Goal: Task Accomplishment & Management: Use online tool/utility

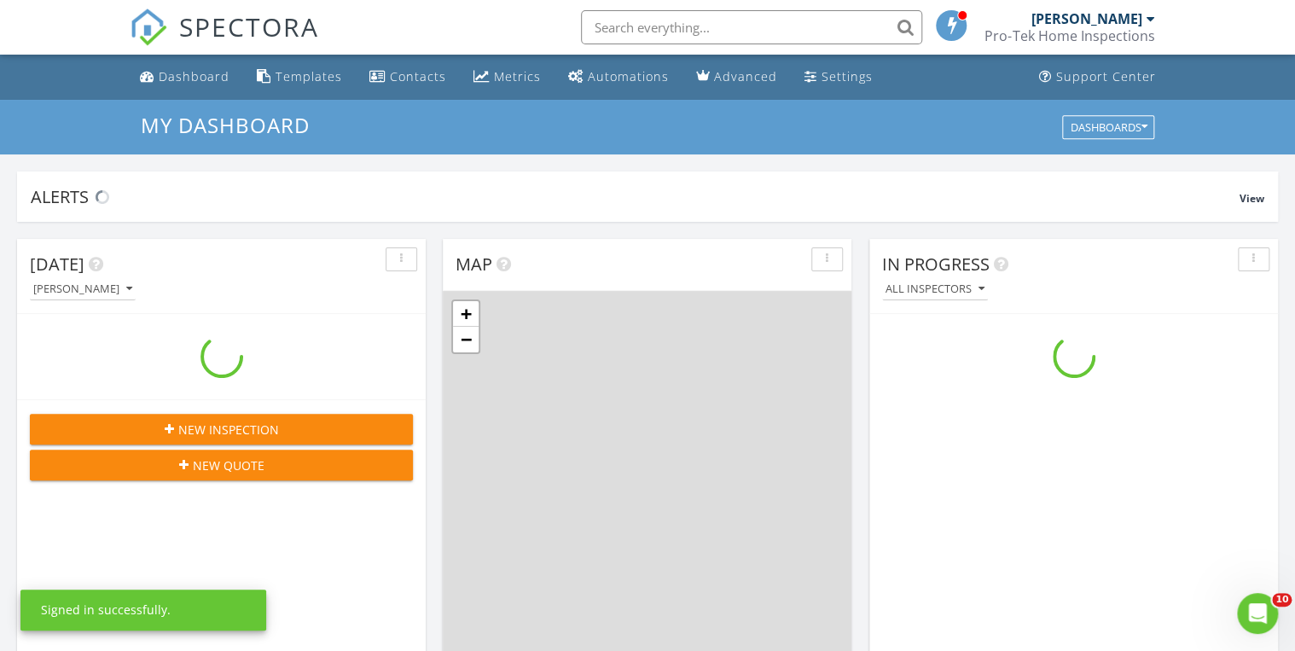
scroll to position [1574, 1316]
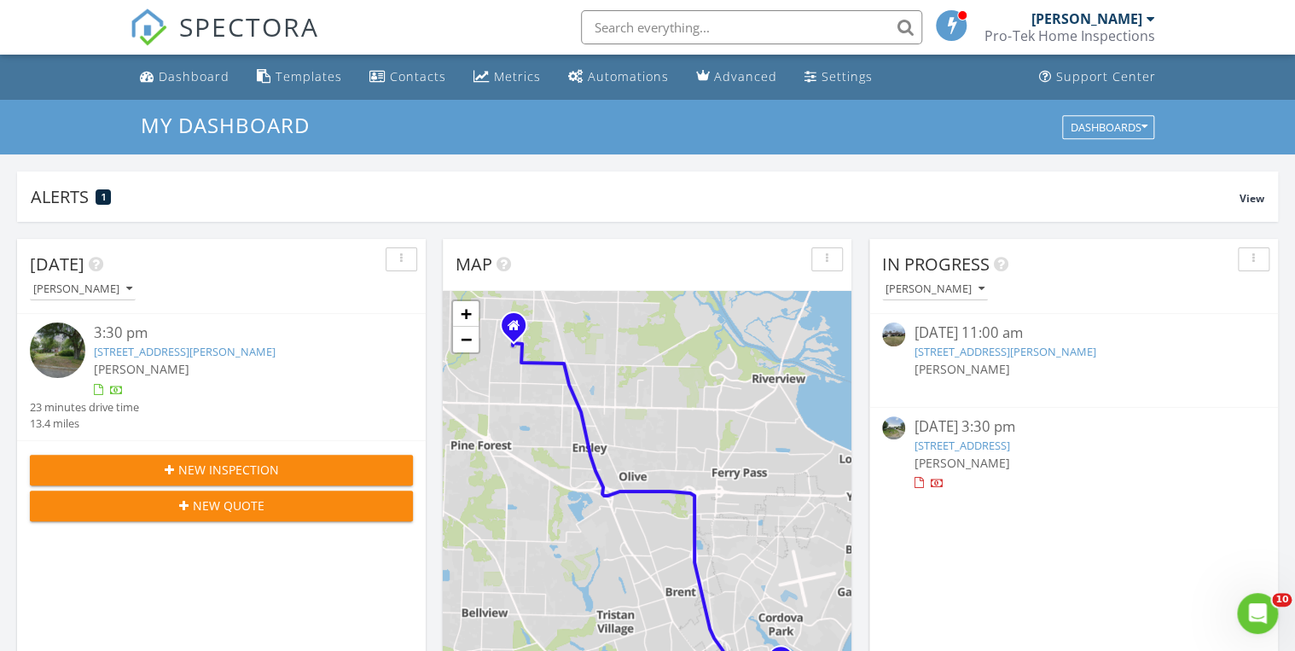
click at [935, 440] on link "120 Milton Rd, Pensacola, FL 32507" at bounding box center [962, 445] width 96 height 15
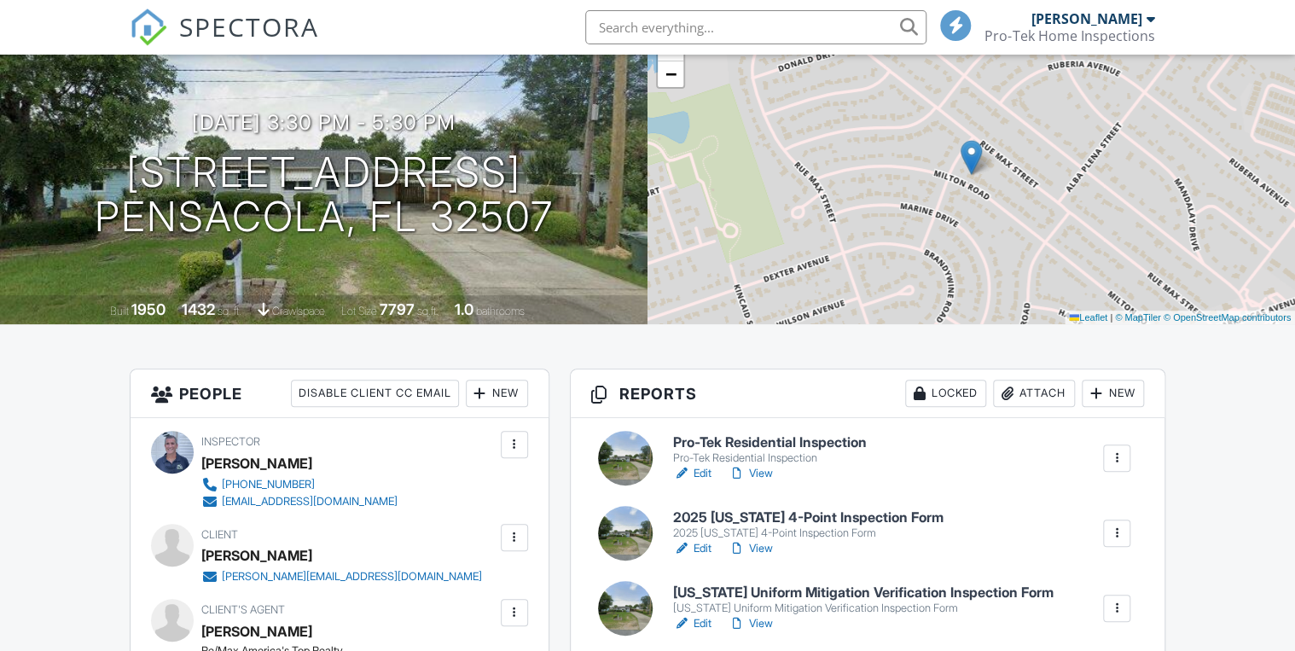
scroll to position [136, 0]
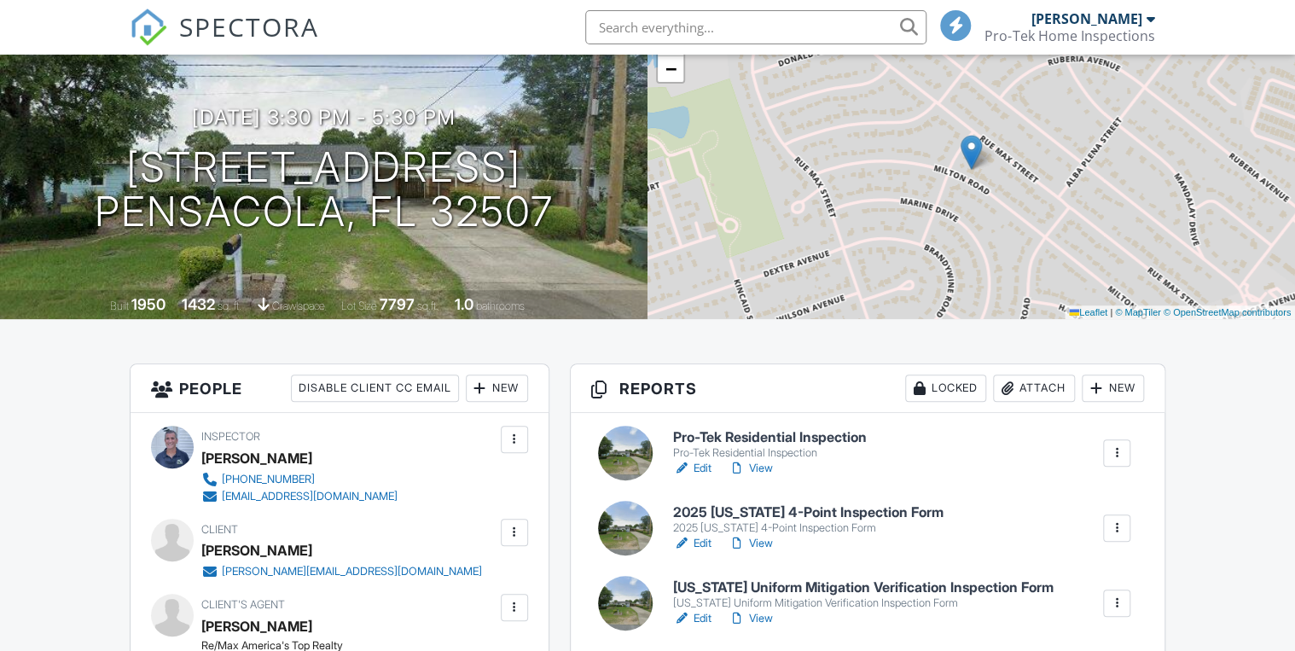
click at [723, 433] on h6 "Pro-Tek Residential Inspection" at bounding box center [770, 437] width 194 height 15
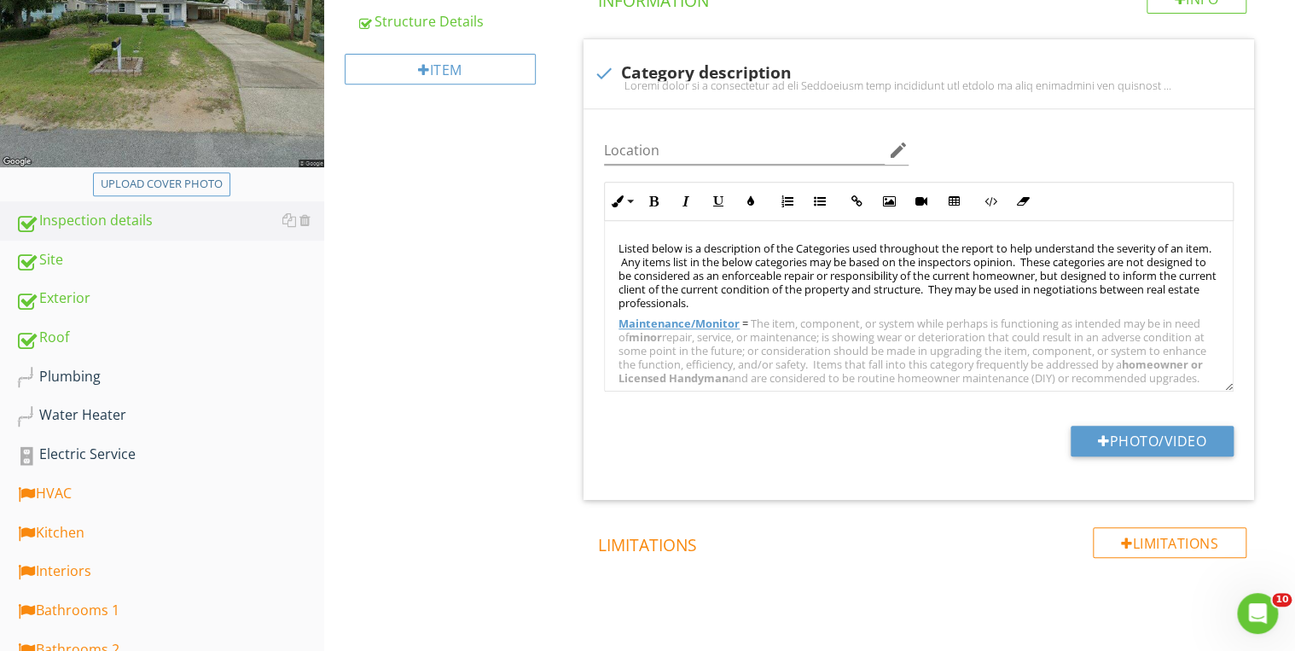
scroll to position [409, 0]
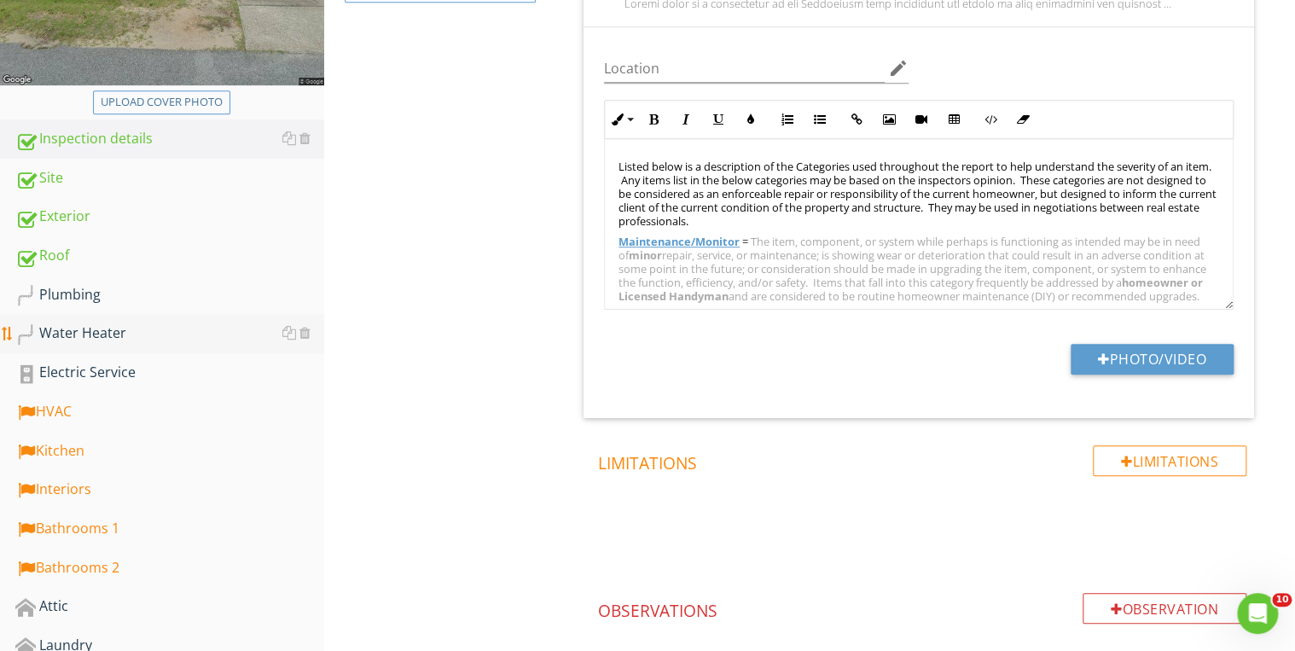
click at [93, 339] on div "Water Heater" at bounding box center [169, 333] width 309 height 22
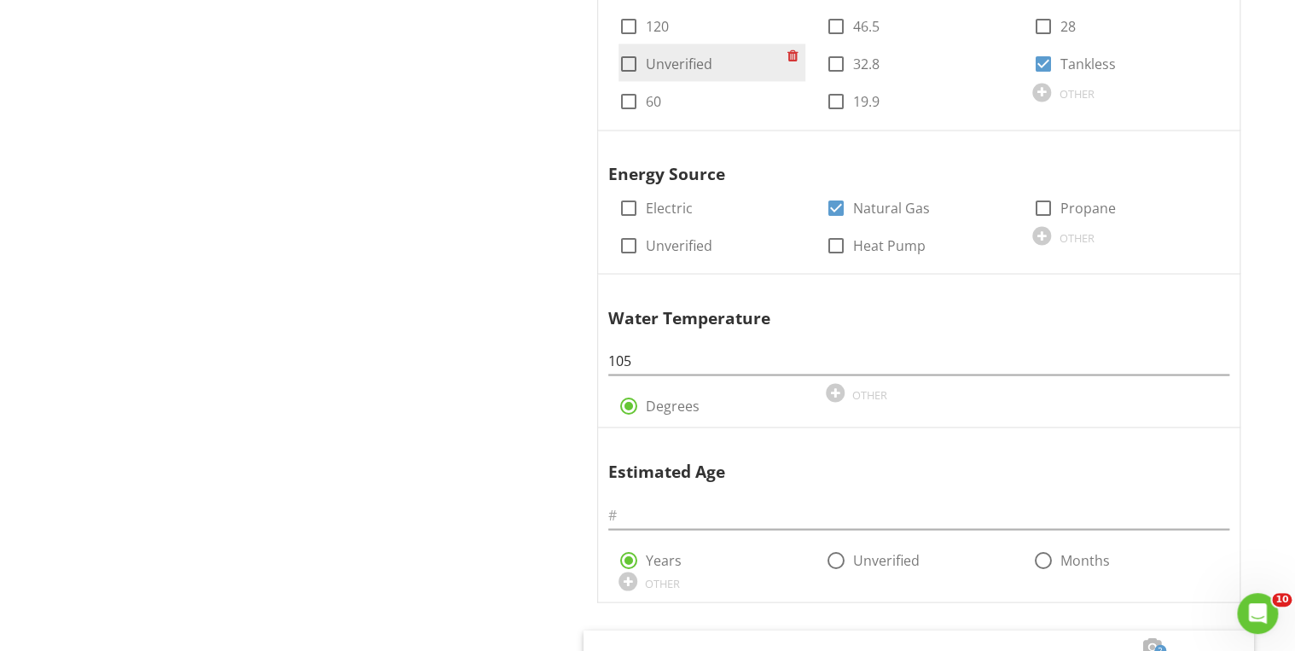
scroll to position [1433, 0]
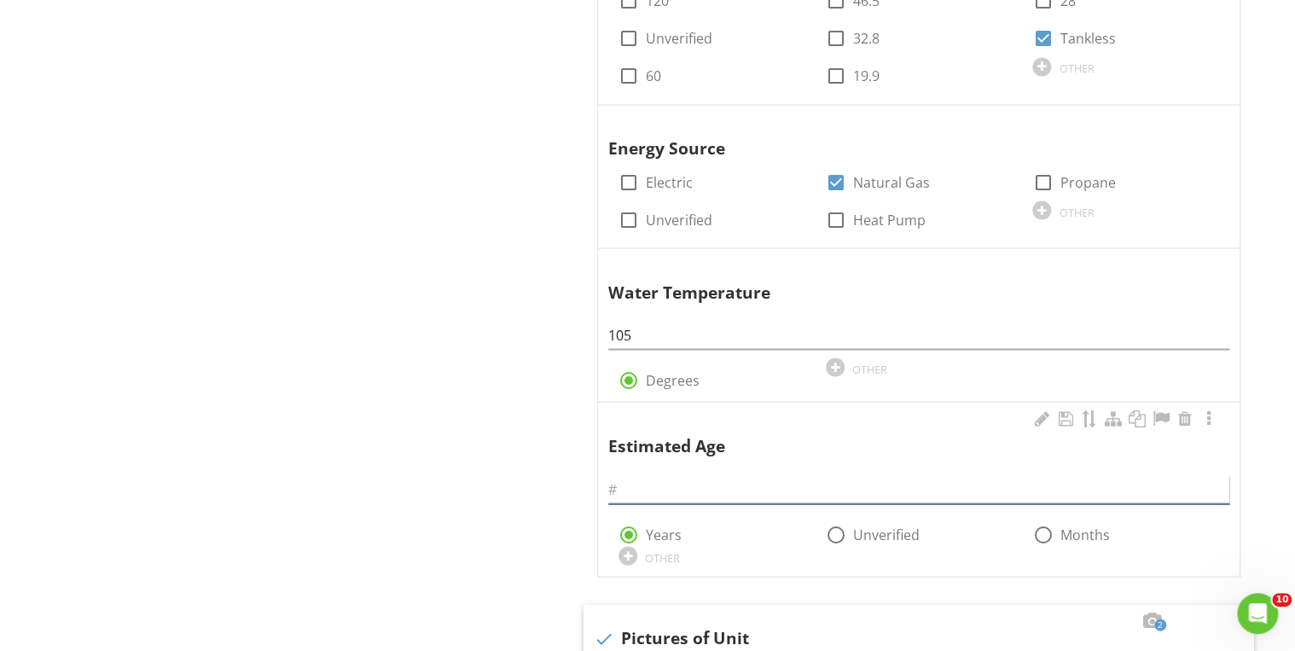
click at [659, 479] on input "text" at bounding box center [918, 489] width 621 height 28
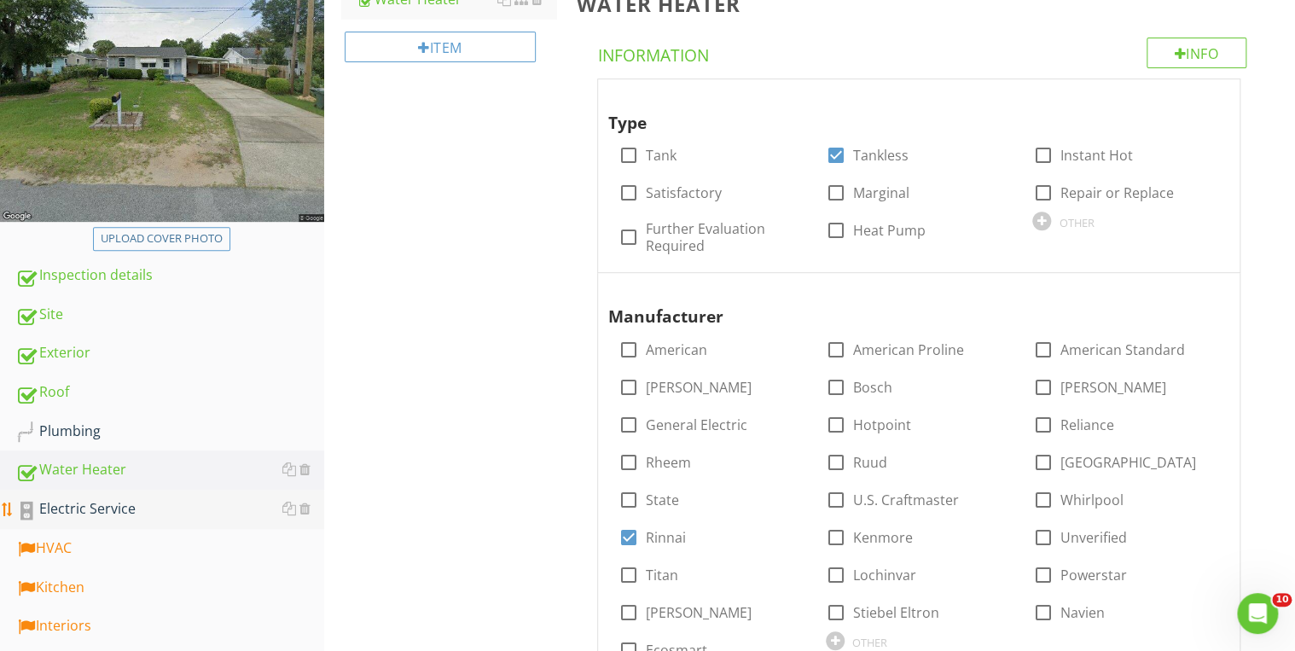
scroll to position [341, 0]
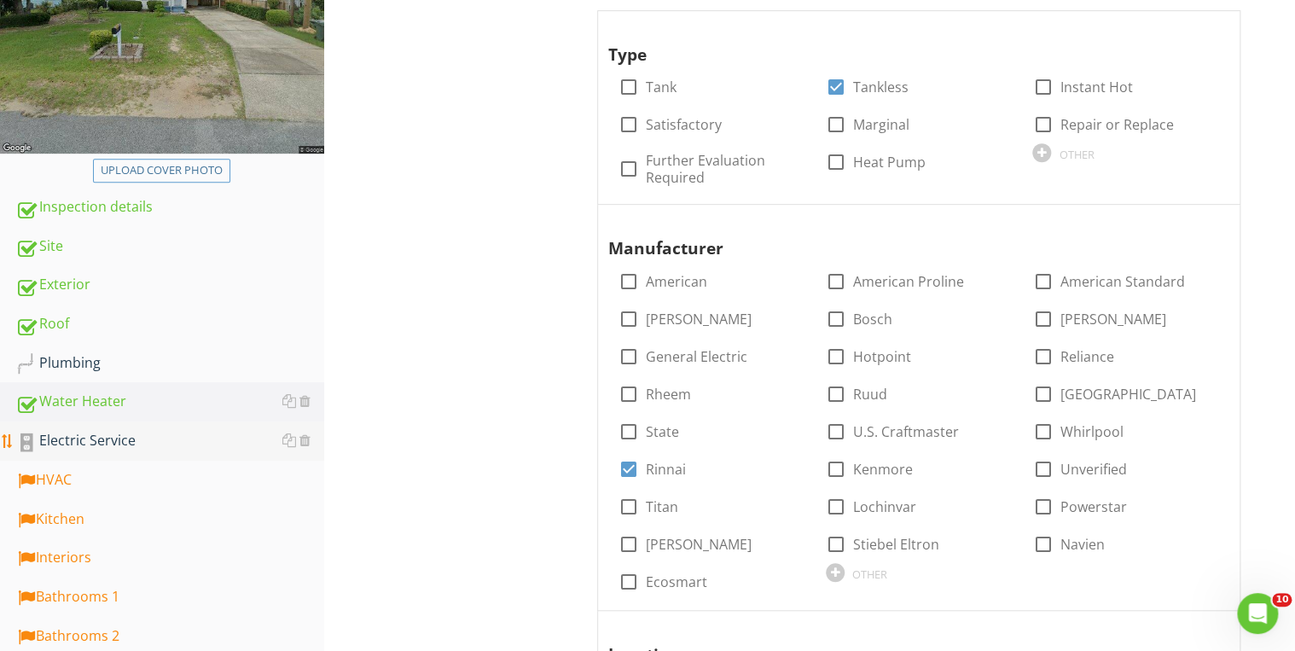
type input "2"
click at [118, 451] on link "Electric Service" at bounding box center [169, 440] width 309 height 39
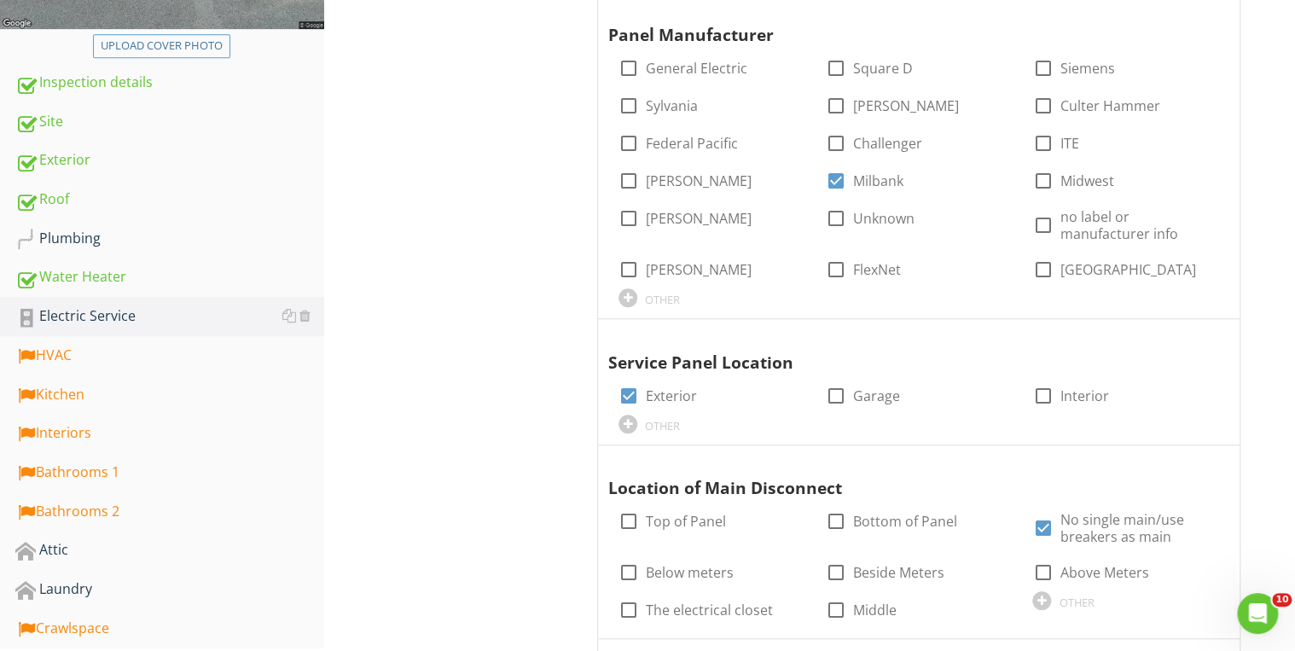
scroll to position [546, 0]
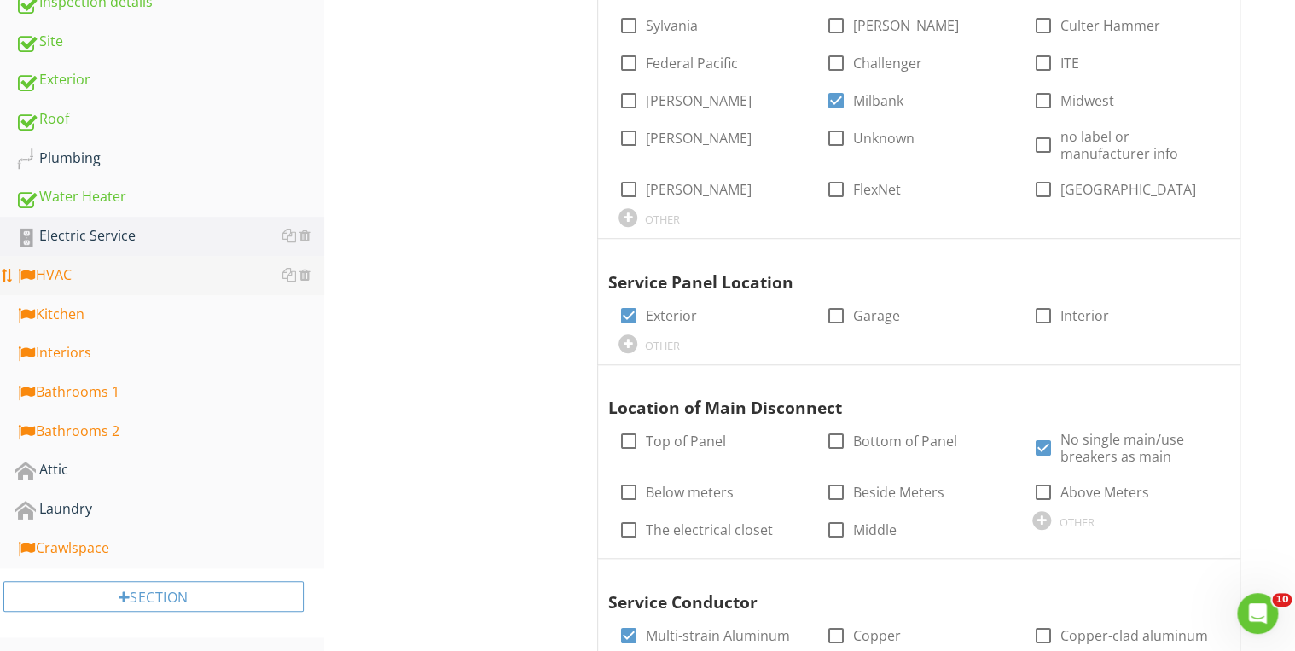
click at [96, 287] on link "HVAC" at bounding box center [169, 275] width 309 height 39
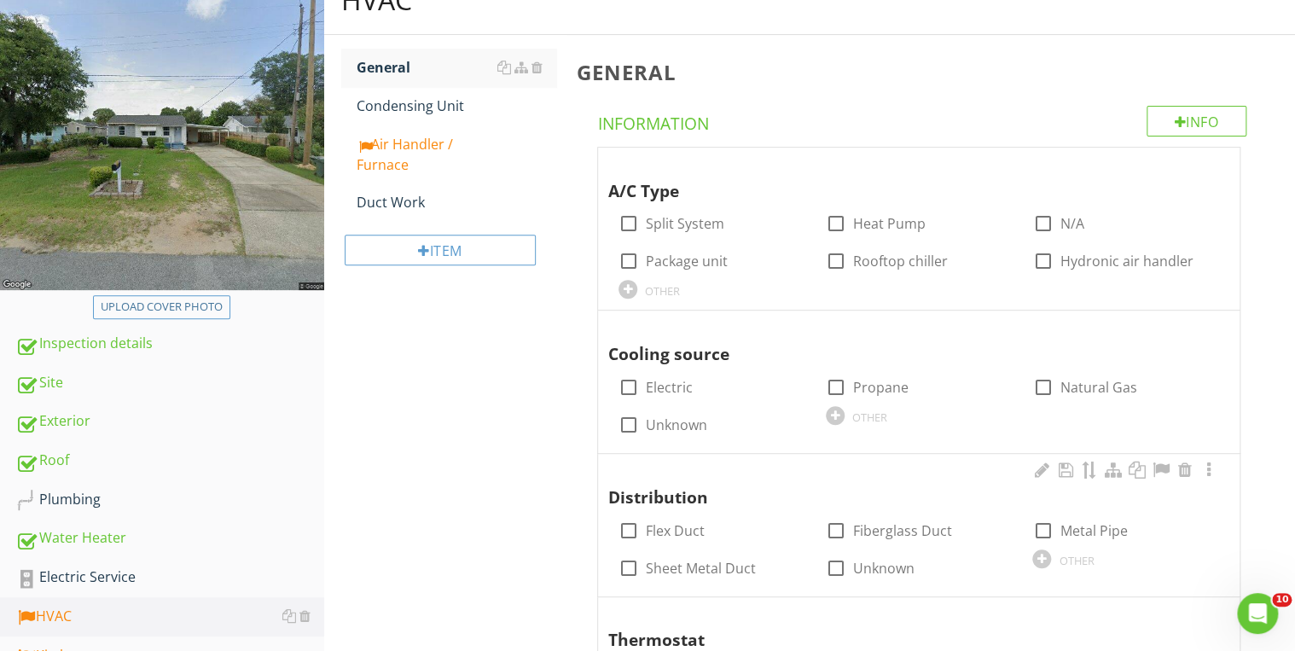
scroll to position [205, 0]
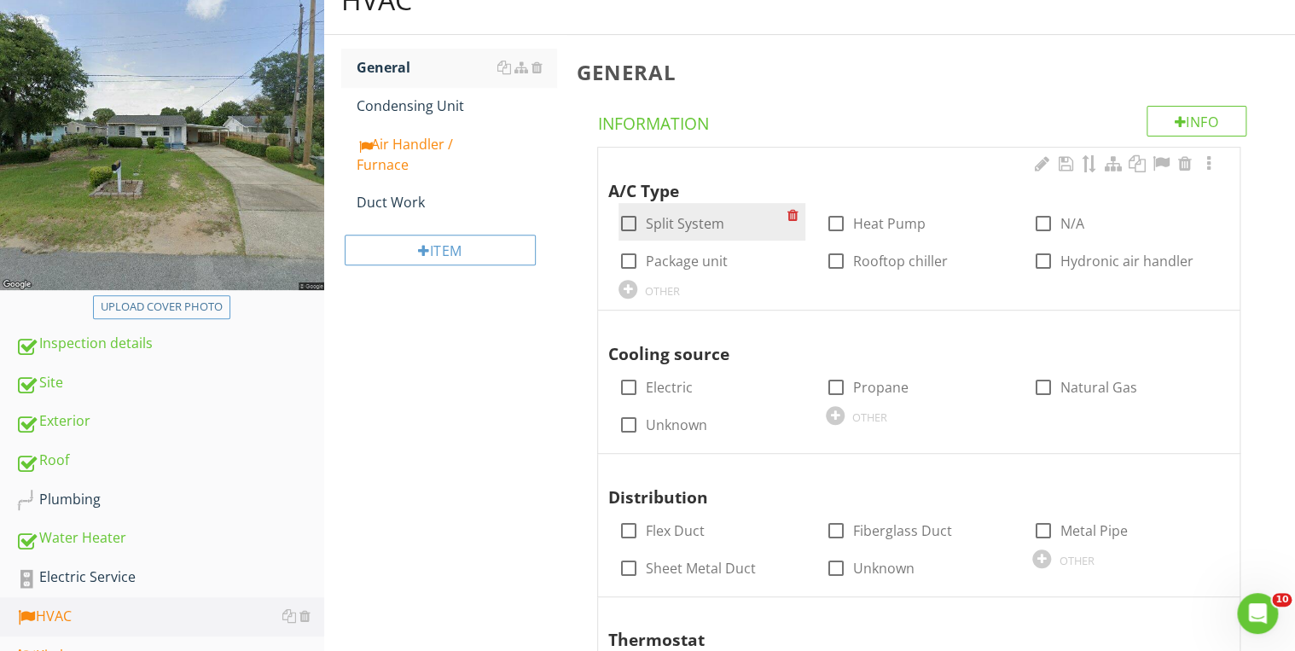
click at [624, 218] on div at bounding box center [628, 223] width 29 height 29
checkbox input "true"
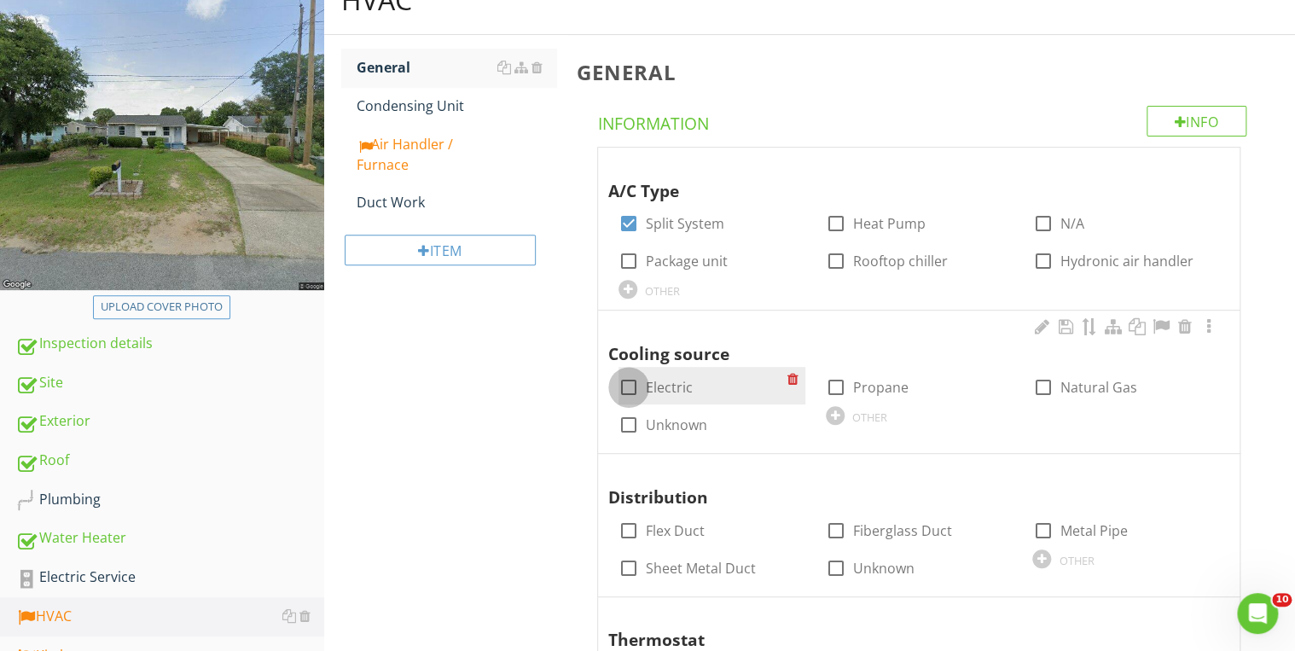
click at [630, 391] on div at bounding box center [628, 387] width 29 height 29
checkbox input "true"
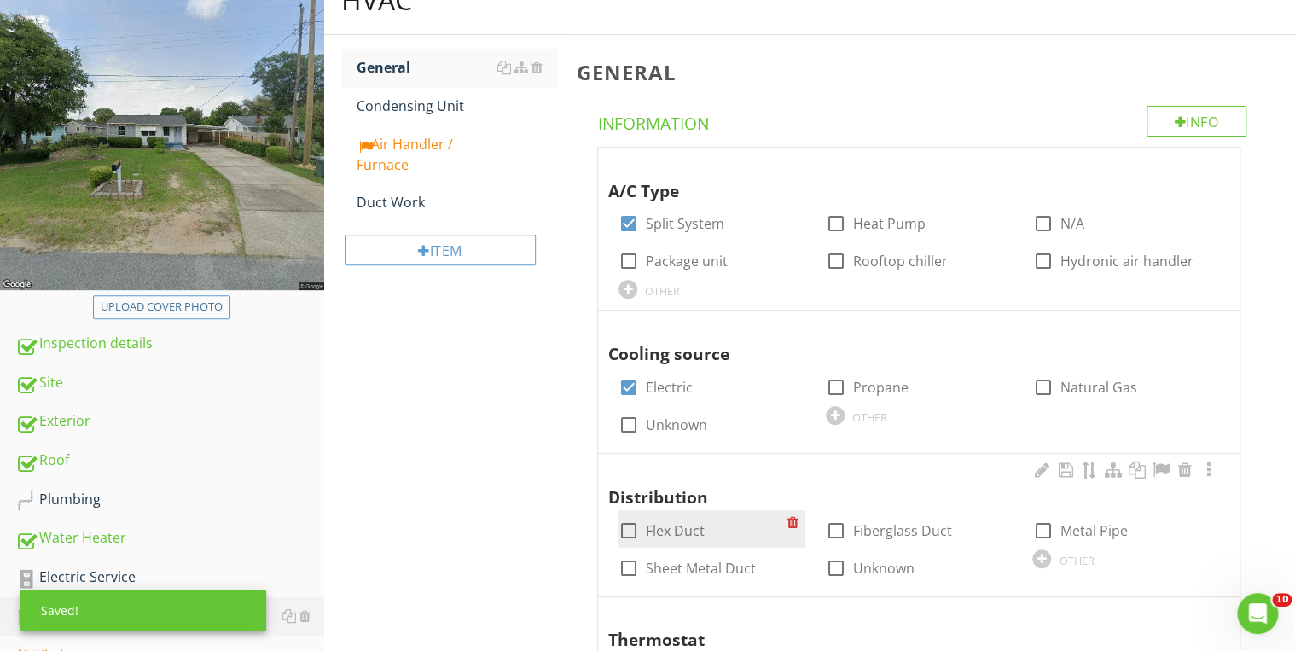
click at [633, 525] on div at bounding box center [628, 530] width 29 height 29
checkbox input "true"
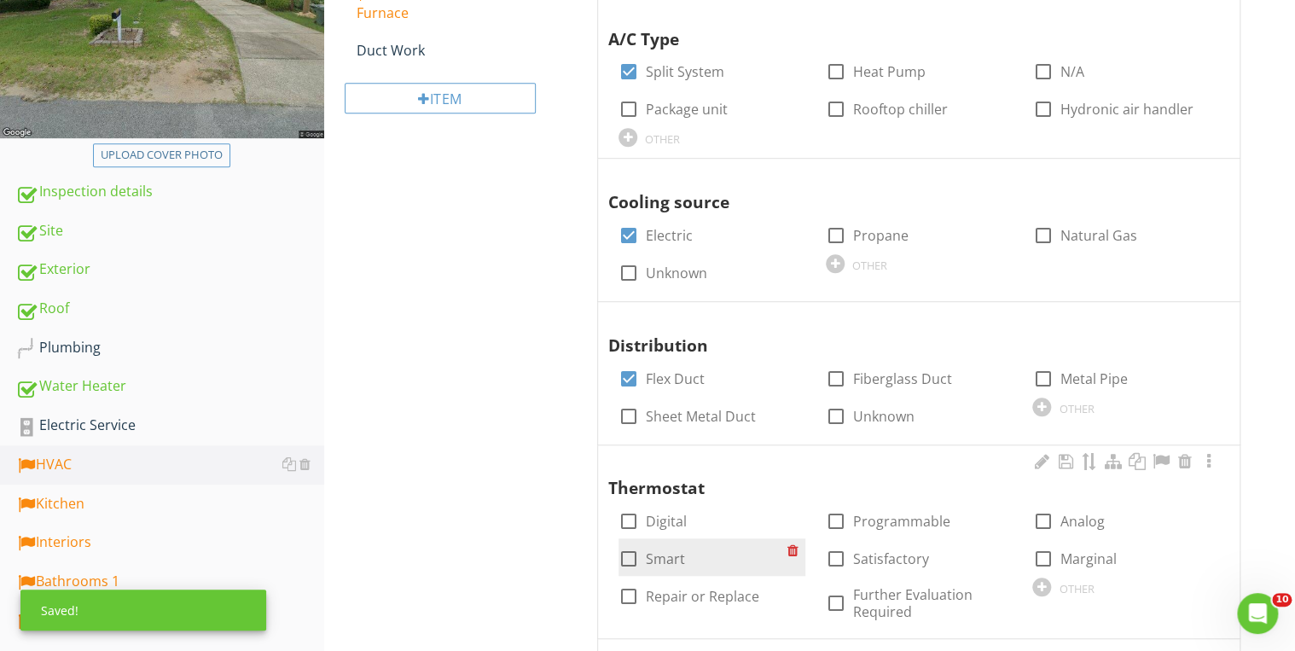
scroll to position [478, 0]
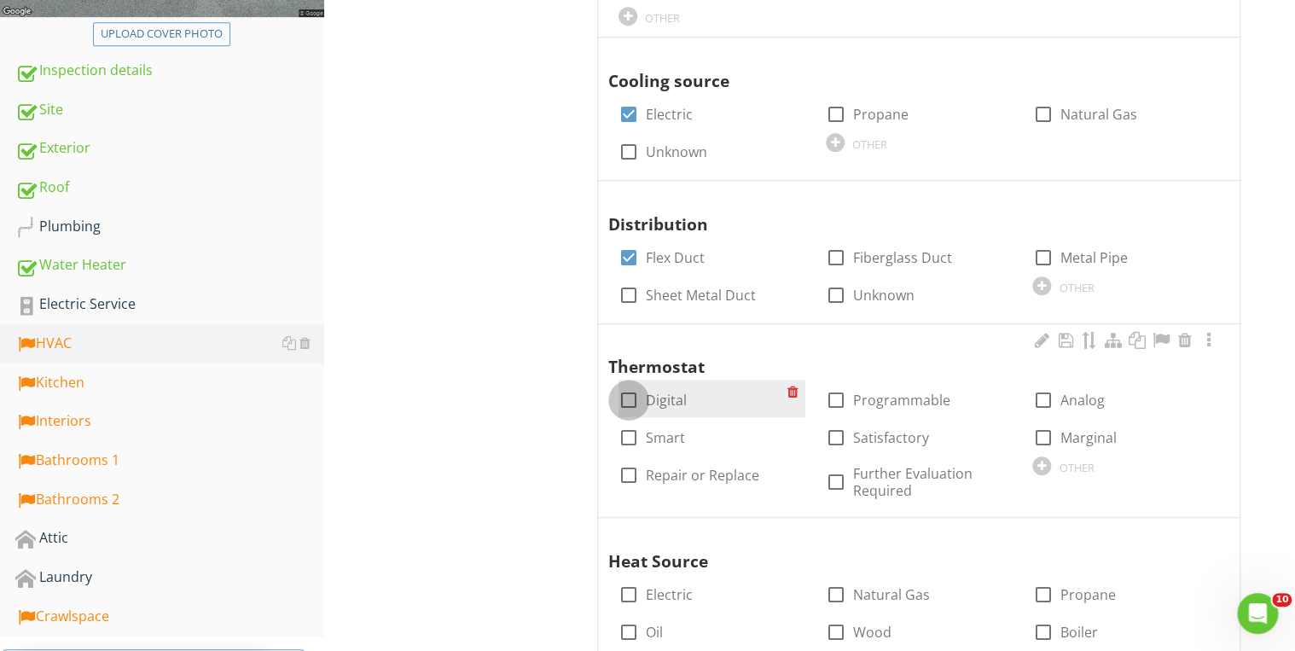
click at [618, 403] on div at bounding box center [628, 400] width 29 height 29
checkbox input "true"
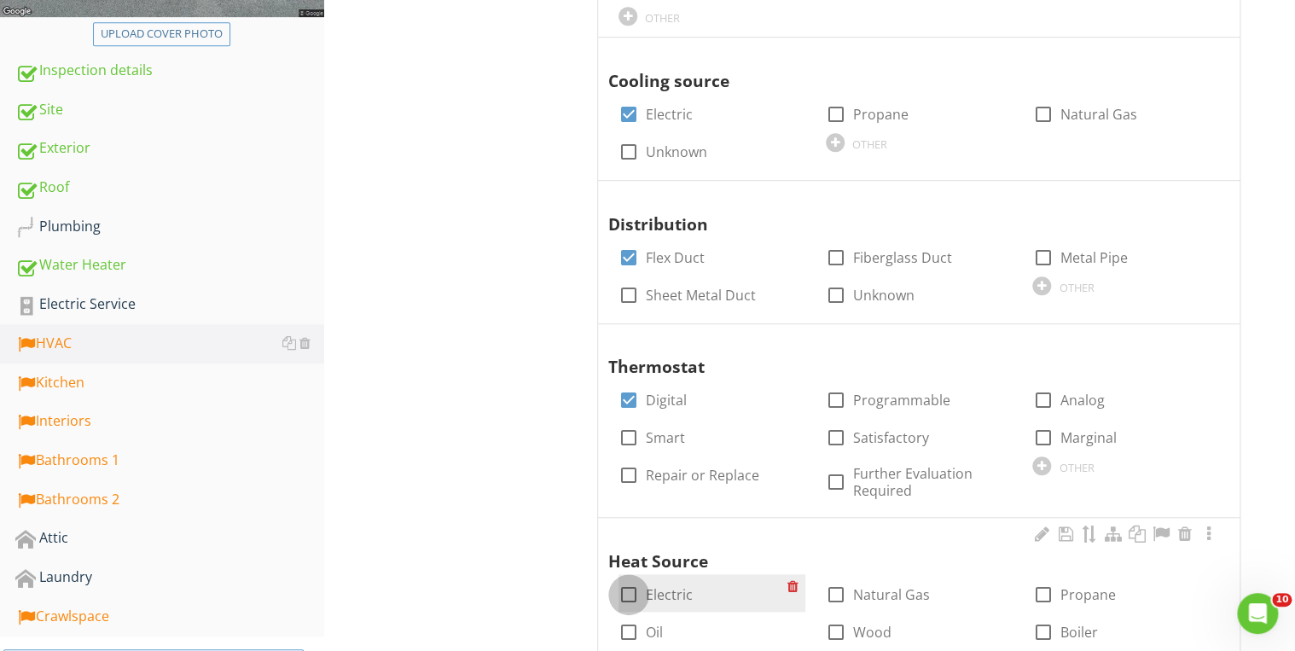
click at [628, 586] on div at bounding box center [628, 594] width 29 height 29
checkbox input "true"
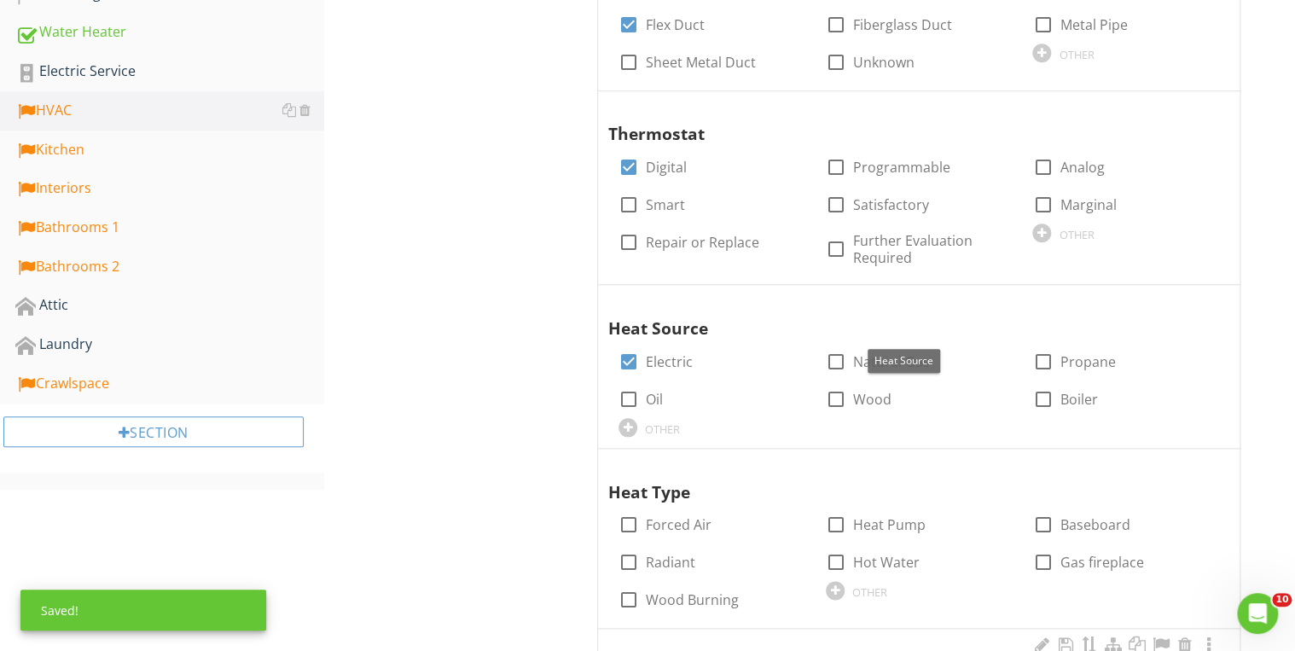
scroll to position [887, 0]
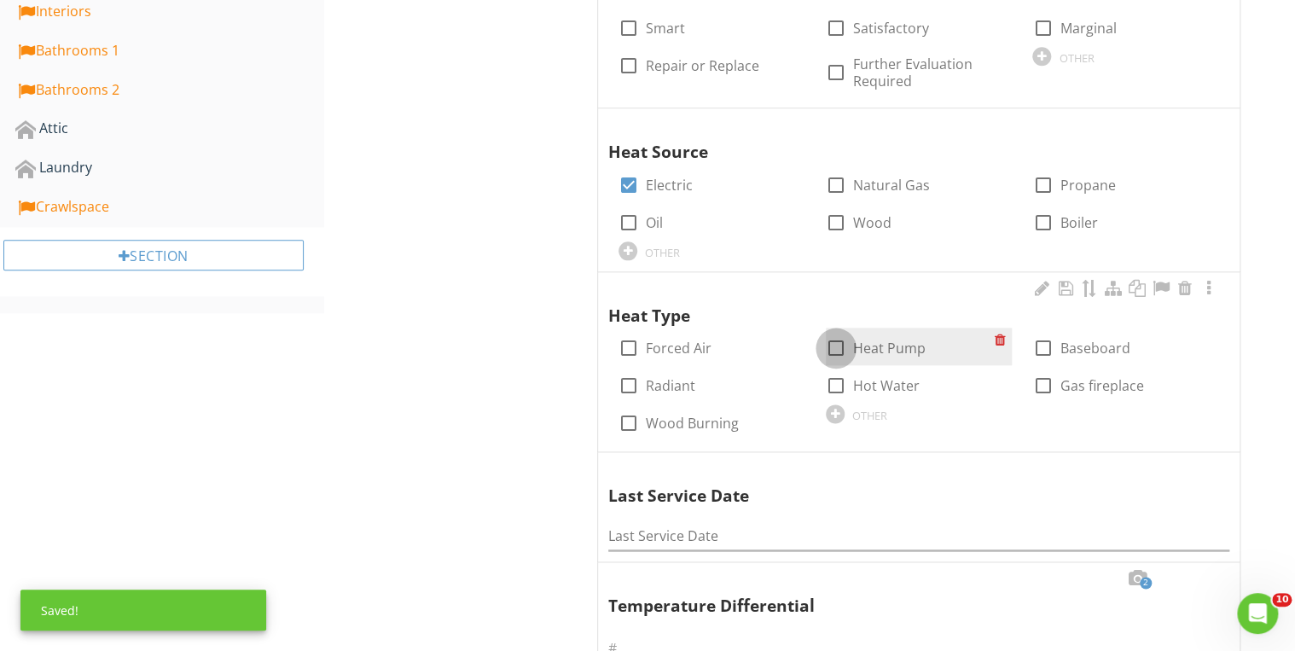
click at [834, 345] on div at bounding box center [836, 348] width 29 height 29
checkbox input "true"
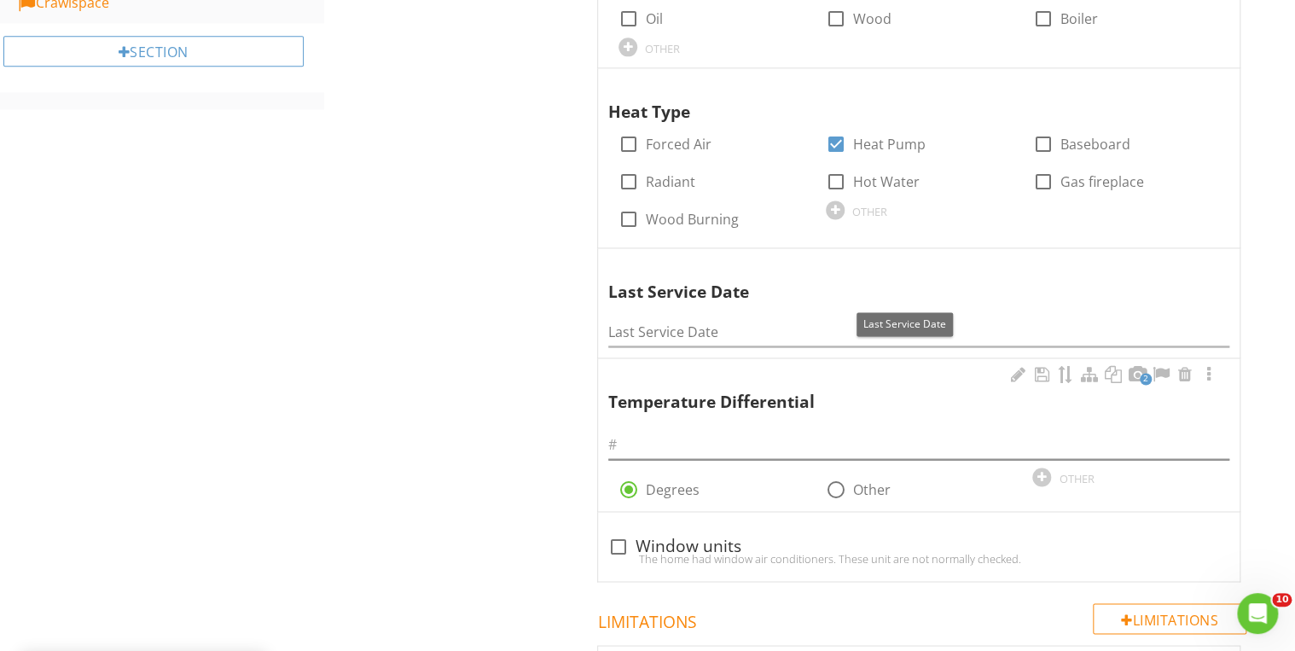
scroll to position [1092, 0]
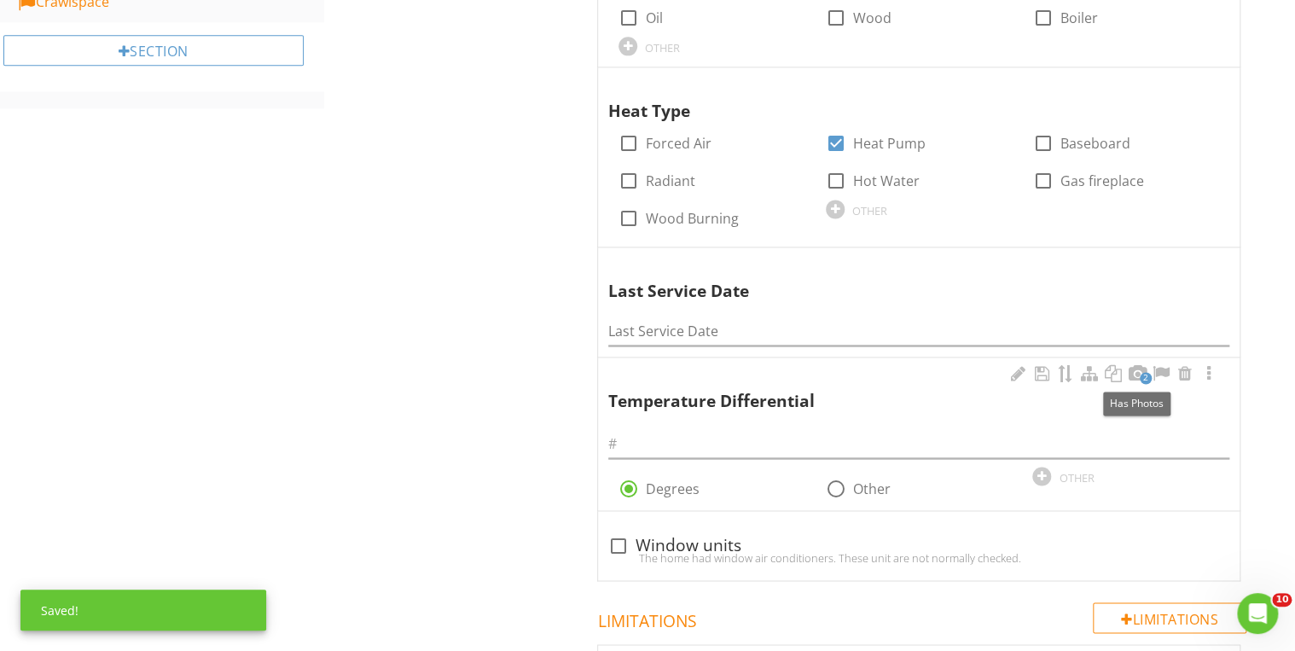
click at [1145, 375] on span "2" at bounding box center [1146, 378] width 12 height 12
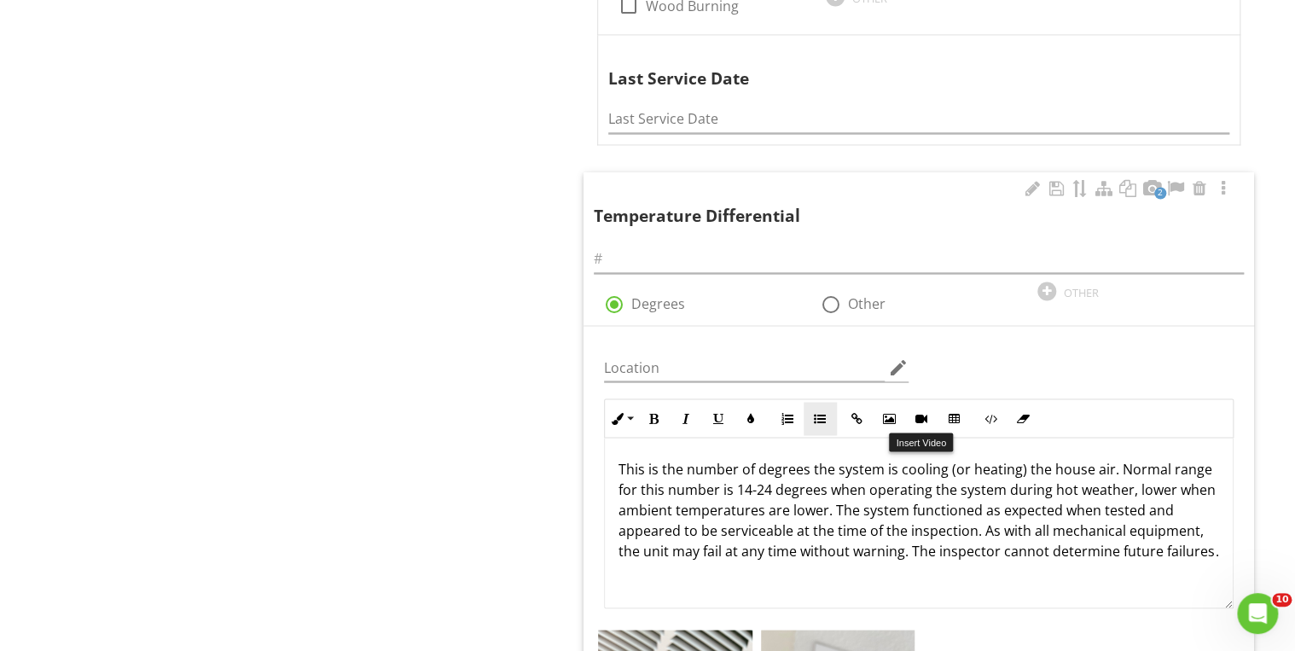
scroll to position [1297, 0]
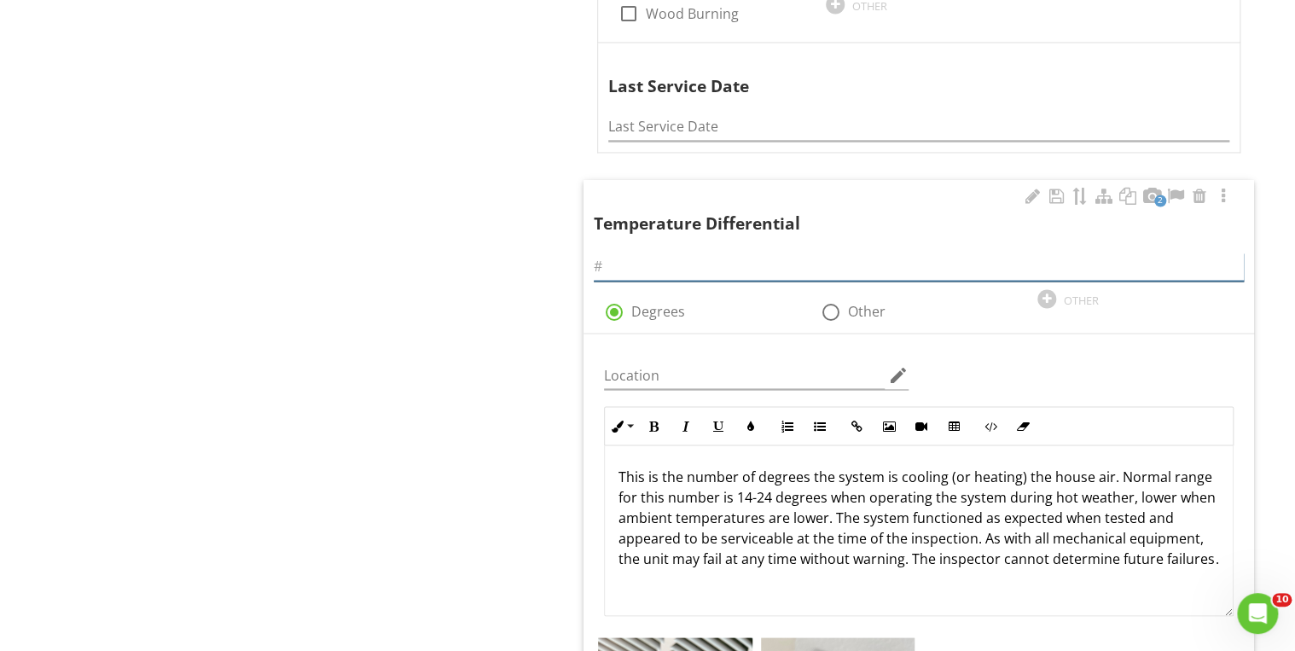
click at [627, 272] on input "text" at bounding box center [919, 267] width 650 height 28
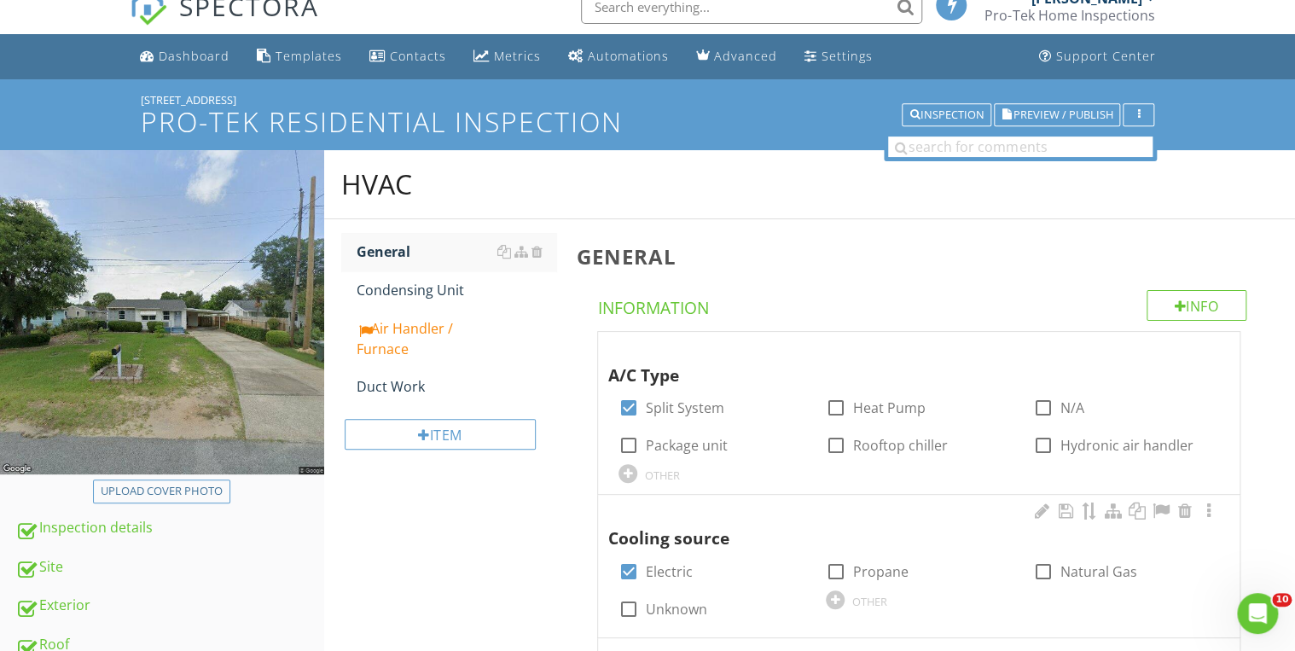
scroll to position [0, 0]
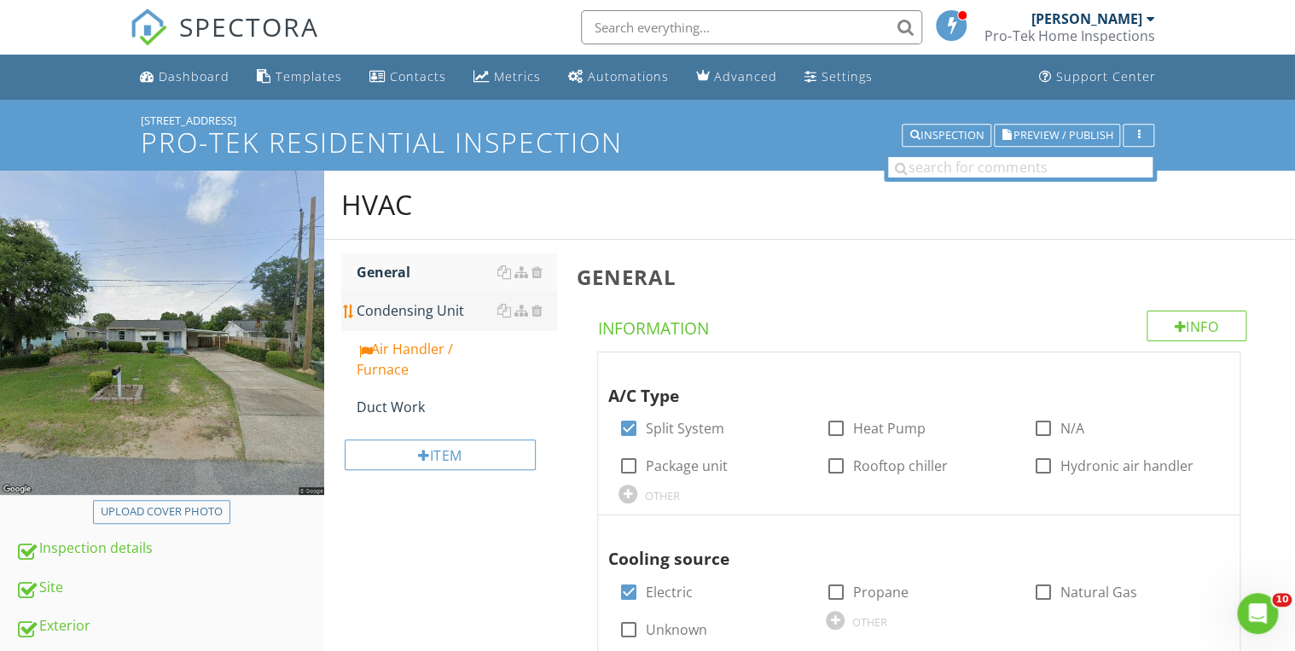
type input "13"
click at [396, 312] on div "Condensing Unit" at bounding box center [457, 310] width 200 height 20
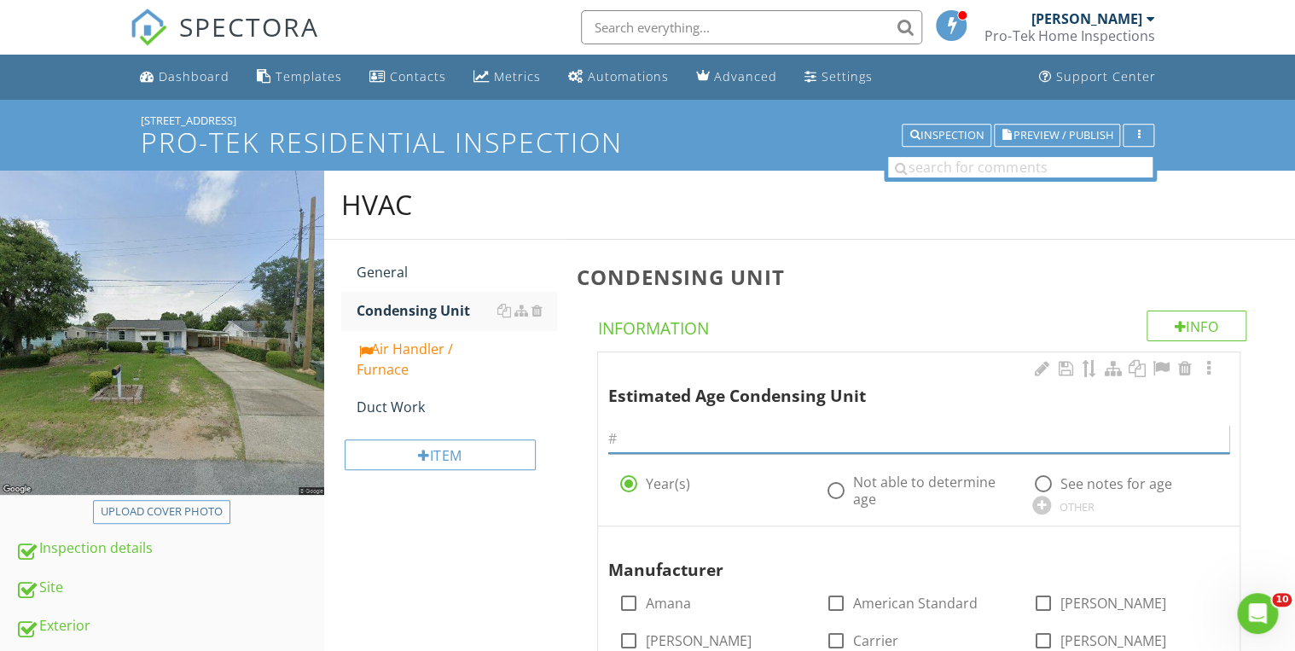
click at [665, 437] on input "text" at bounding box center [918, 439] width 621 height 28
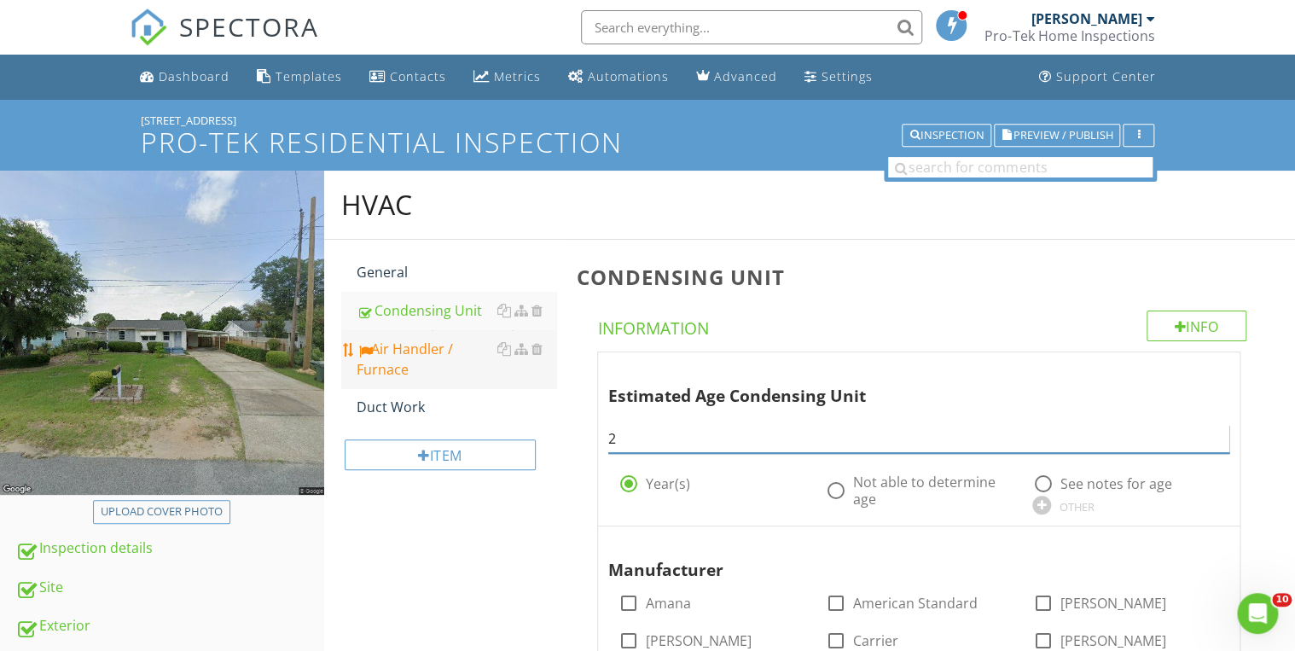
type input "2"
click at [433, 359] on div "Air Handler / Furnace" at bounding box center [457, 359] width 200 height 41
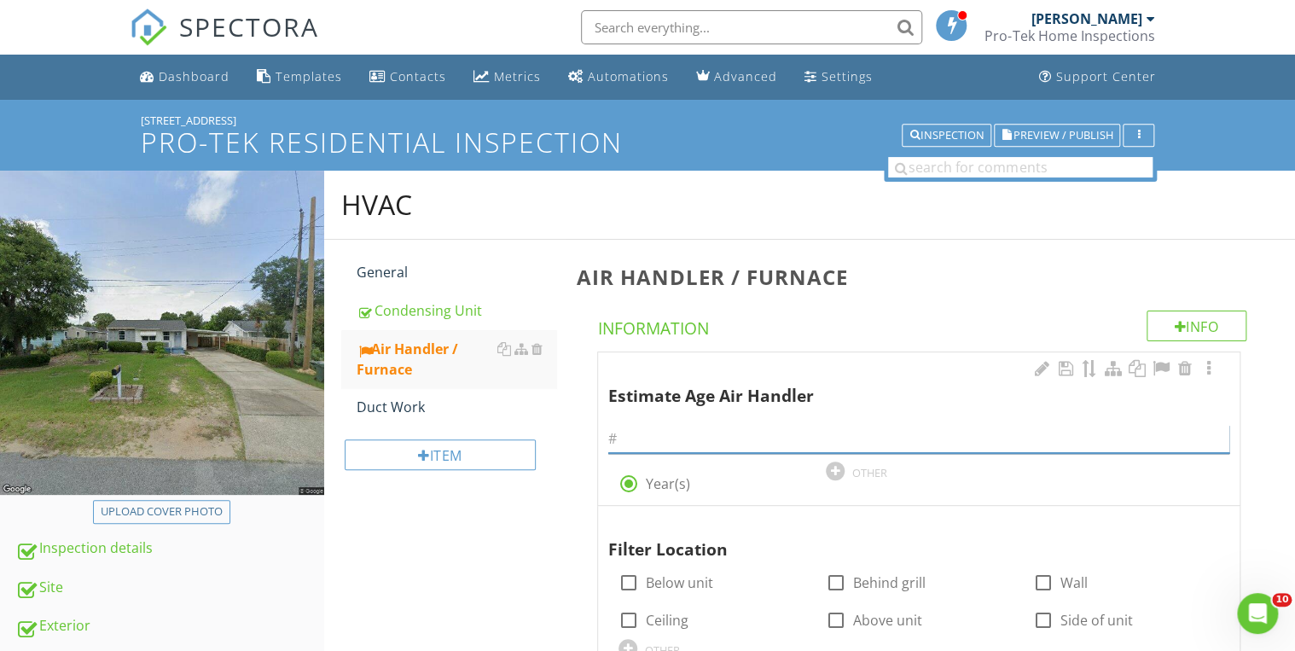
click at [642, 435] on input "text" at bounding box center [918, 439] width 621 height 28
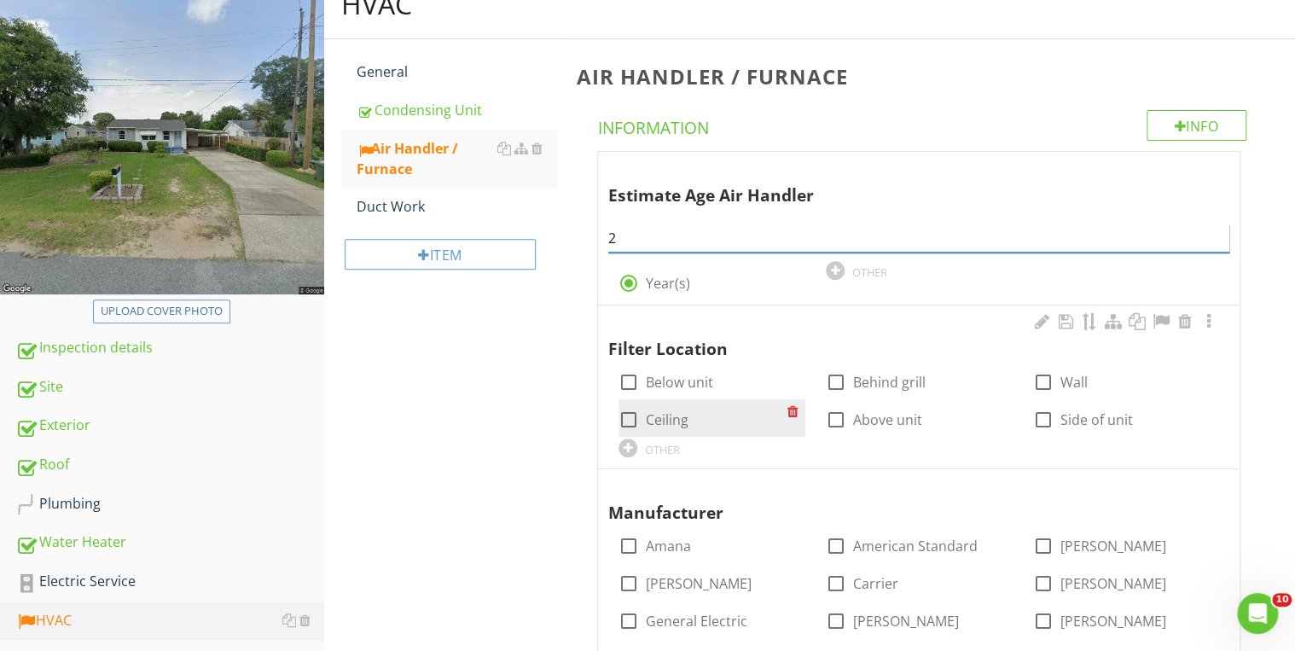
scroll to position [205, 0]
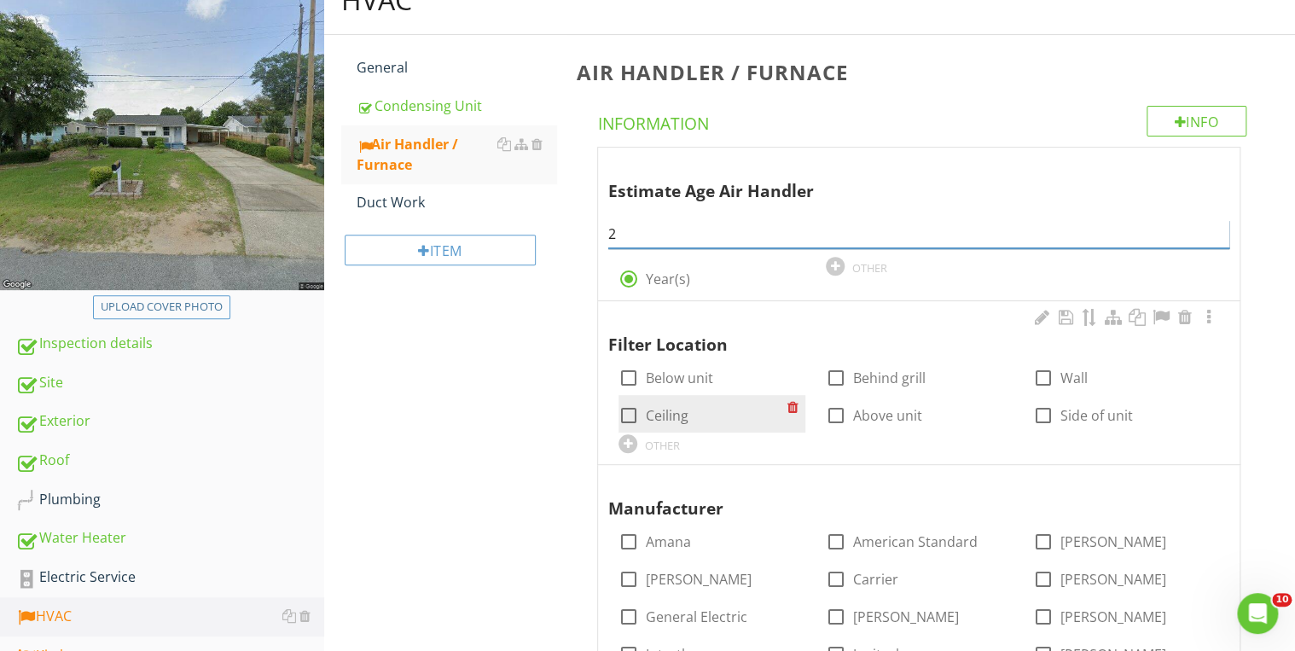
type input "2"
click at [626, 416] on div at bounding box center [628, 415] width 29 height 29
checkbox input "true"
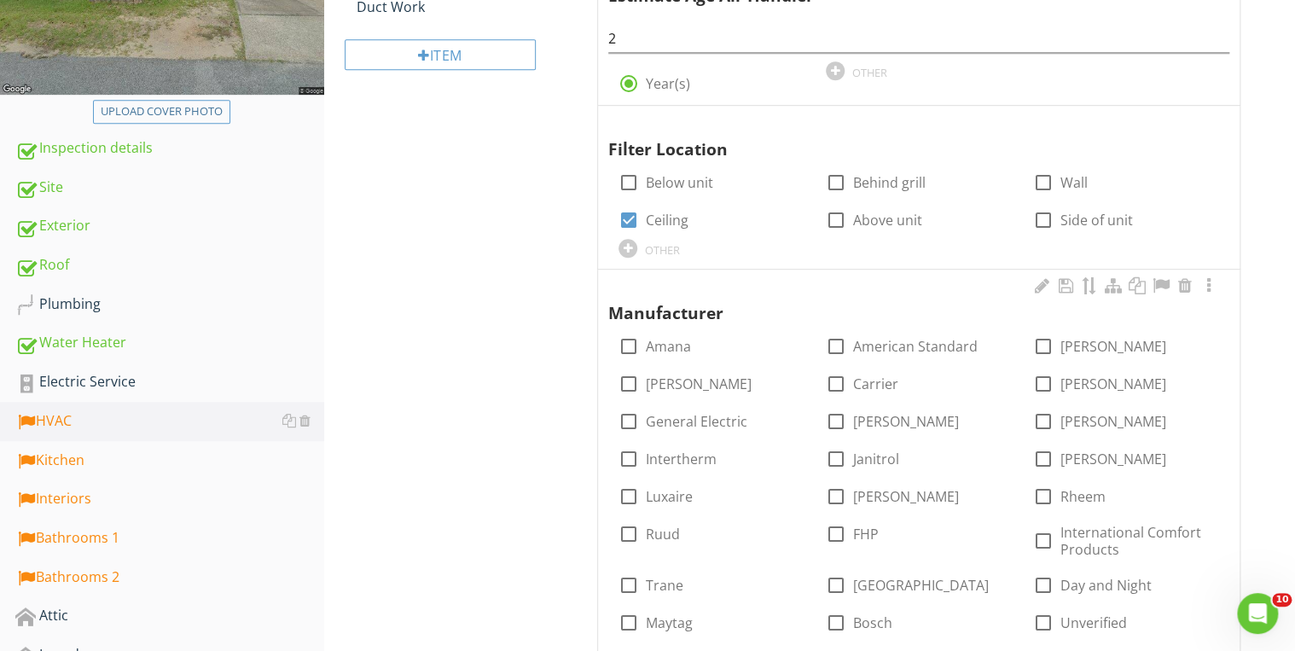
scroll to position [409, 0]
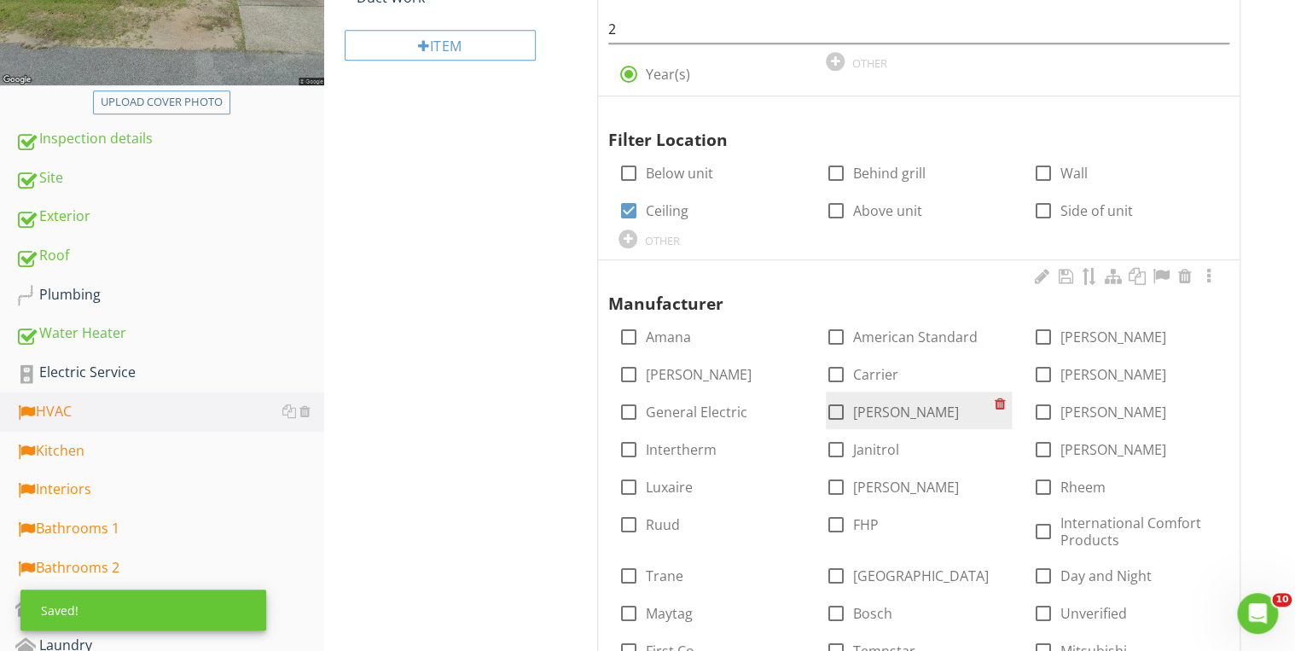
click at [829, 415] on div at bounding box center [836, 412] width 29 height 29
checkbox input "true"
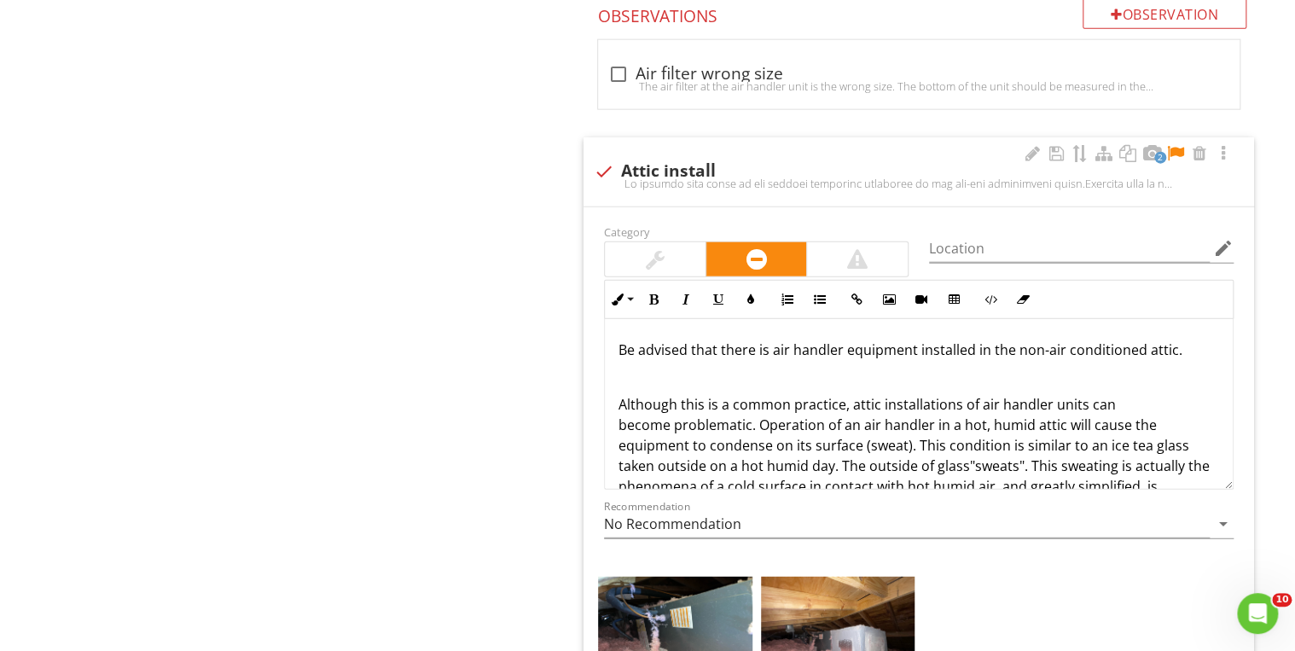
scroll to position [2047, 0]
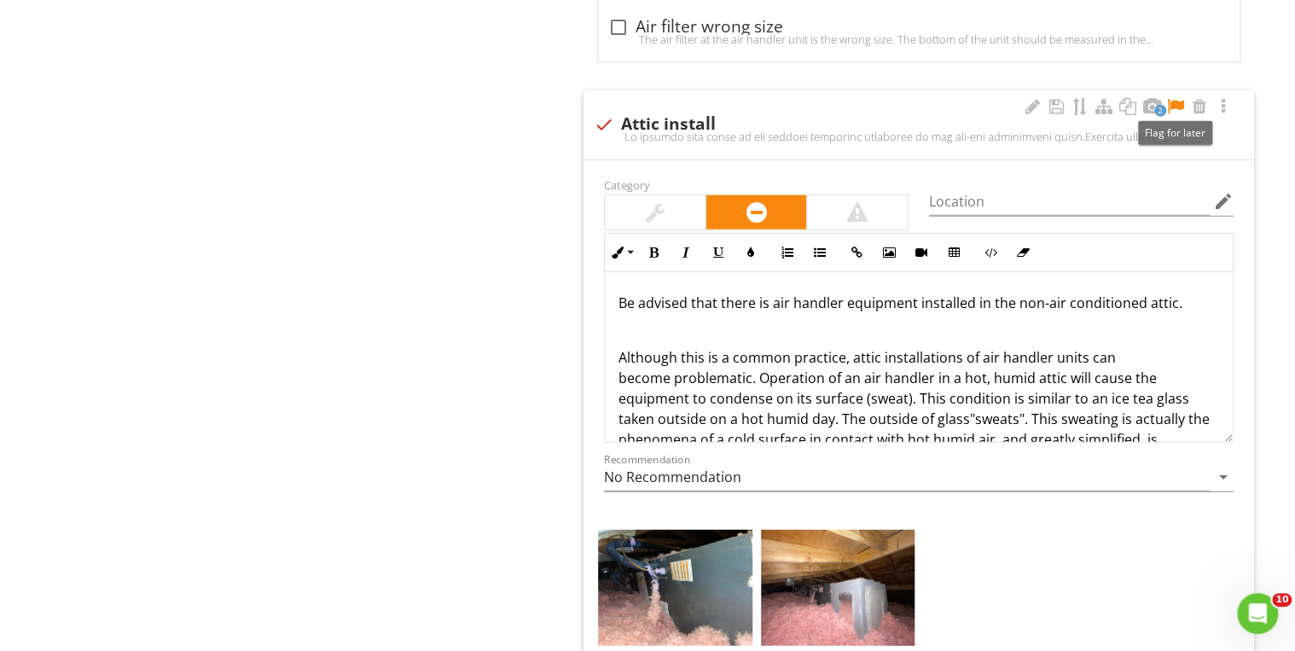
click at [1175, 102] on div at bounding box center [1175, 106] width 20 height 17
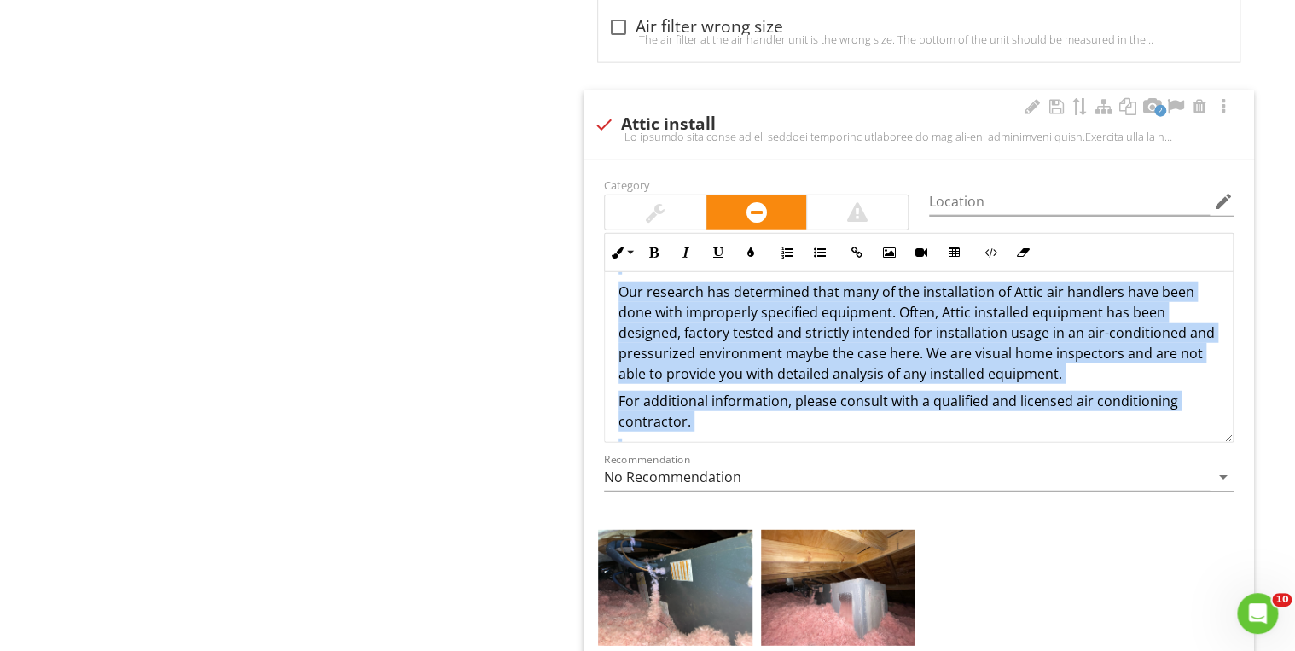
scroll to position [491, 0]
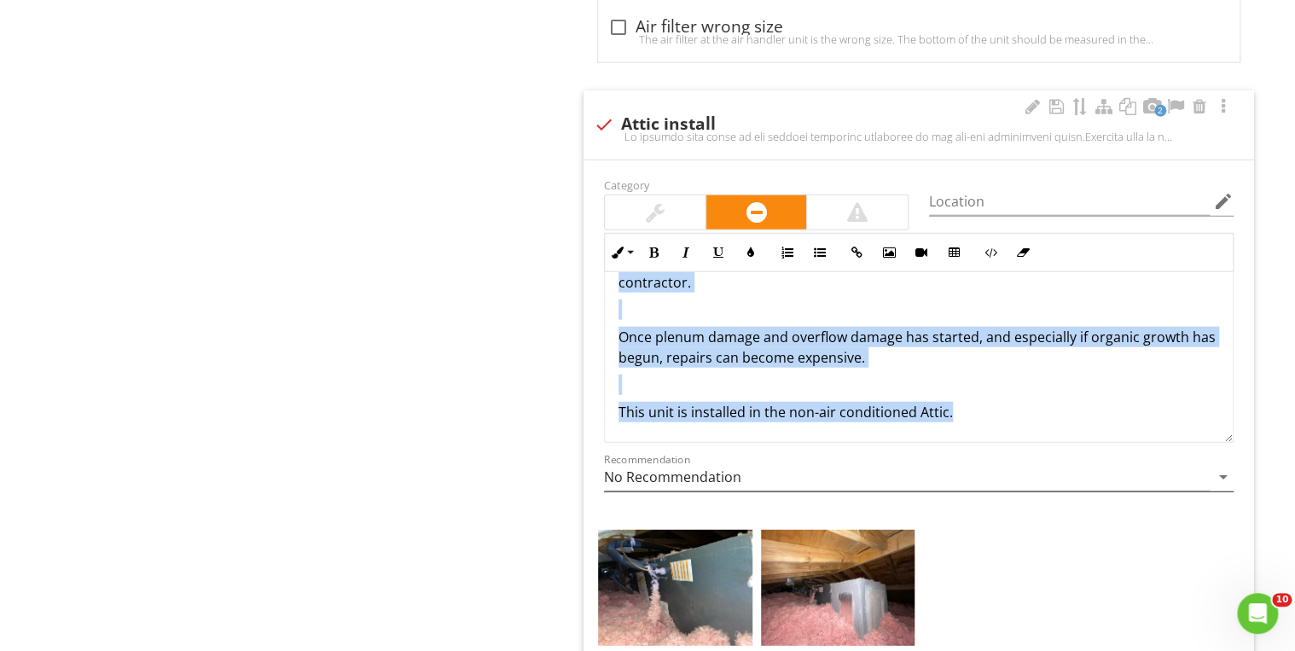
drag, startPoint x: 613, startPoint y: 299, endPoint x: 1130, endPoint y: 460, distance: 541.5
click at [1130, 460] on div "Category Location edit Inline Style XLarge Large Normal Small Light Small/Light…" at bounding box center [919, 341] width 650 height 334
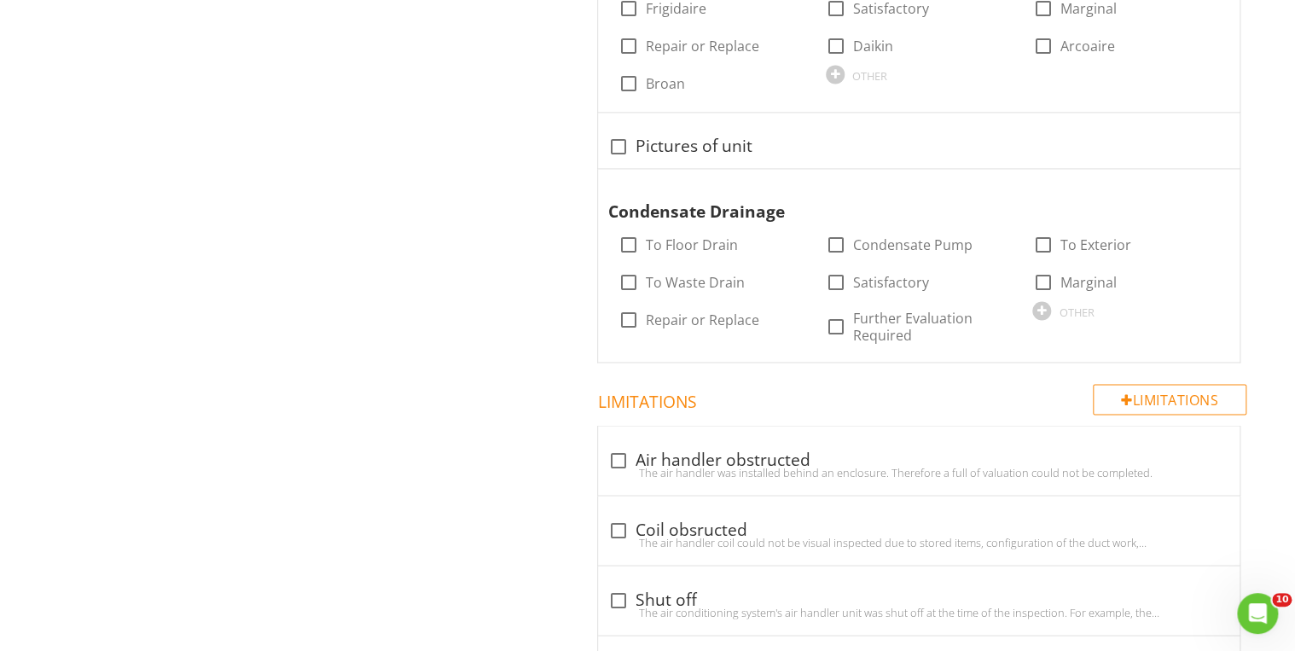
scroll to position [1205, 0]
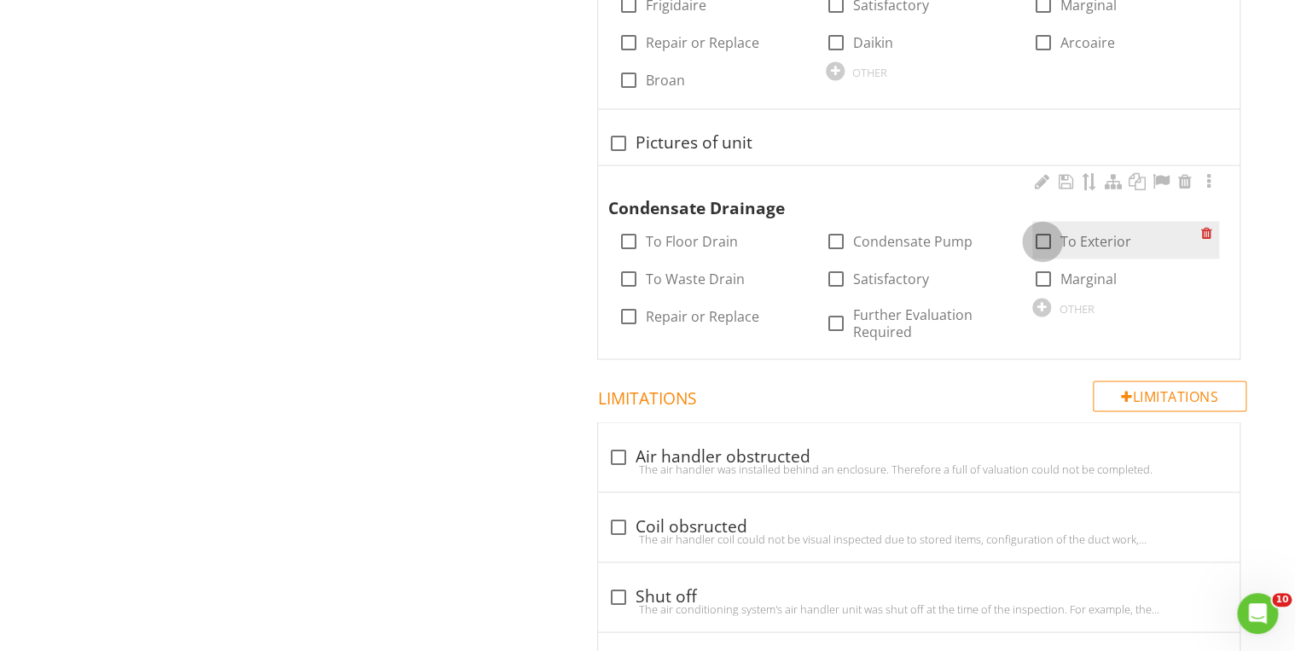
click at [1041, 243] on div at bounding box center [1042, 241] width 29 height 29
checkbox input "true"
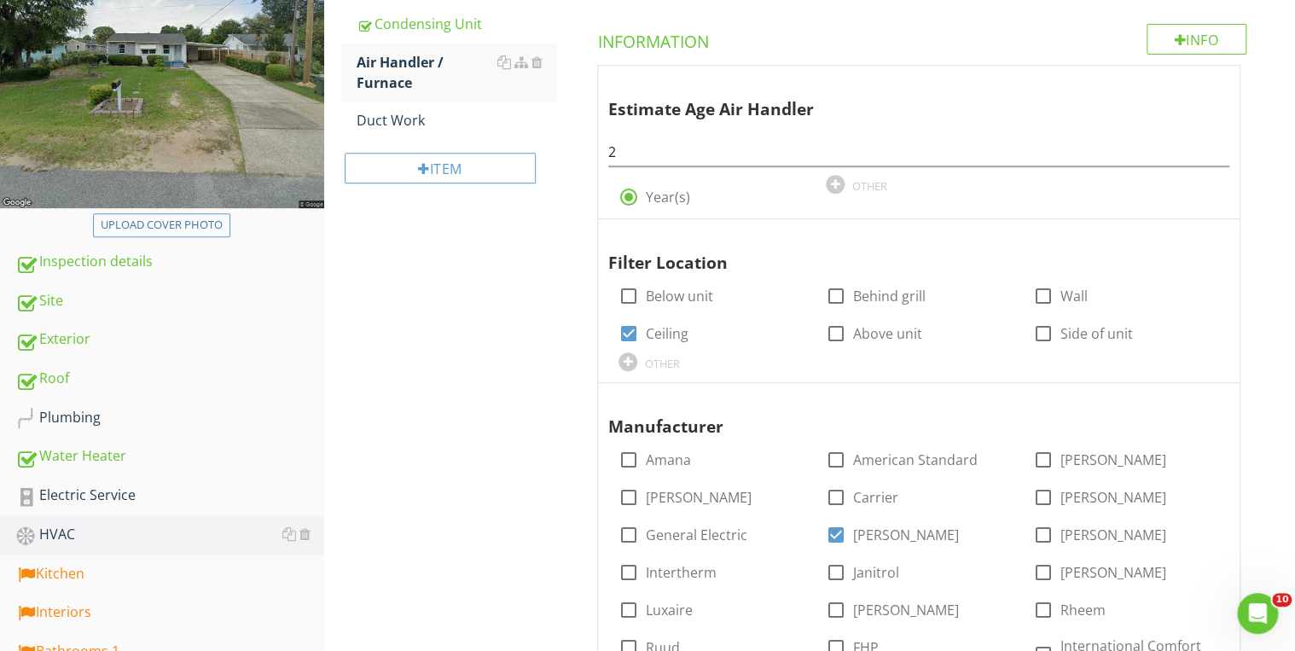
scroll to position [113, 0]
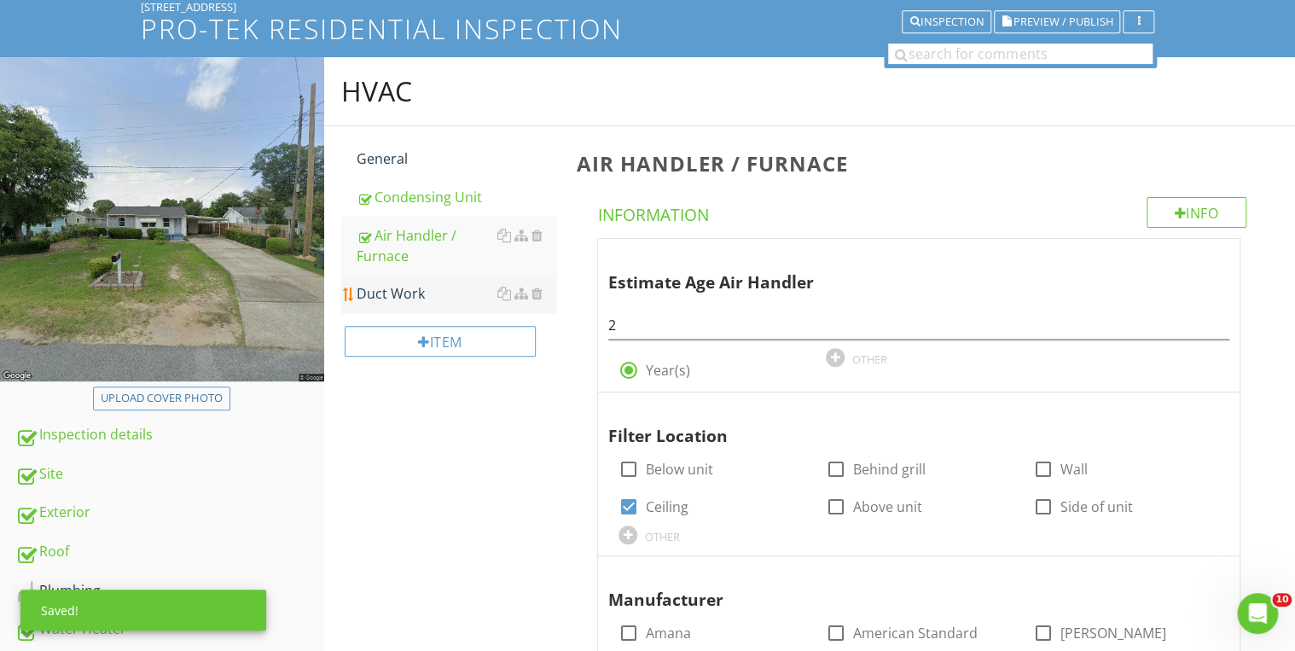
click at [406, 294] on div "Duct Work" at bounding box center [457, 293] width 200 height 20
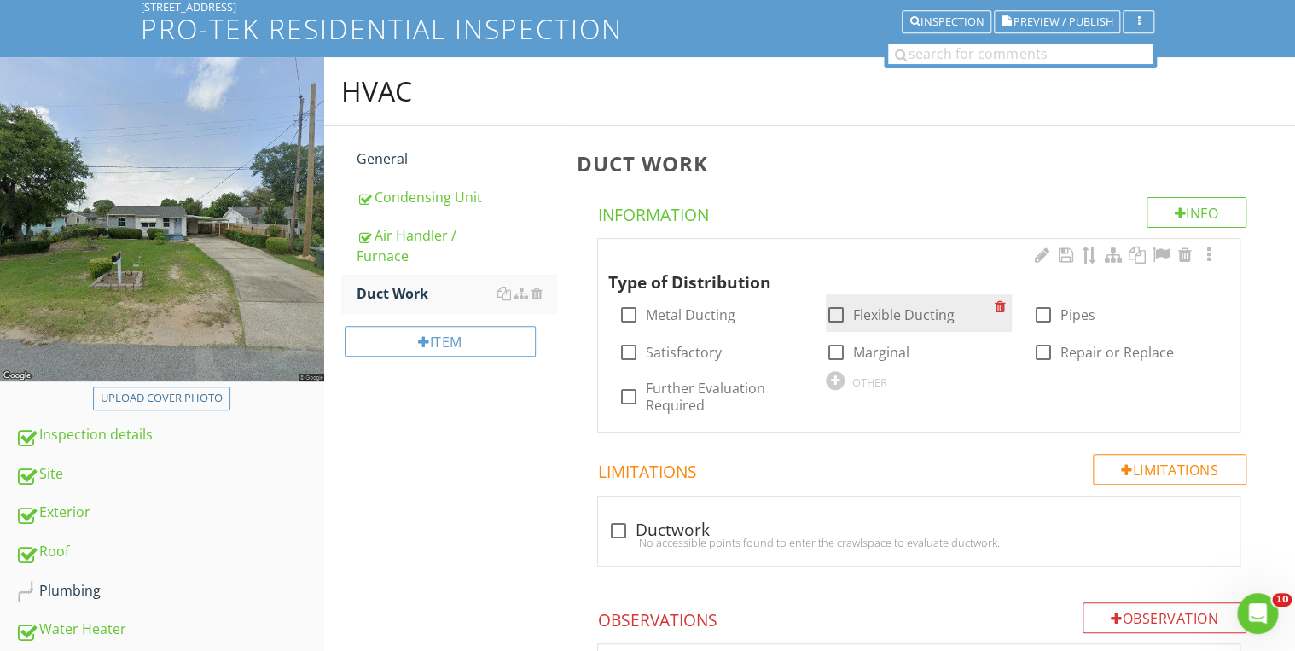
click at [833, 314] on div at bounding box center [836, 314] width 29 height 29
checkbox input "true"
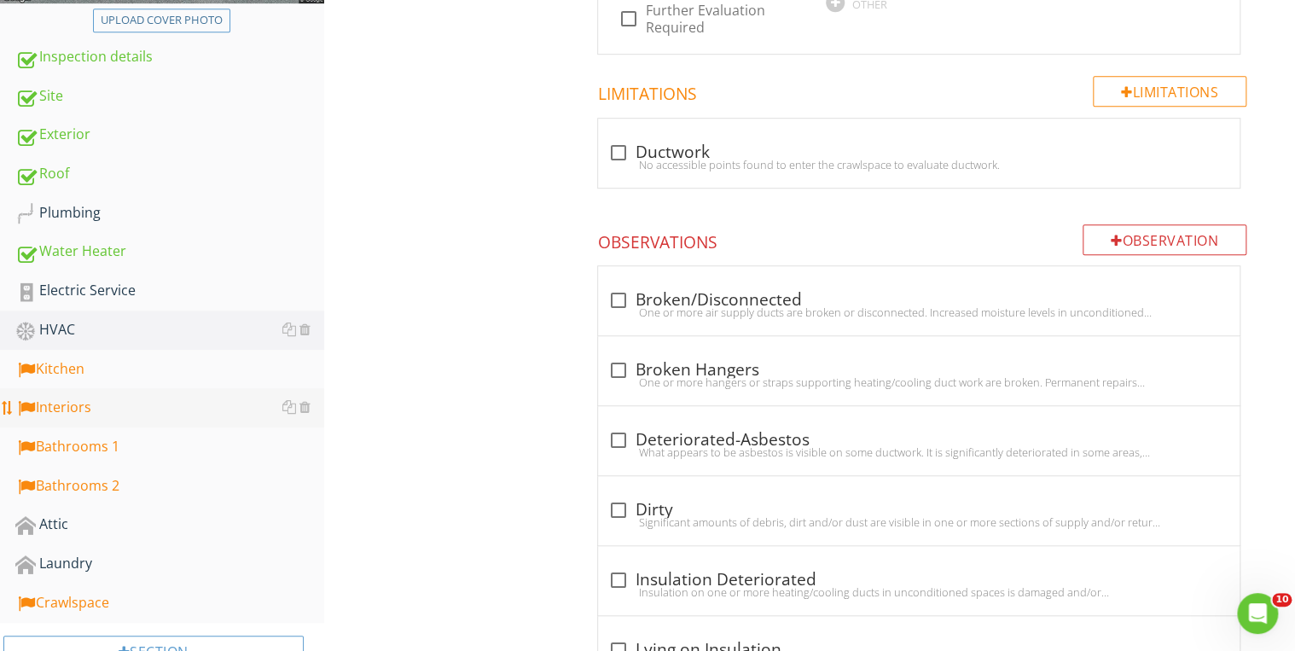
scroll to position [523, 0]
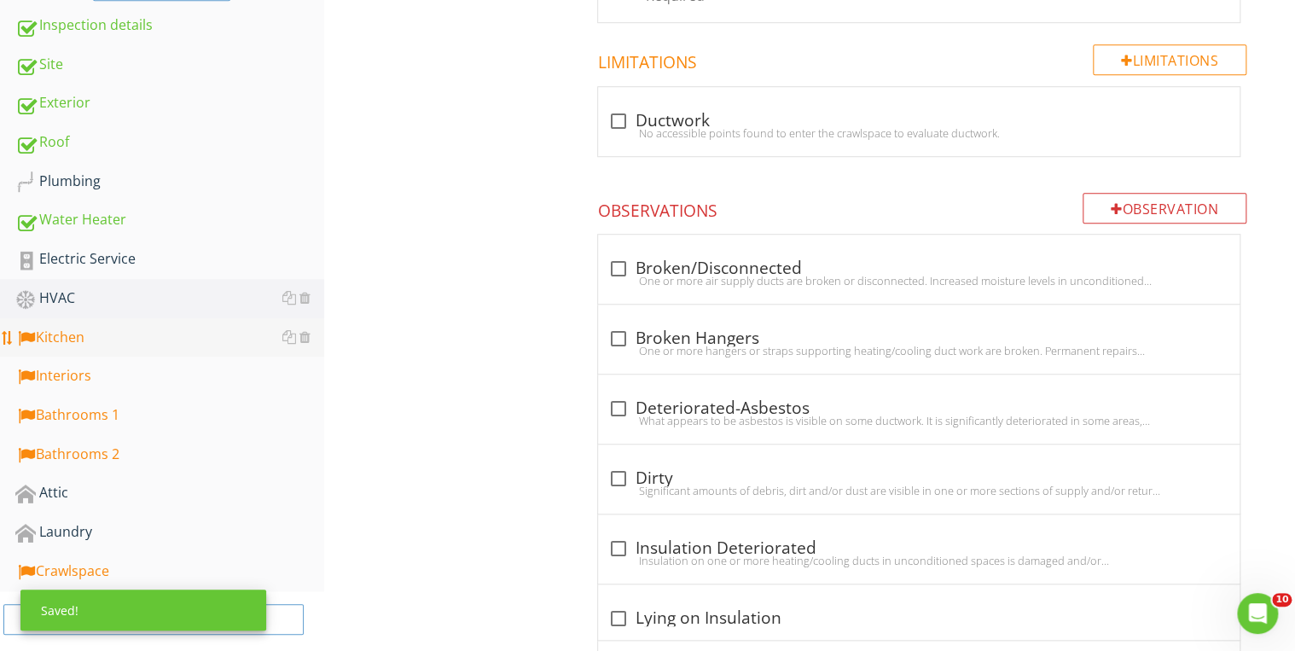
click at [70, 343] on div "Kitchen" at bounding box center [169, 338] width 309 height 22
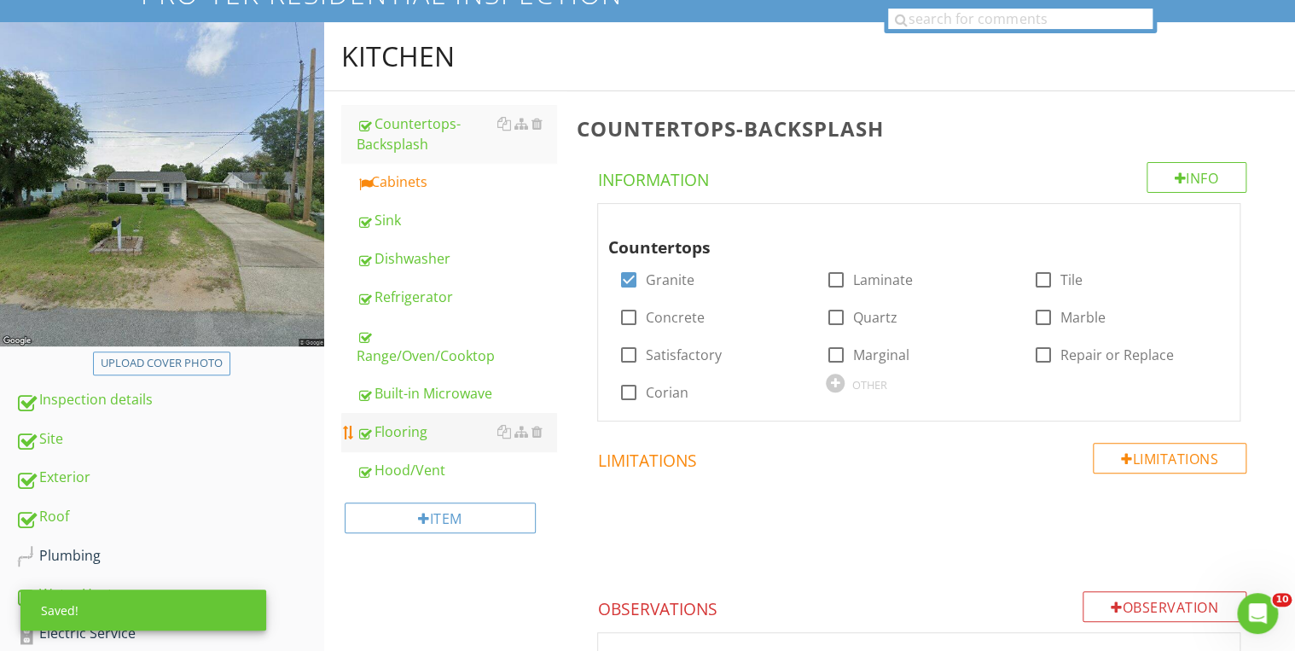
scroll to position [113, 0]
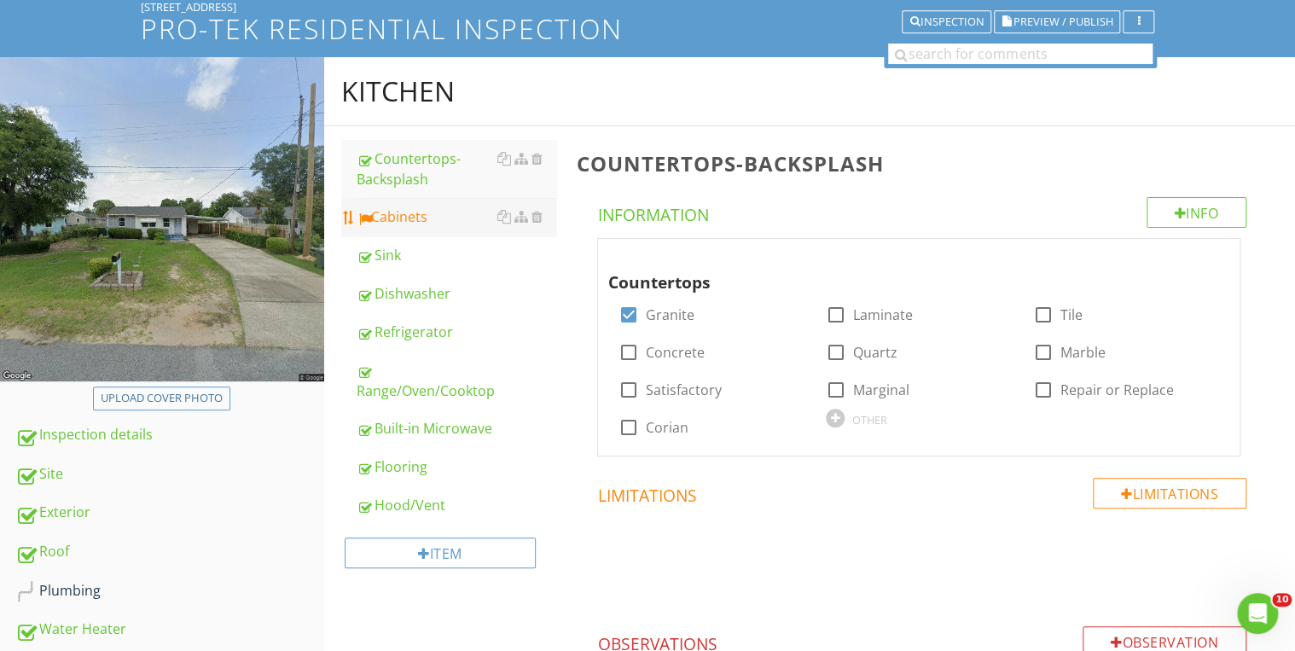
click at [418, 216] on div "Cabinets" at bounding box center [457, 216] width 200 height 20
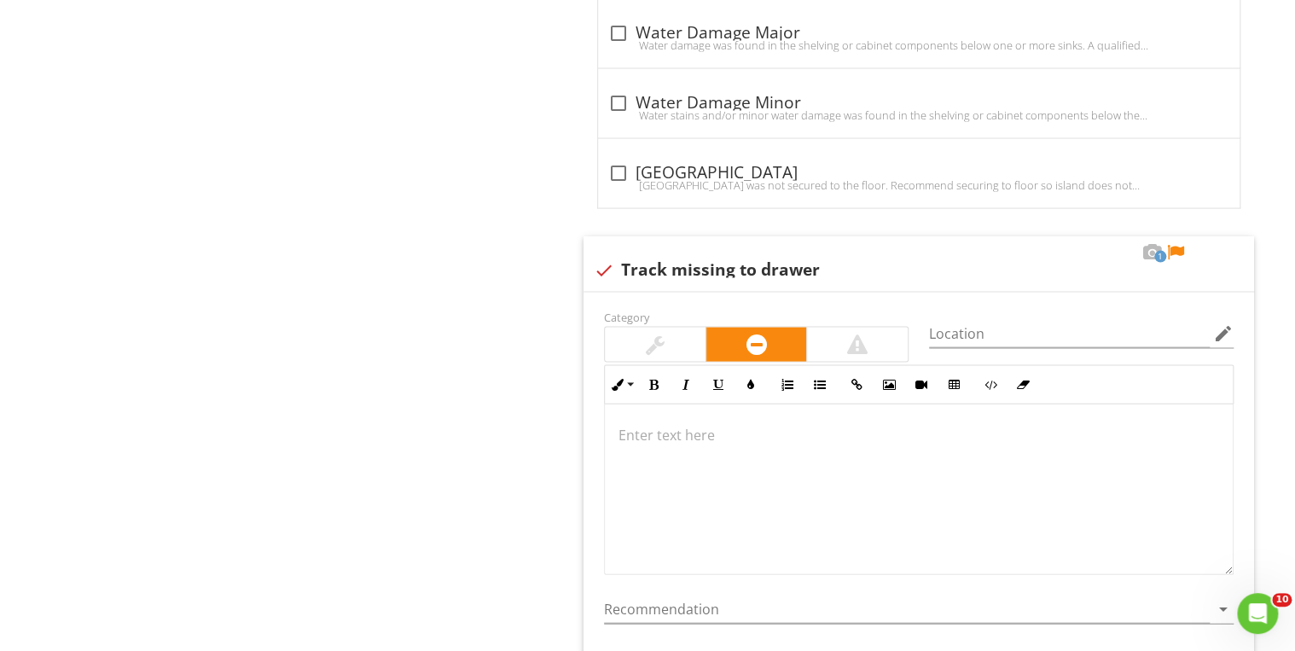
scroll to position [1683, 0]
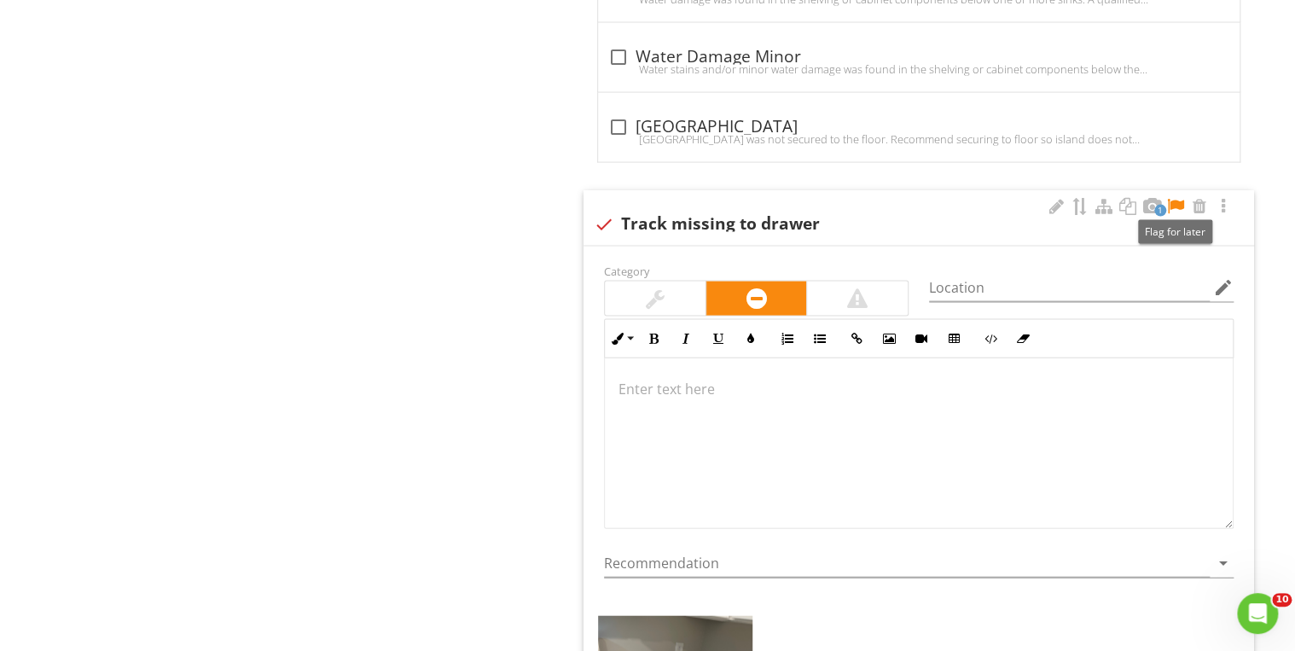
click at [1172, 200] on div at bounding box center [1175, 206] width 20 height 17
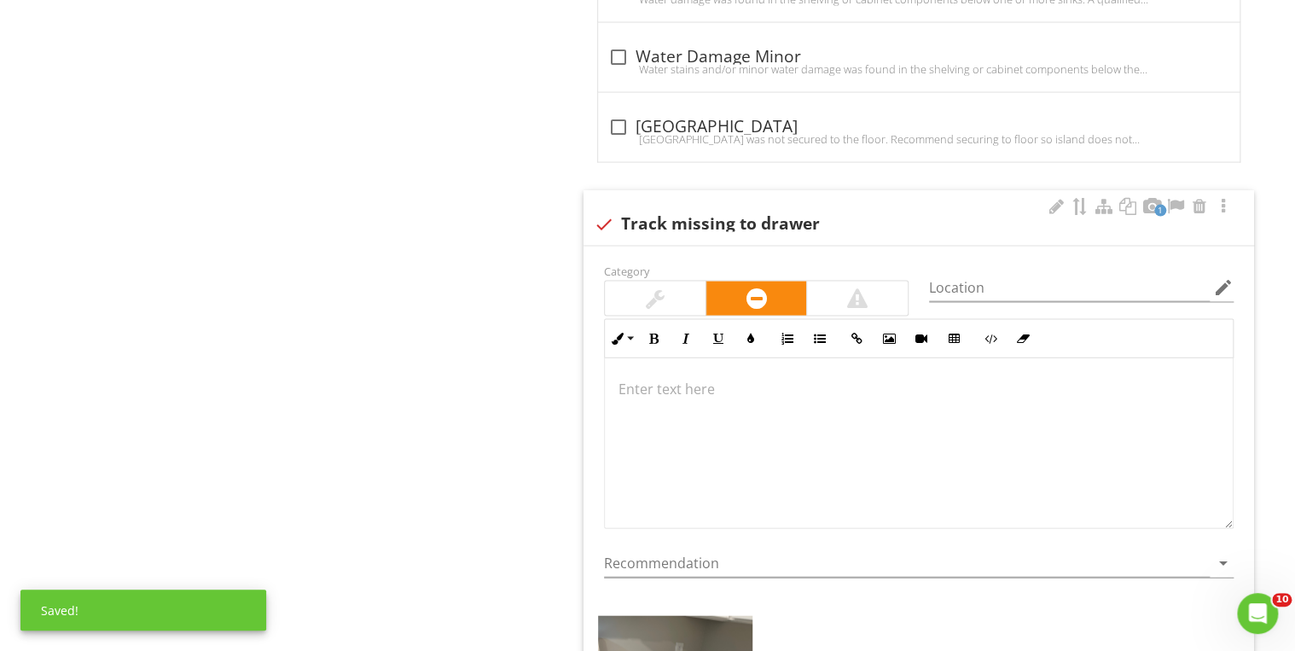
click at [706, 372] on div at bounding box center [919, 443] width 628 height 171
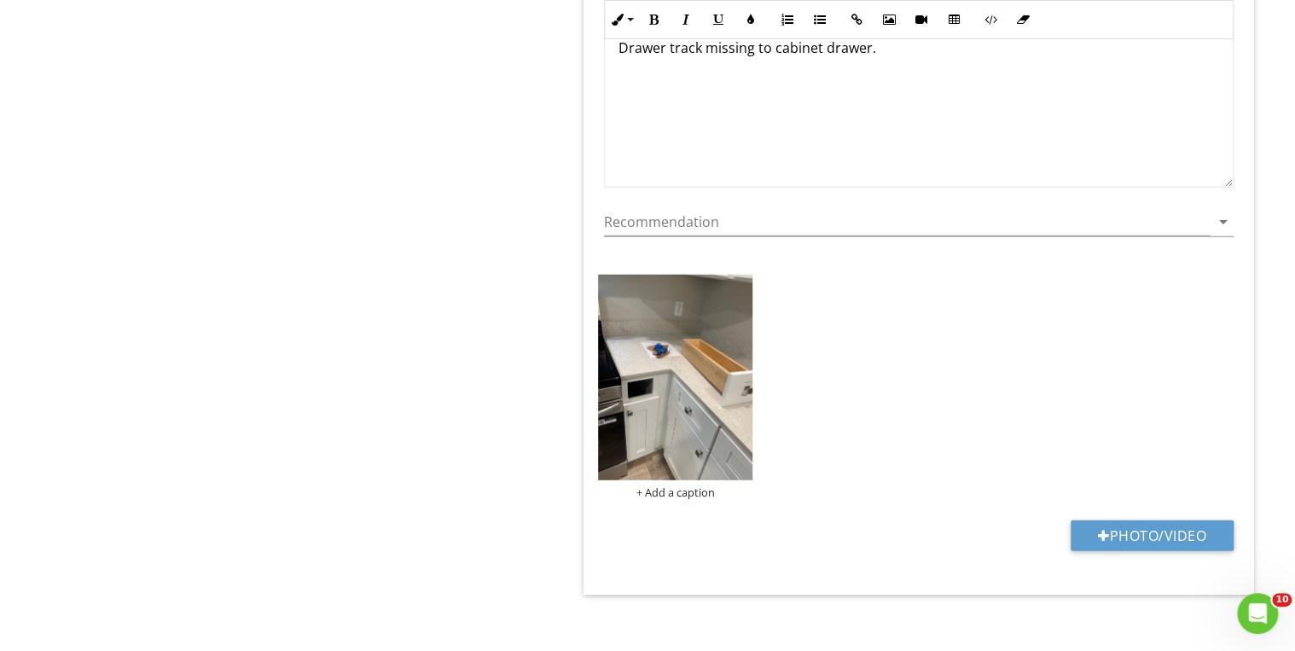
scroll to position [2038, 0]
click at [710, 433] on img at bounding box center [675, 377] width 154 height 206
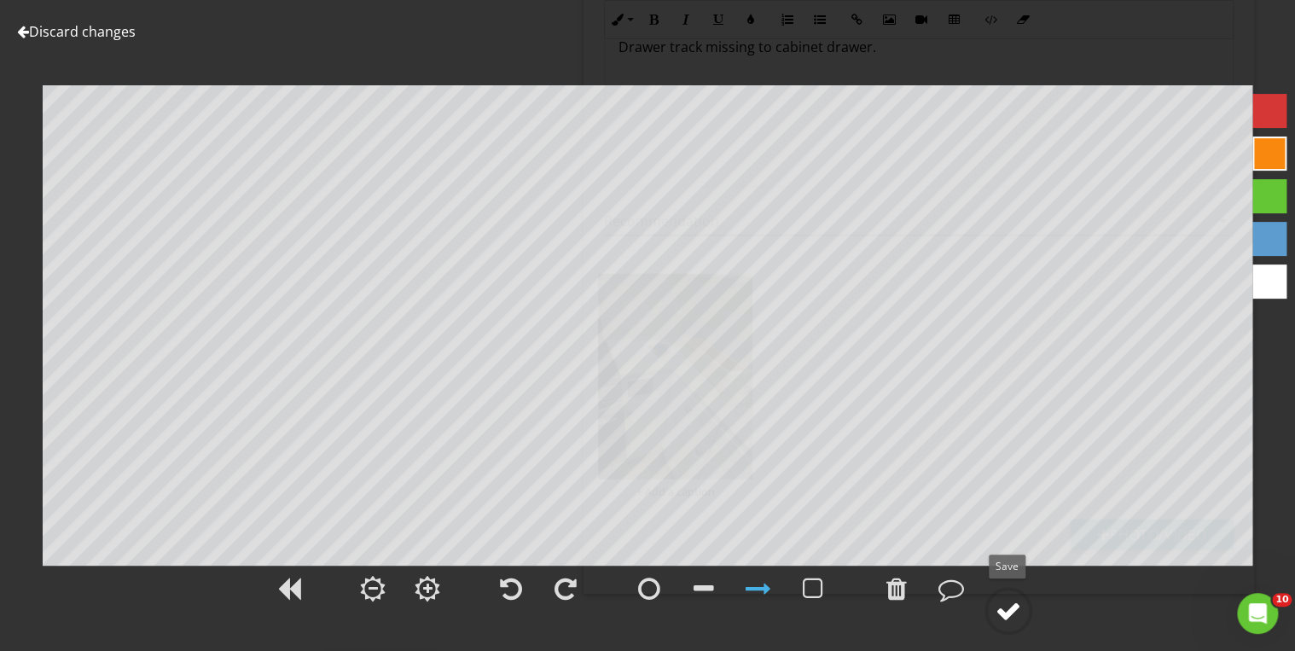
click at [996, 602] on div at bounding box center [1009, 611] width 26 height 26
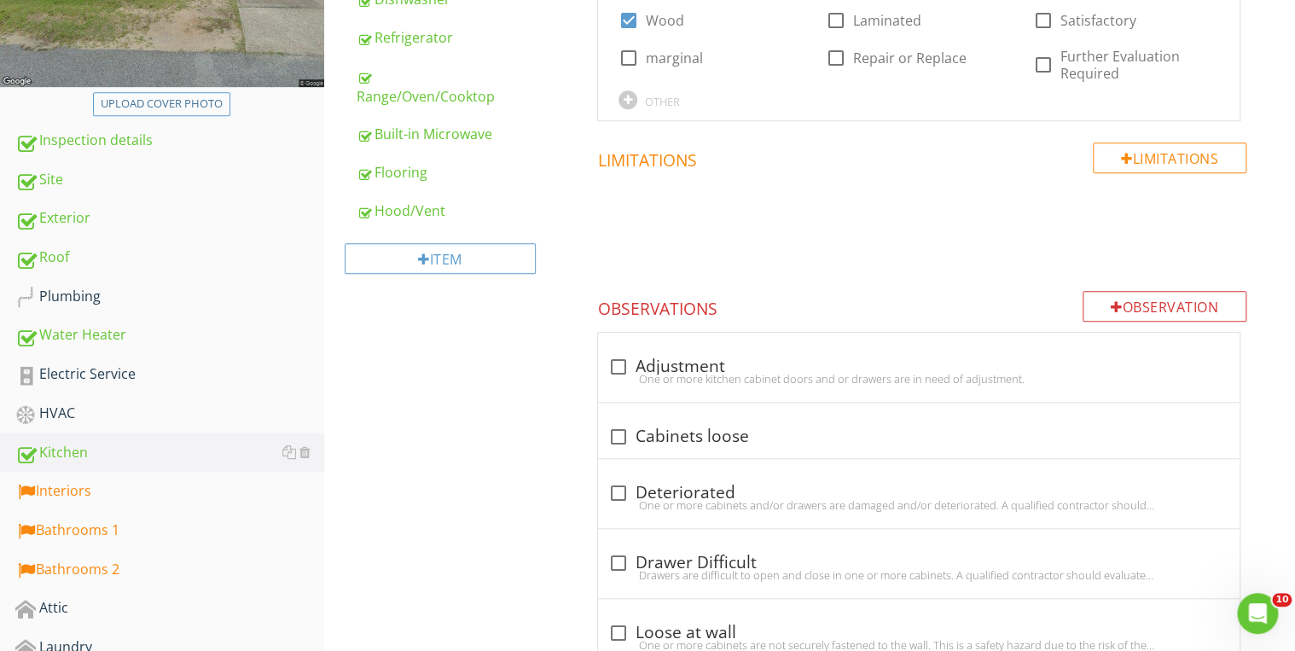
scroll to position [409, 0]
click at [90, 485] on div "Interiors" at bounding box center [169, 490] width 309 height 22
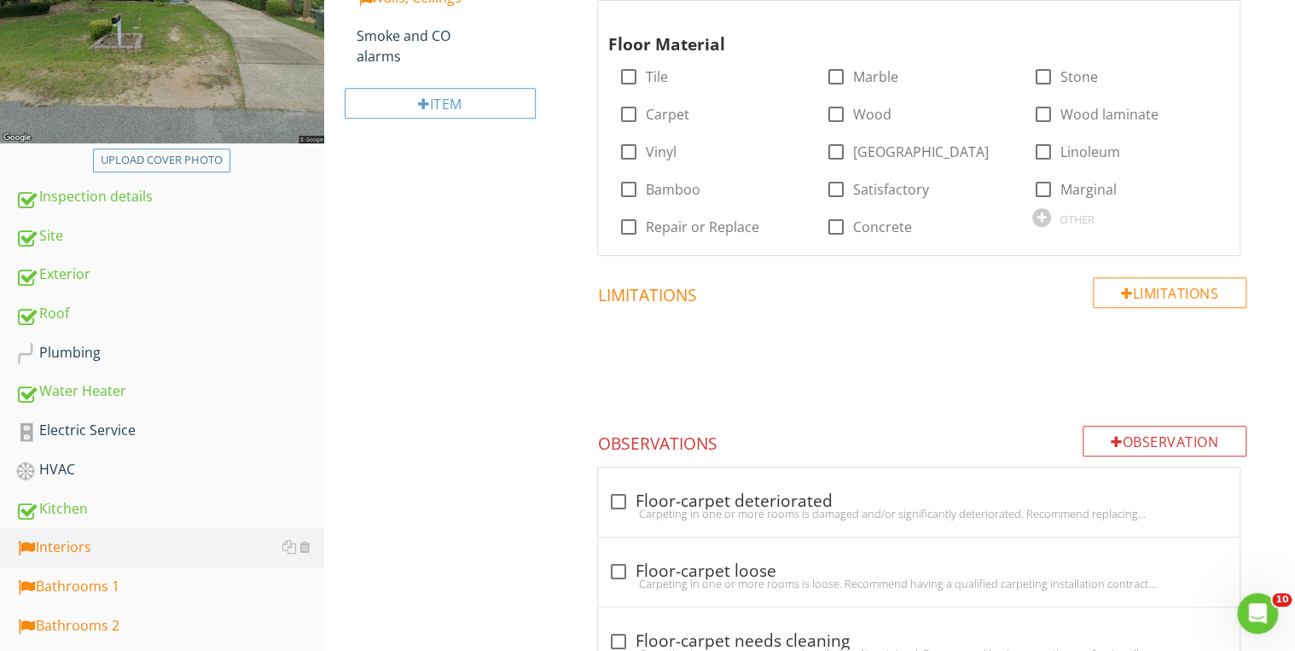
scroll to position [67, 0]
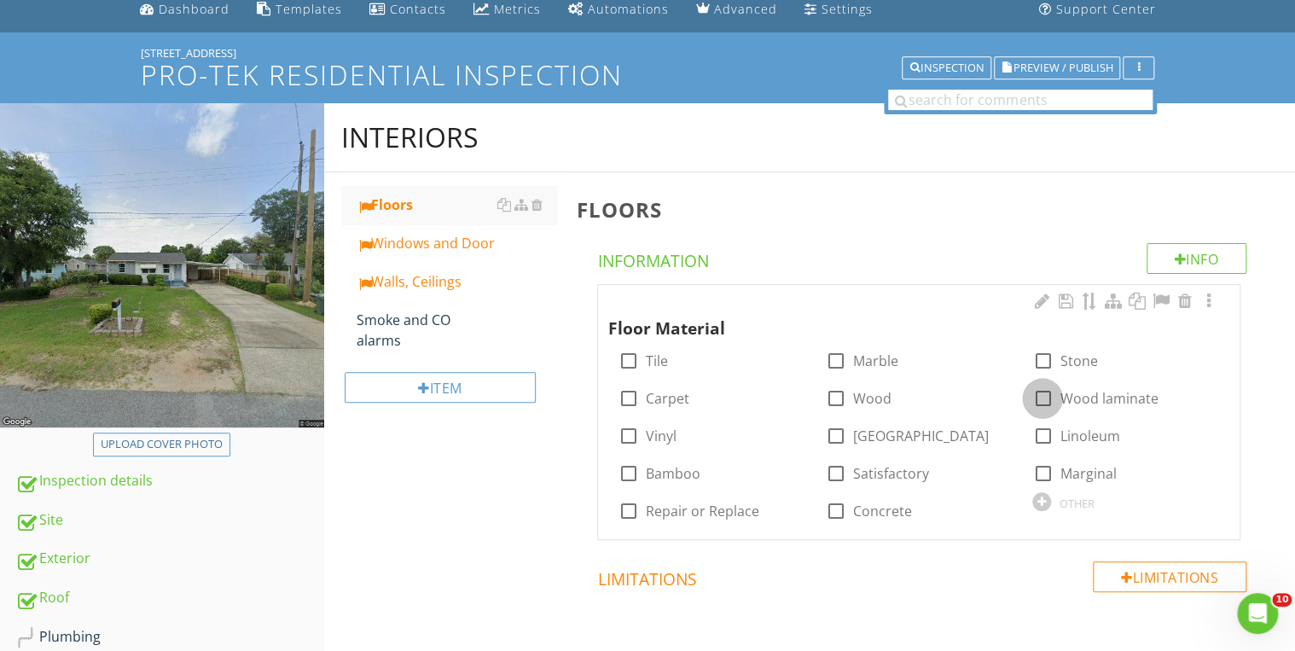
drag, startPoint x: 1045, startPoint y: 399, endPoint x: 1020, endPoint y: 399, distance: 24.7
click at [1044, 399] on div at bounding box center [1042, 398] width 29 height 29
checkbox input "true"
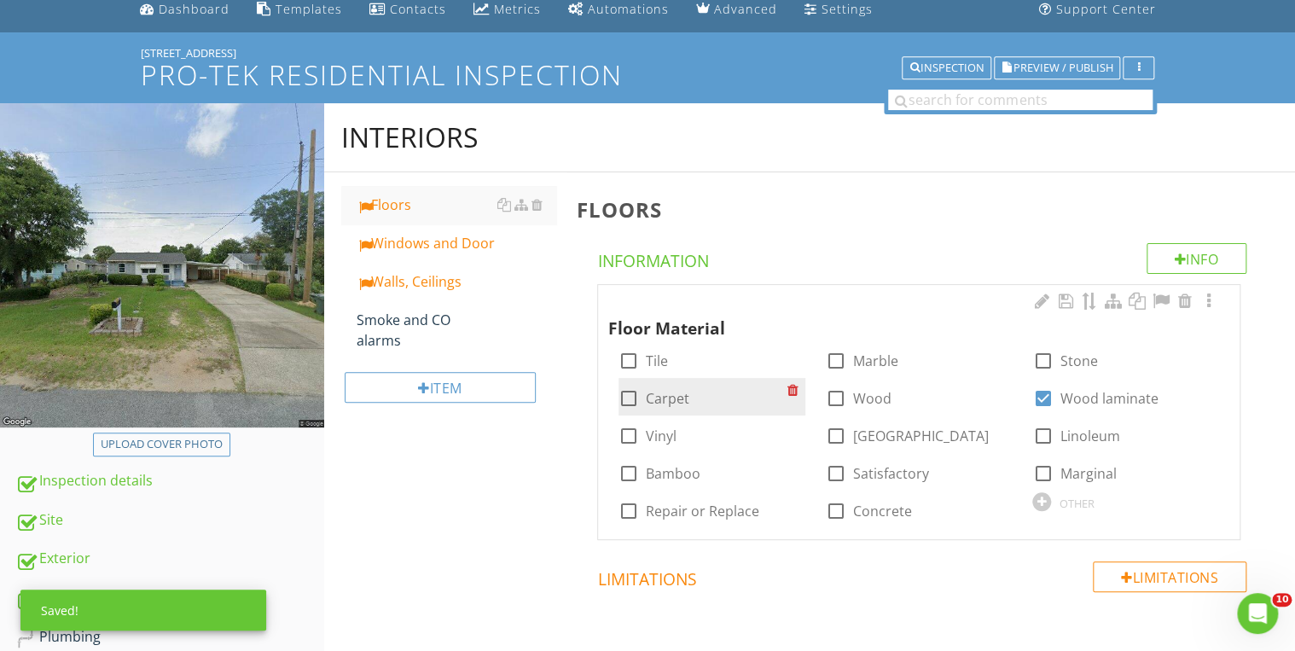
click at [631, 405] on div at bounding box center [628, 398] width 29 height 29
checkbox input "true"
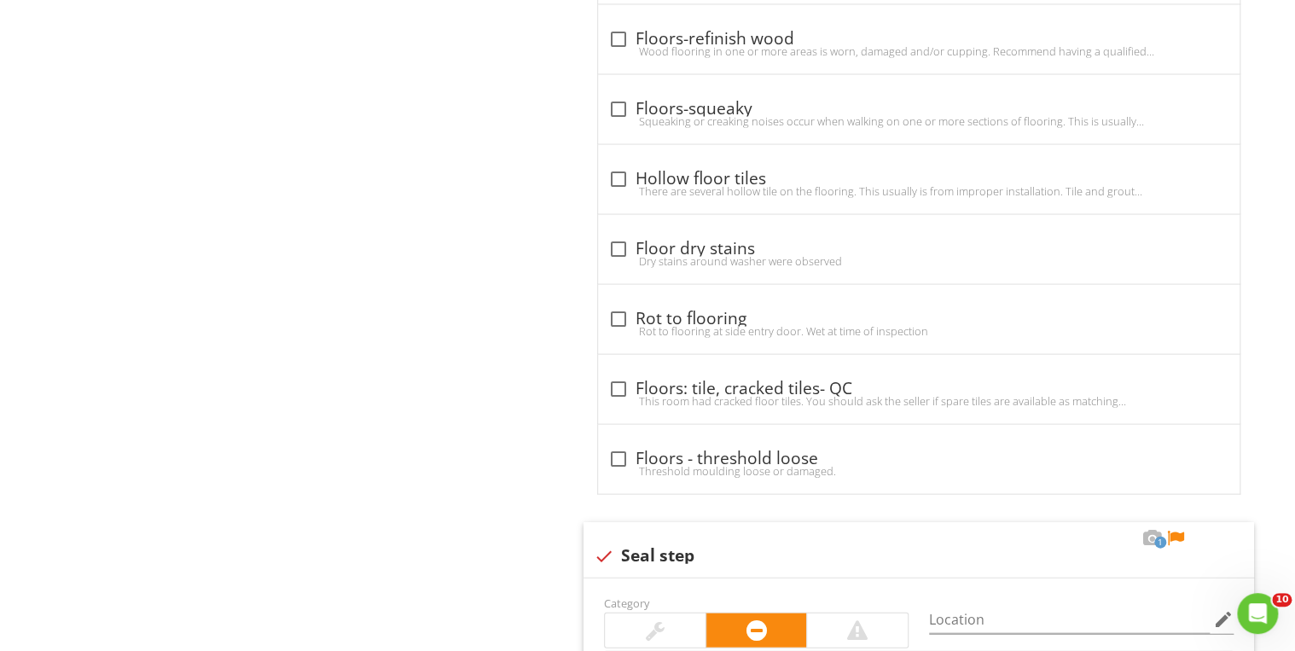
scroll to position [1842, 0]
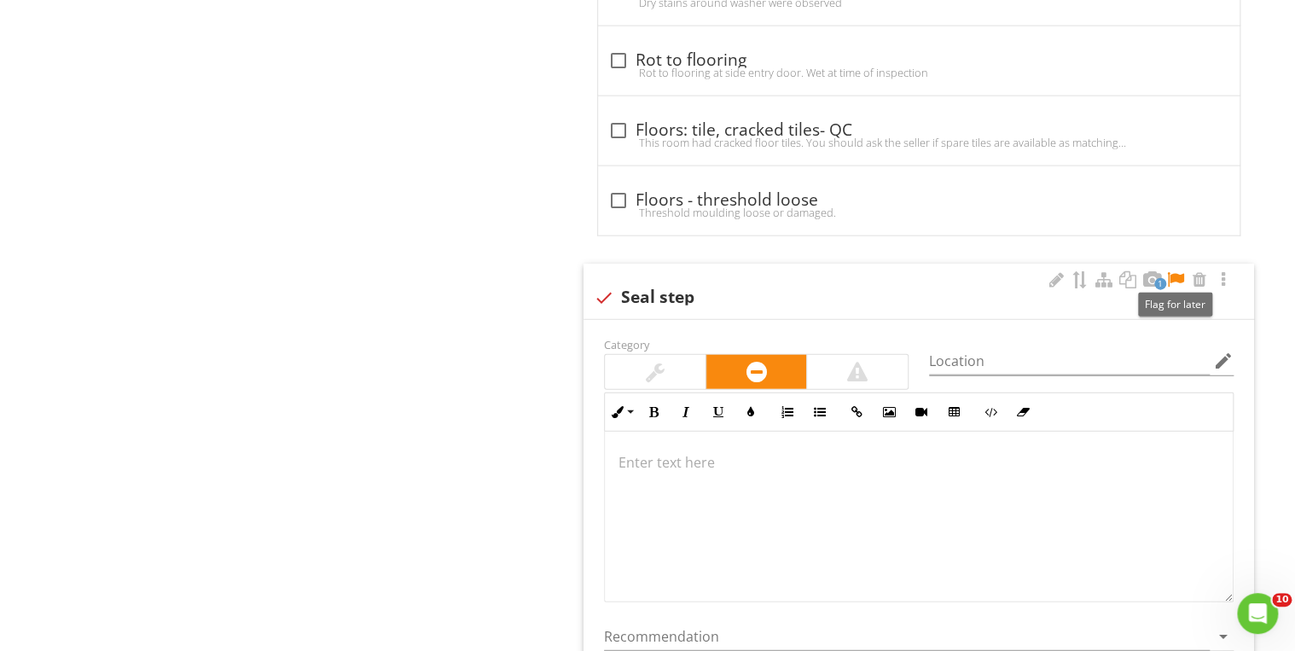
click at [1179, 276] on div at bounding box center [1175, 279] width 20 height 17
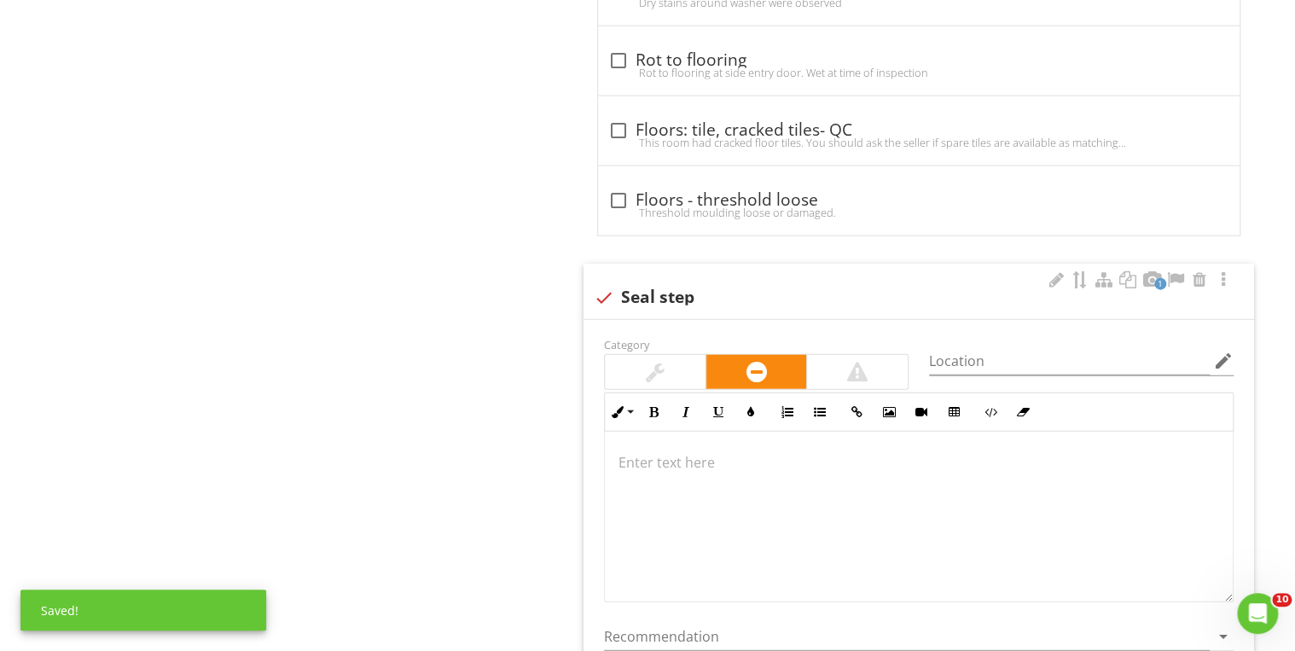
click at [676, 458] on p at bounding box center [918, 462] width 601 height 20
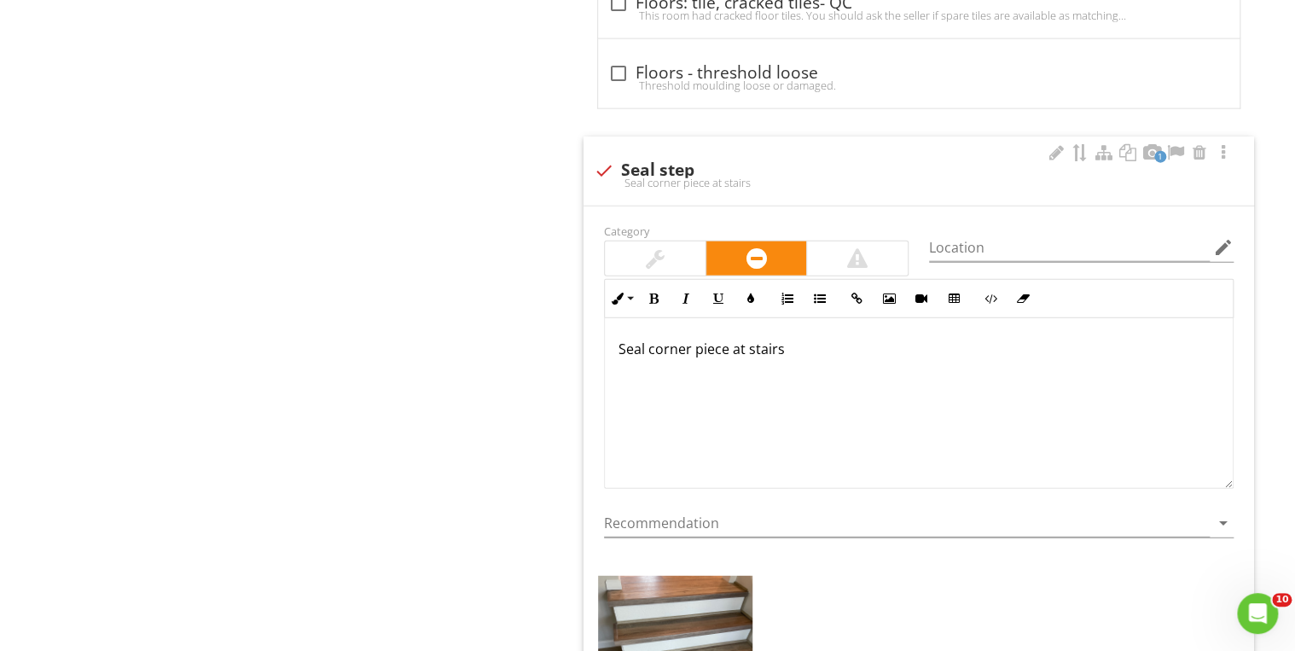
scroll to position [2210, 0]
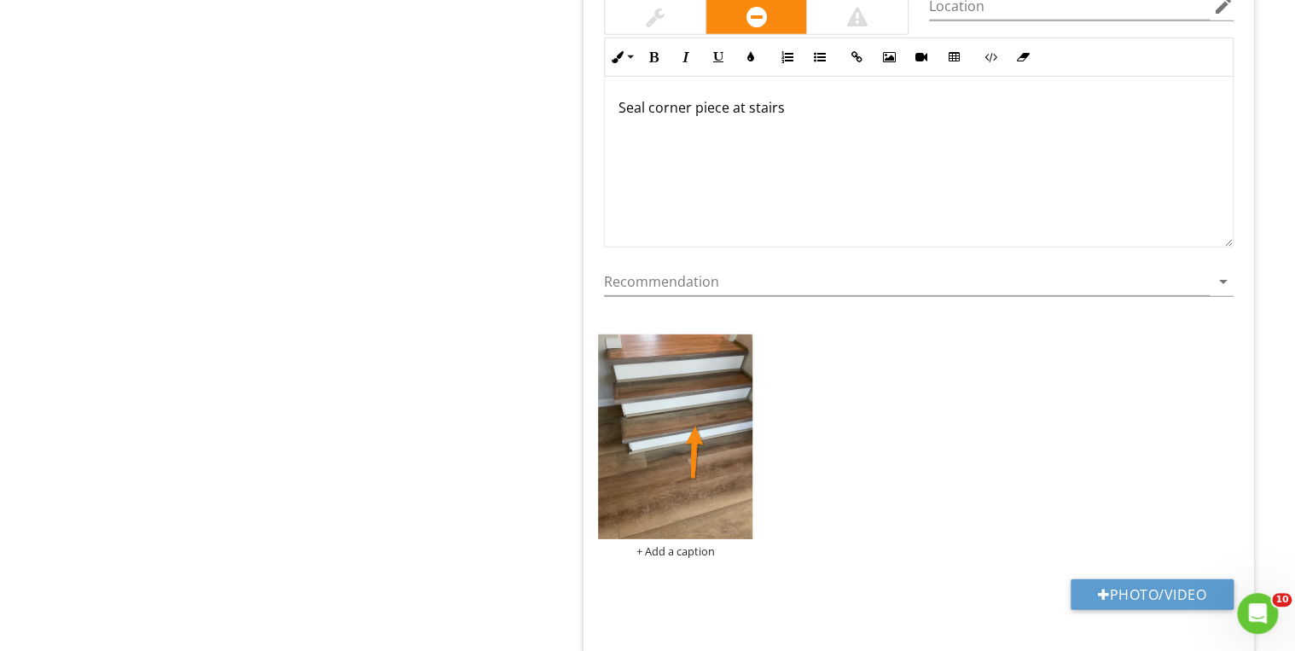
click at [727, 104] on p "Seal corner piece at stairs" at bounding box center [918, 107] width 601 height 20
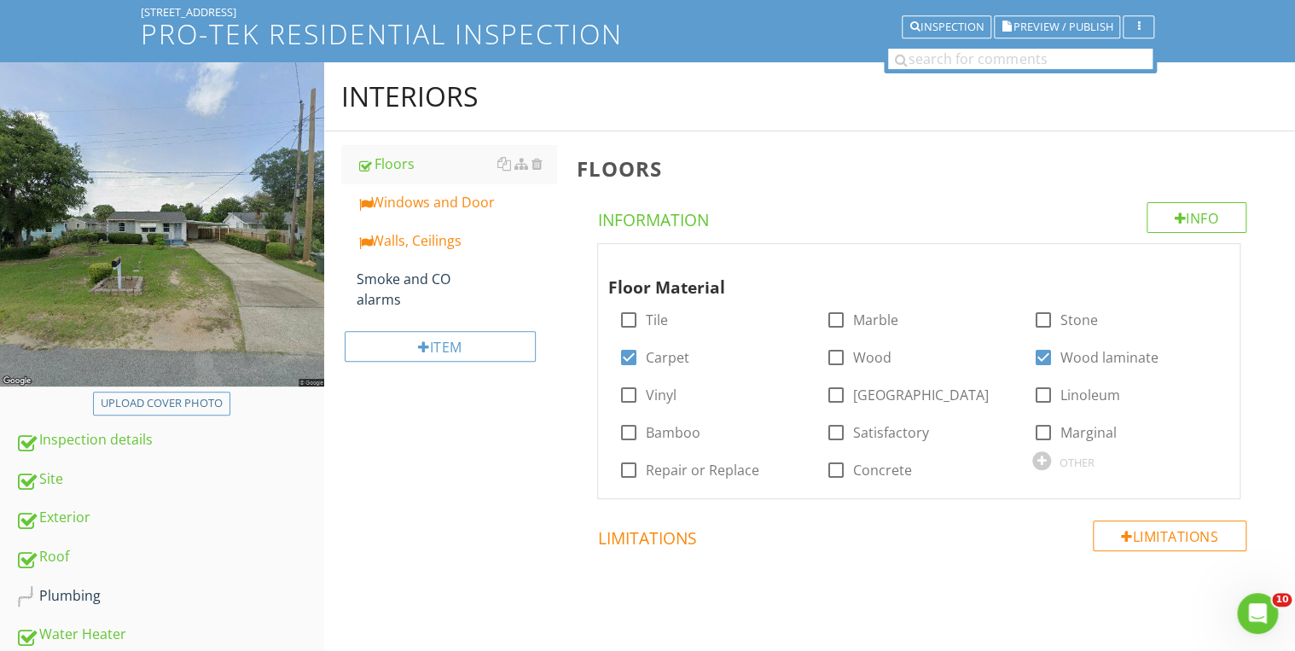
scroll to position [95, 0]
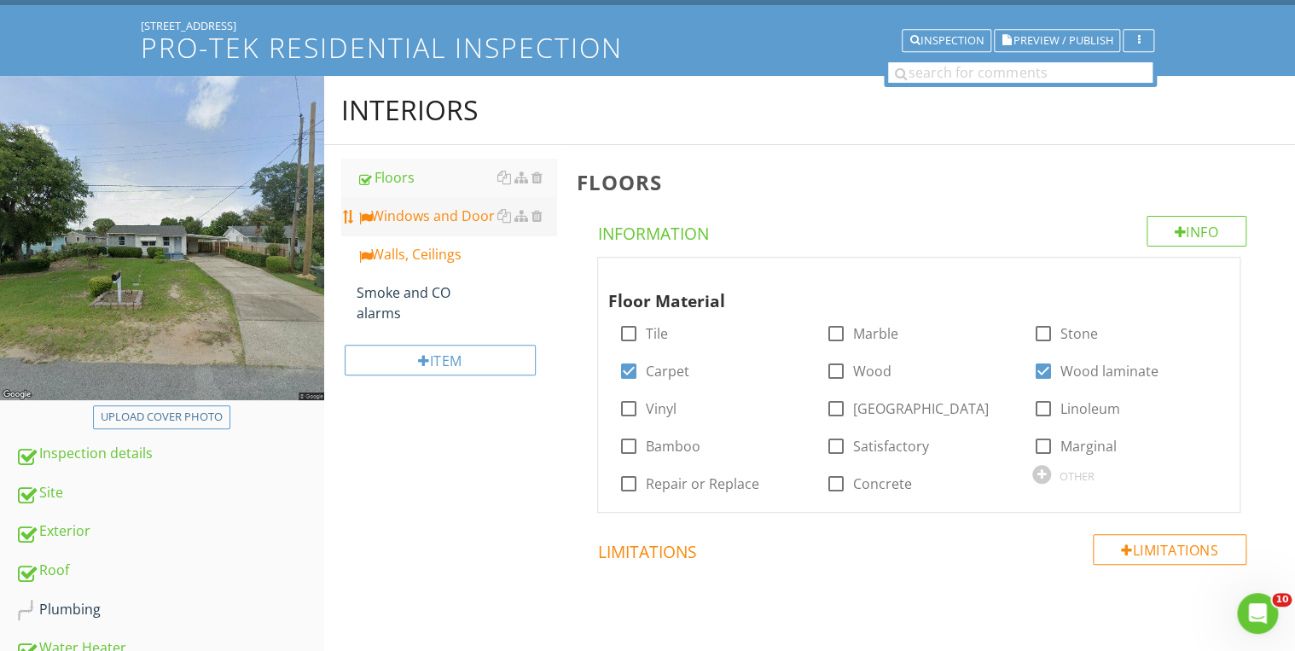
click at [451, 225] on link "Windows and Door" at bounding box center [457, 216] width 200 height 38
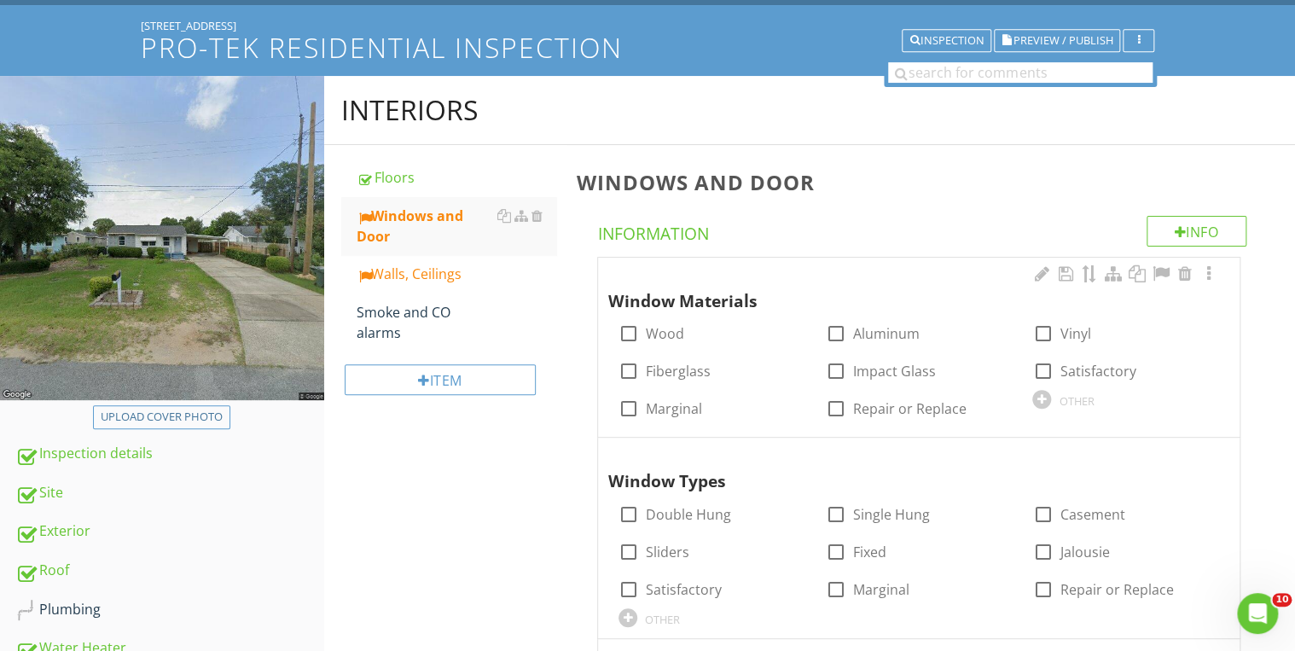
click at [1044, 331] on div at bounding box center [1042, 333] width 29 height 29
checkbox input "true"
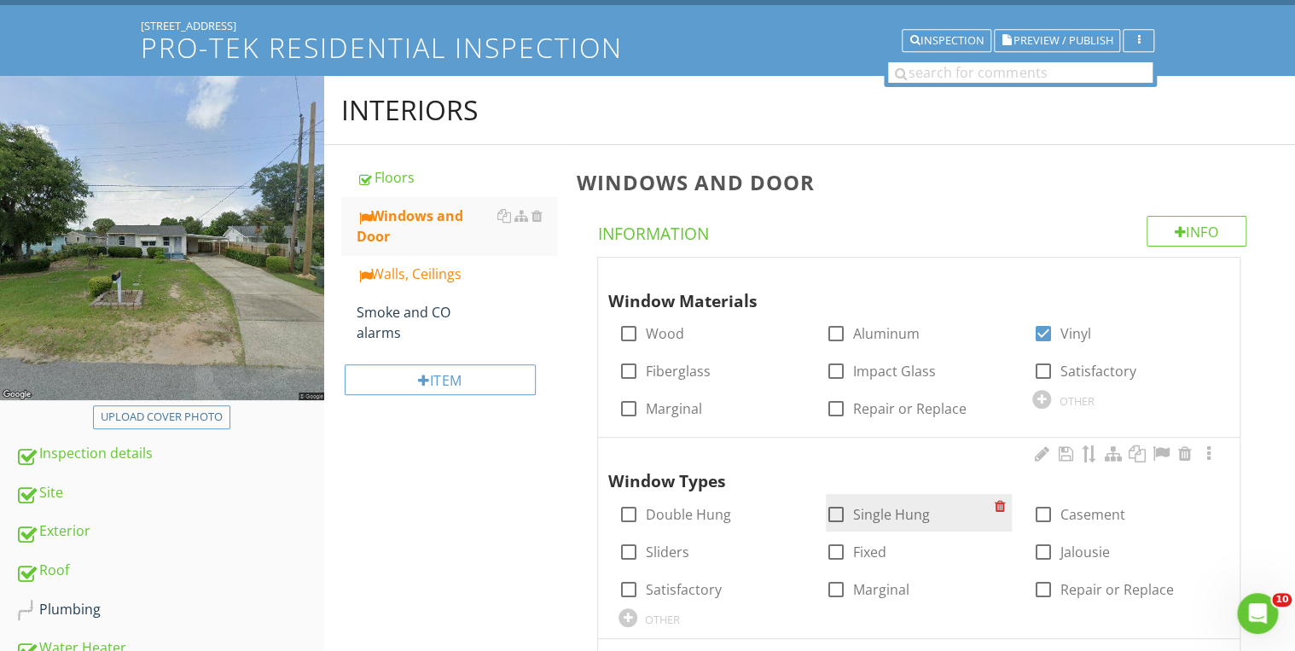
click at [836, 517] on div at bounding box center [836, 514] width 29 height 29
checkbox input "true"
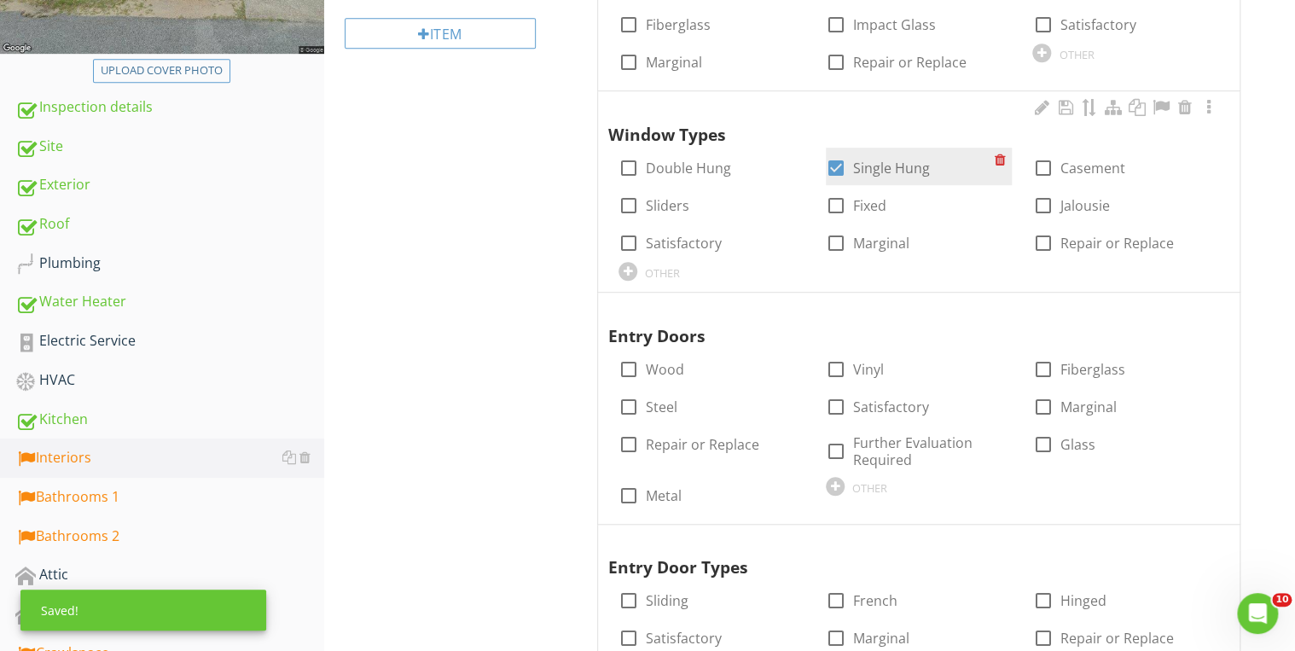
scroll to position [504, 0]
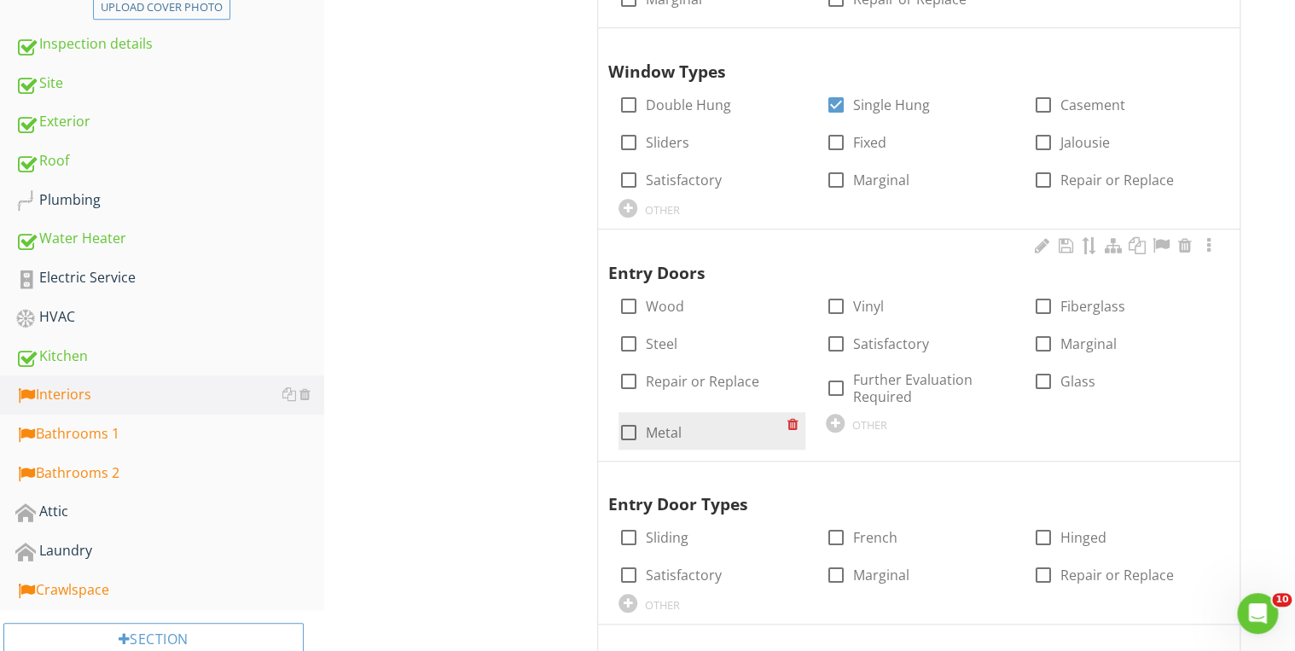
click at [628, 429] on div at bounding box center [628, 432] width 29 height 29
checkbox input "true"
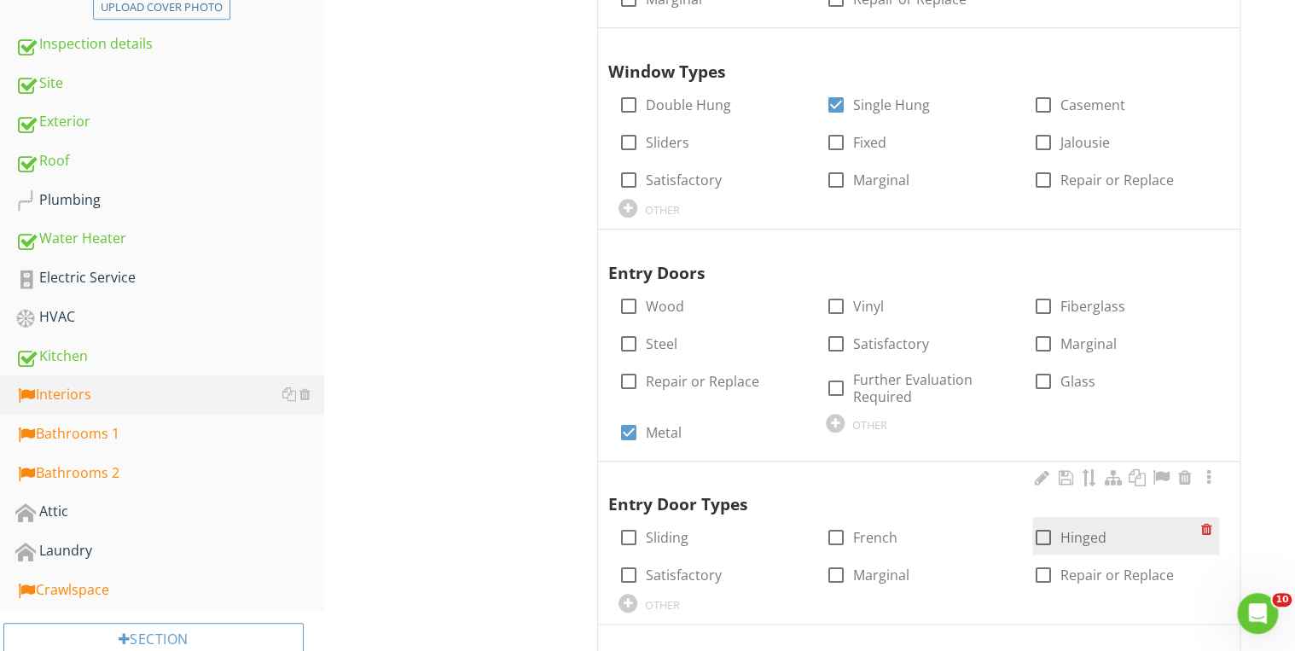
click at [1041, 530] on div at bounding box center [1042, 537] width 29 height 29
checkbox input "true"
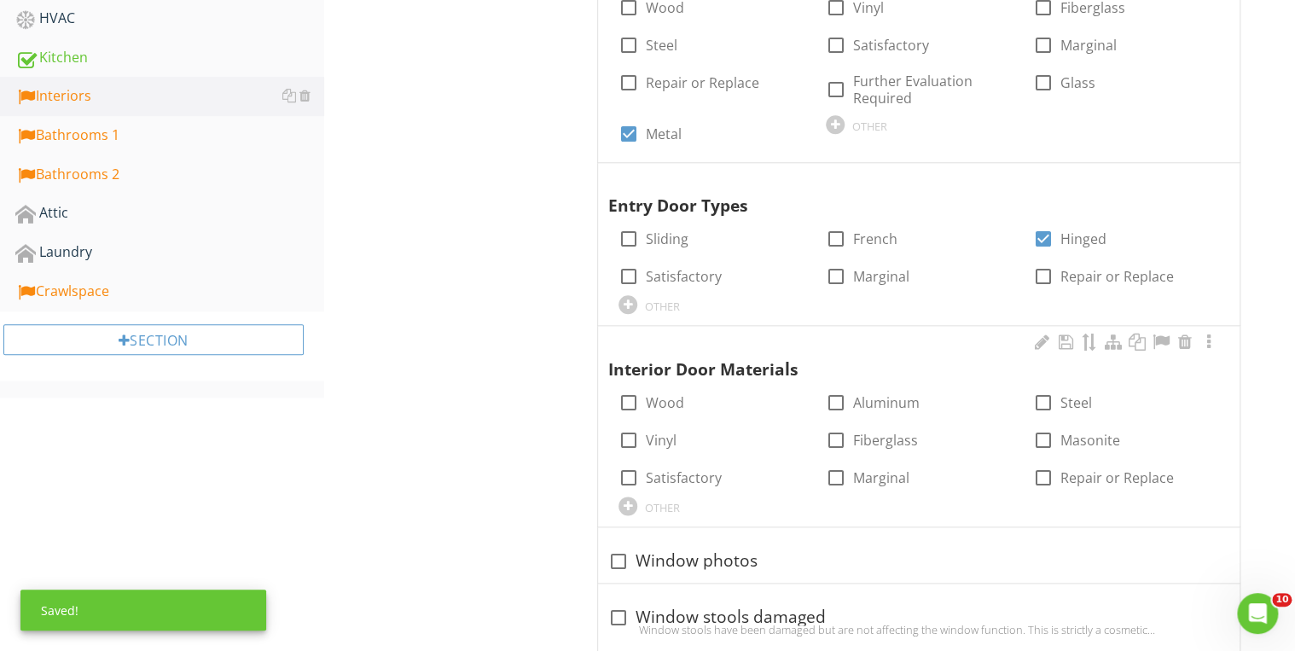
scroll to position [914, 0]
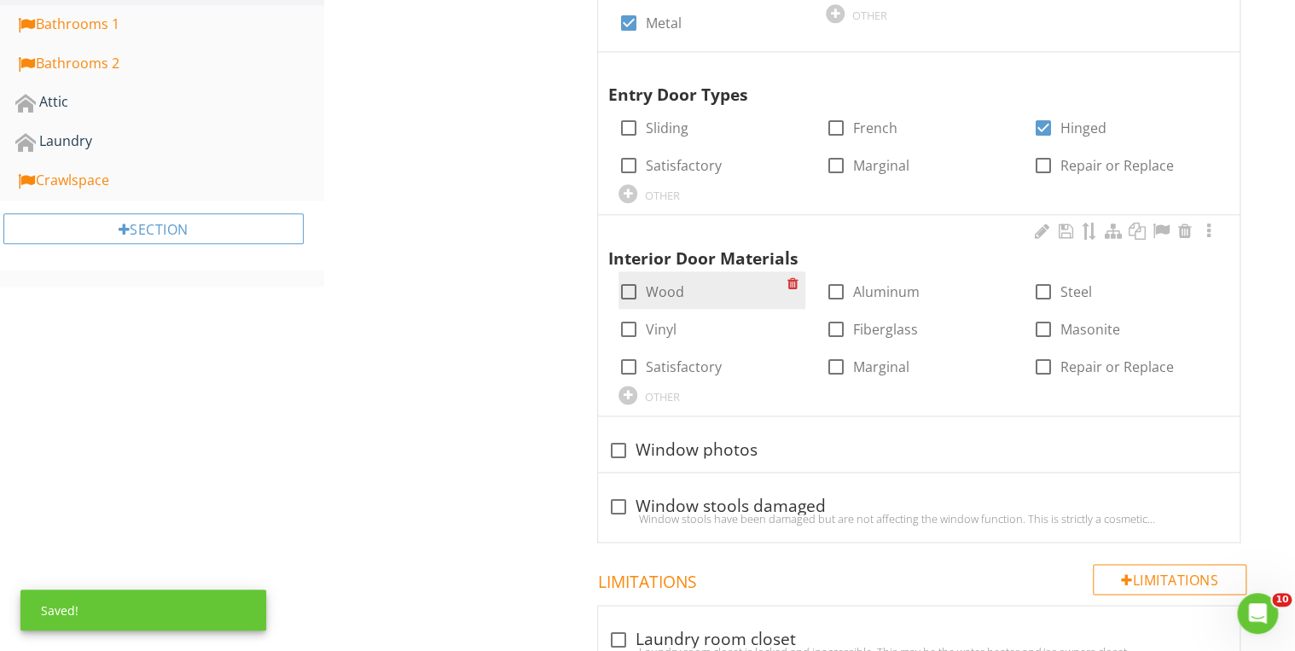
click at [635, 287] on div at bounding box center [628, 291] width 29 height 29
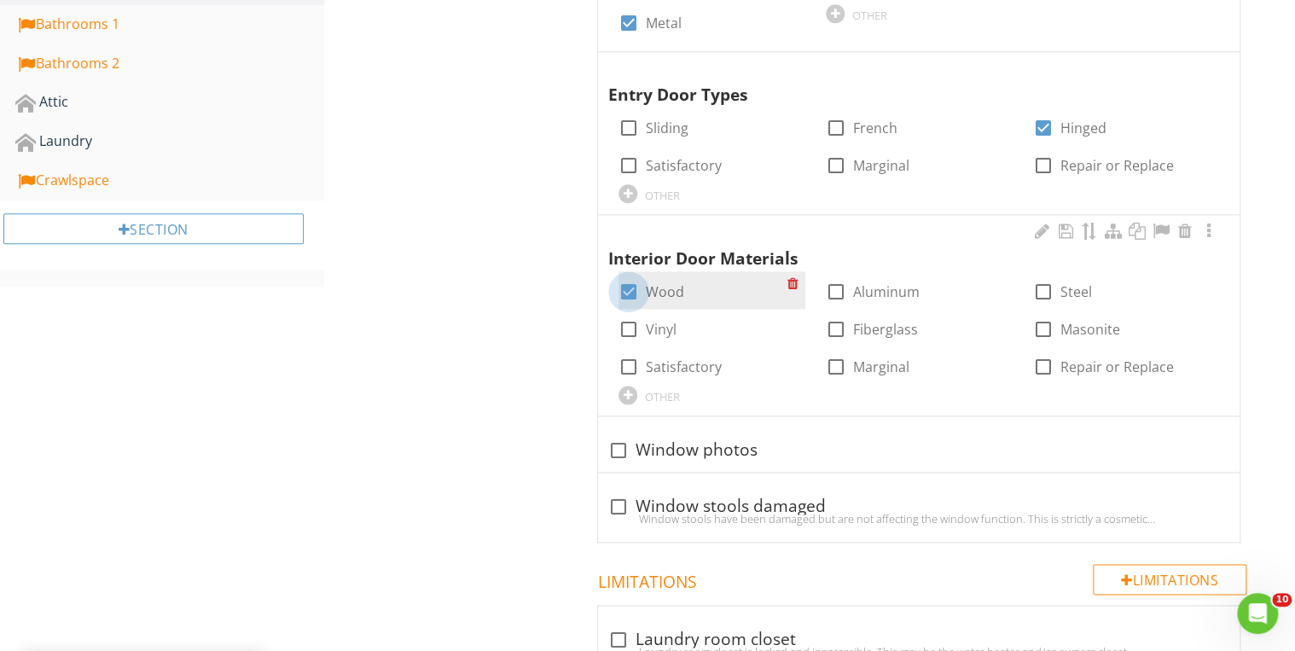
checkbox input "true"
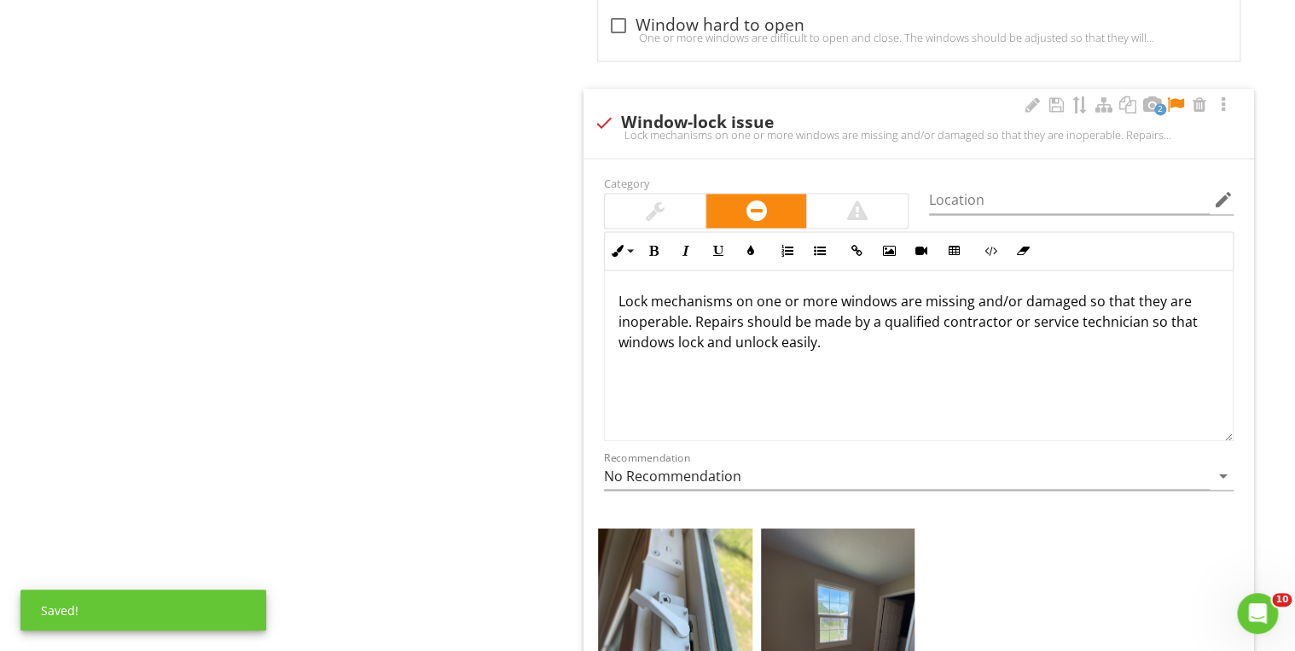
scroll to position [4394, 0]
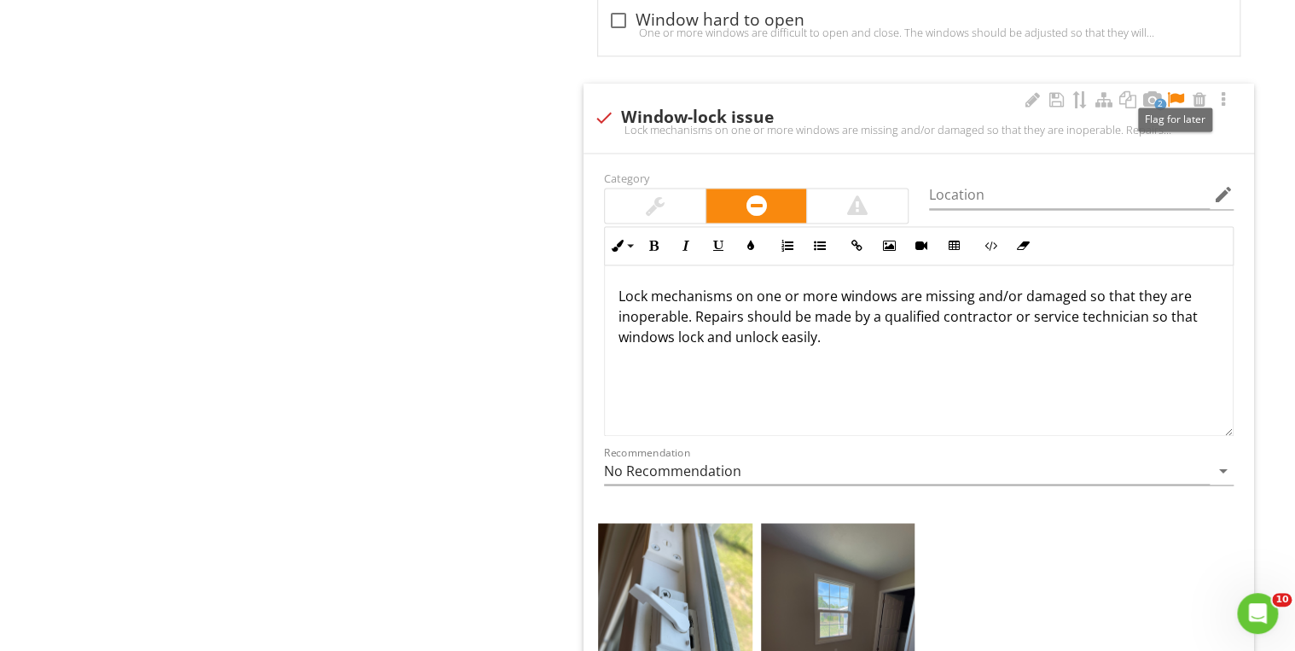
click at [1171, 92] on div at bounding box center [1175, 99] width 20 height 17
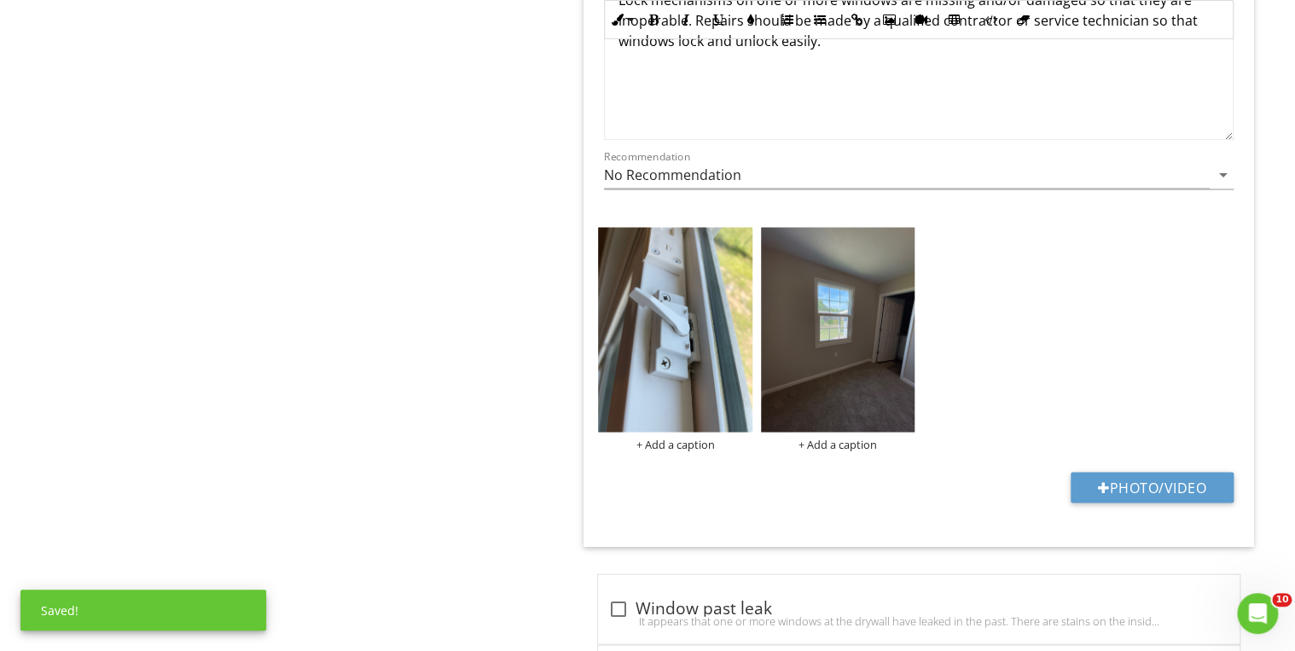
scroll to position [4736, 0]
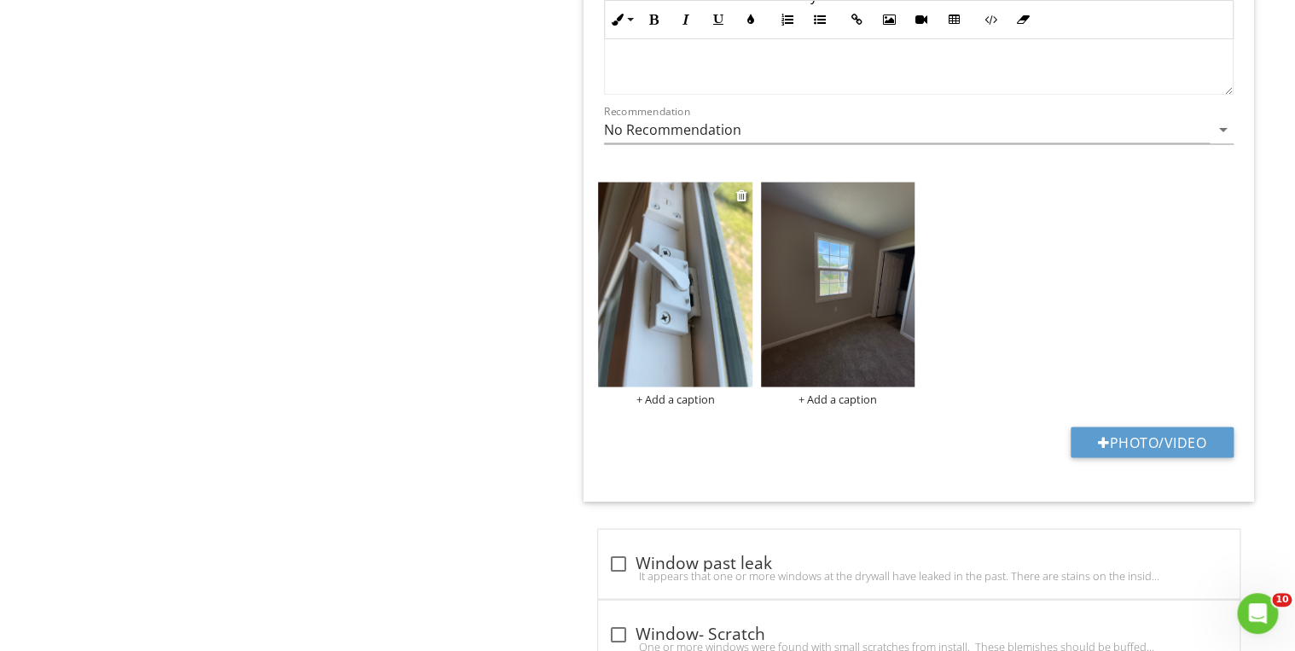
click at [676, 321] on img at bounding box center [675, 285] width 154 height 206
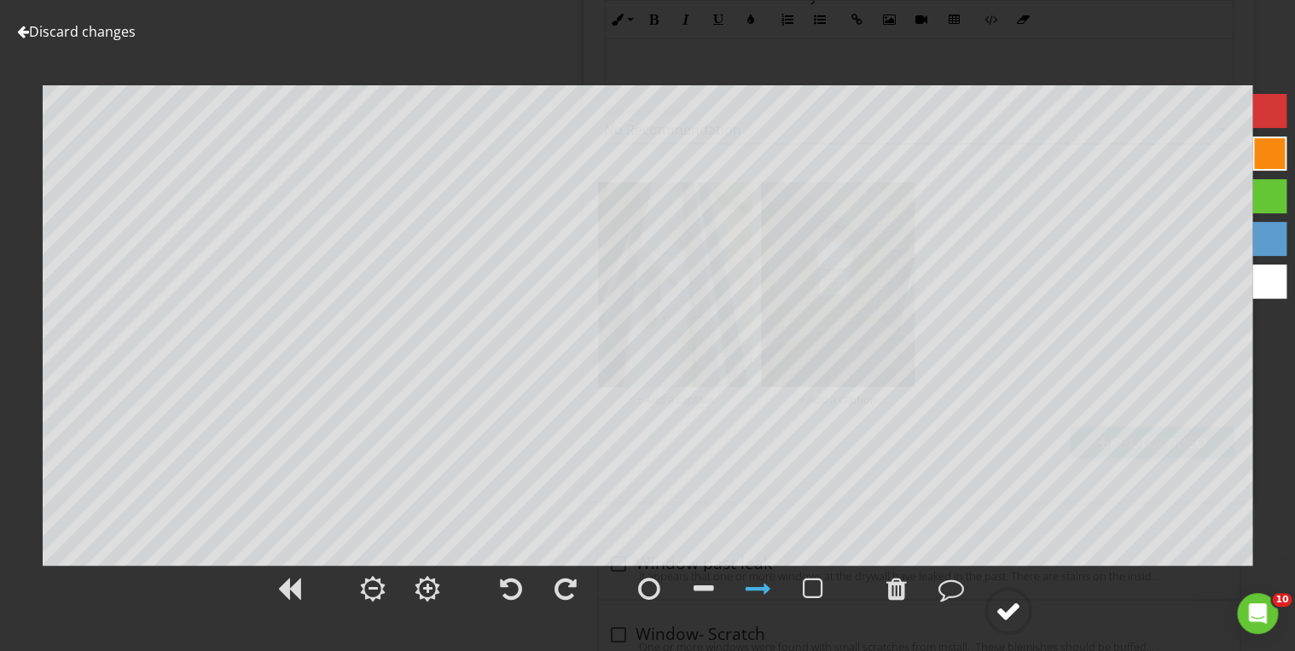
click at [1003, 606] on div at bounding box center [1009, 611] width 26 height 26
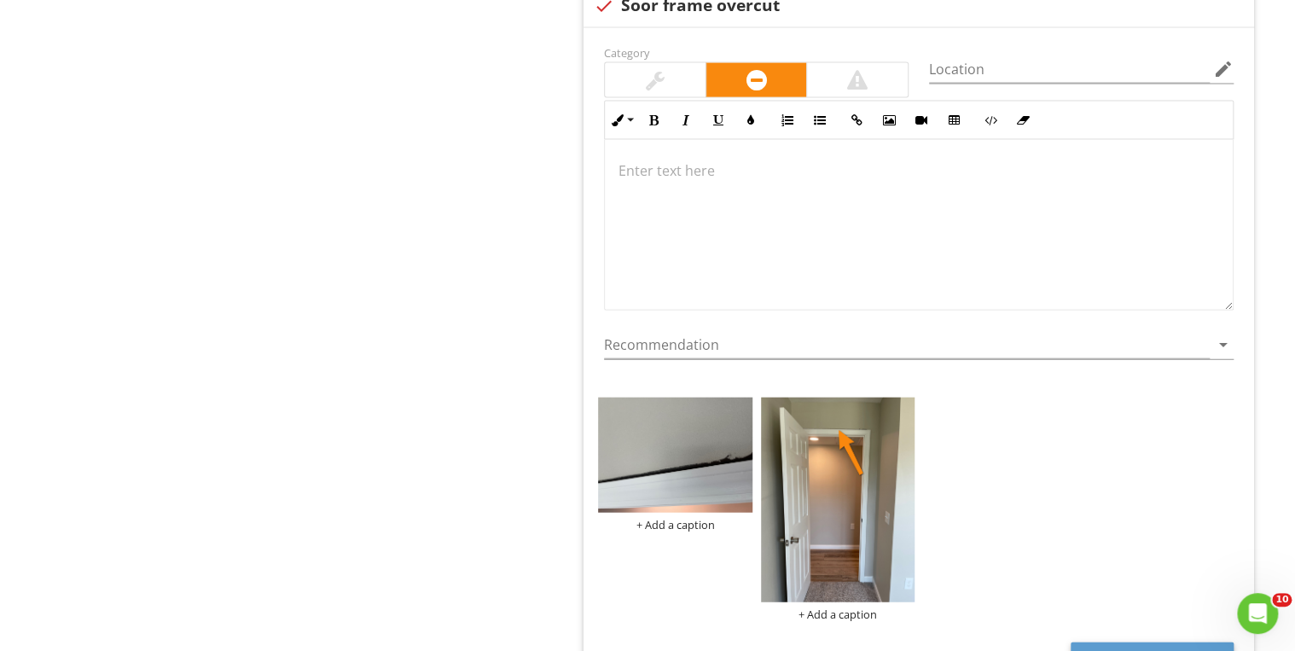
scroll to position [8080, 0]
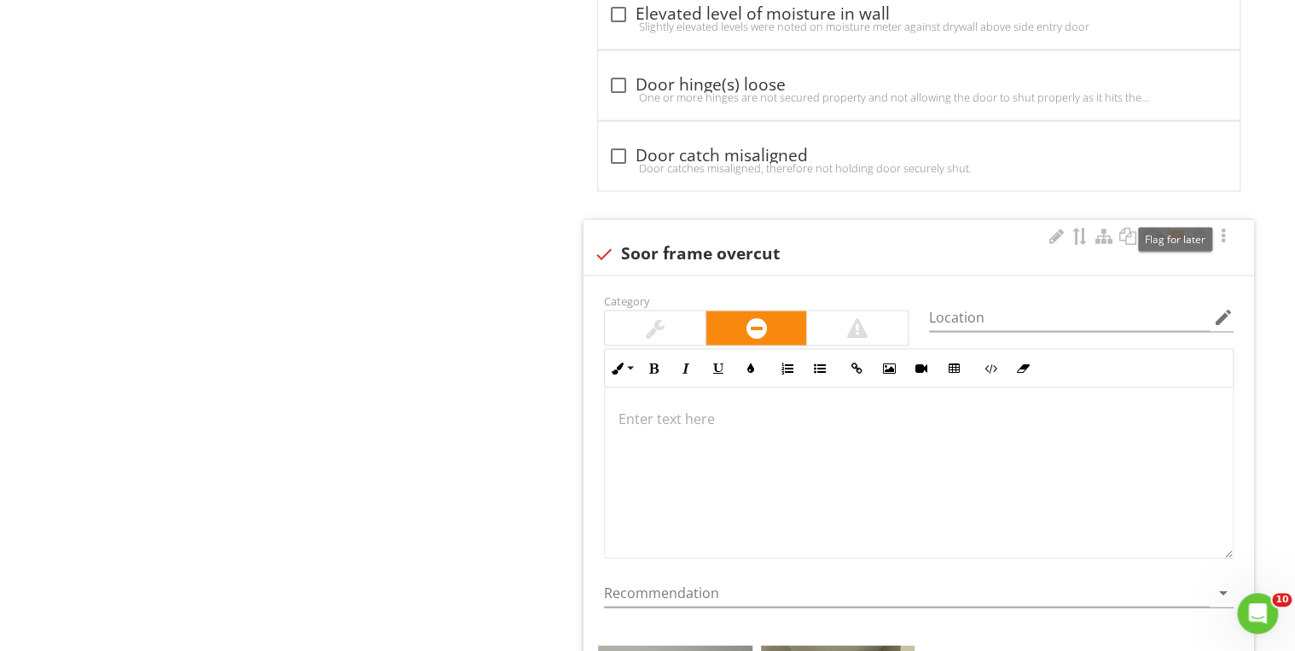
click at [1177, 227] on div at bounding box center [1175, 235] width 20 height 17
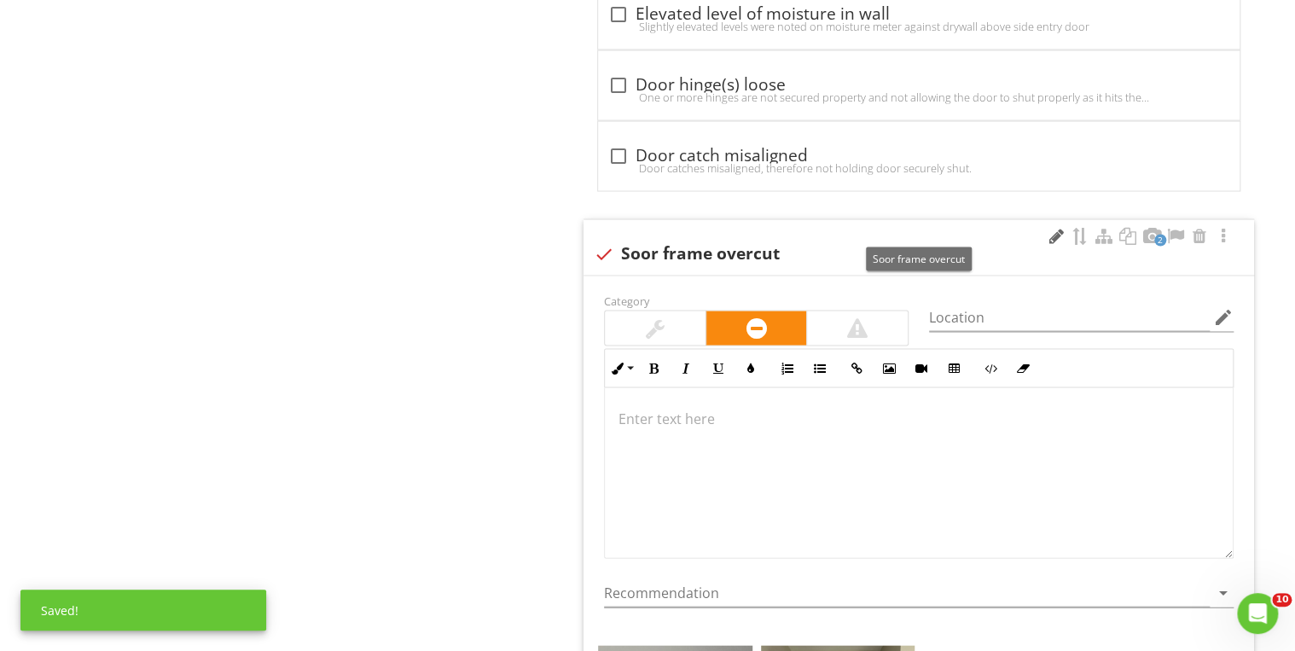
click at [1056, 227] on div at bounding box center [1056, 235] width 20 height 17
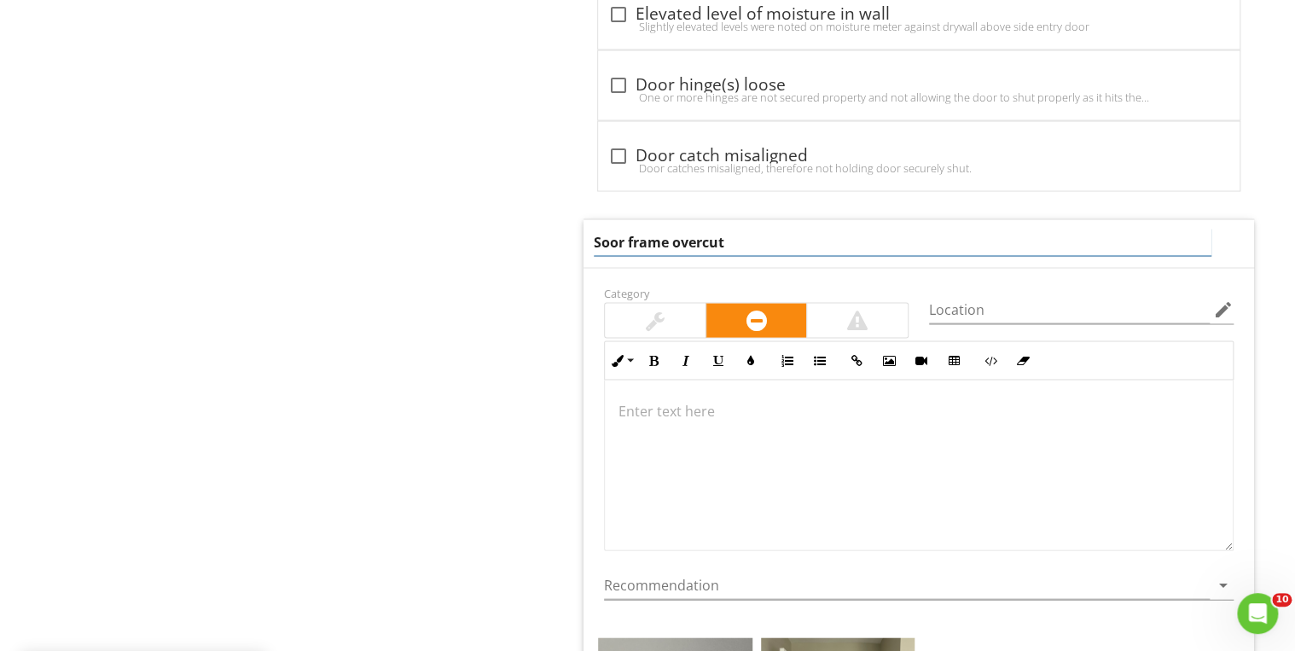
click at [601, 228] on input "Soor frame overcut" at bounding box center [903, 242] width 618 height 28
type input "Door frame overcut"
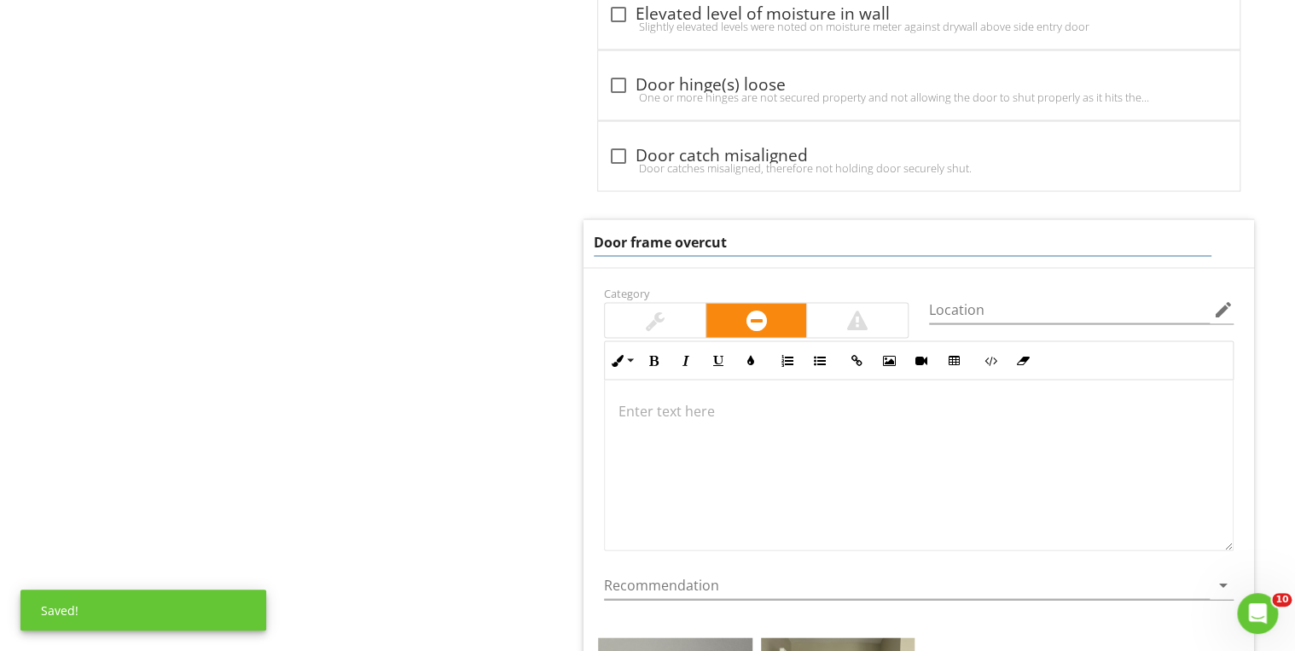
click at [677, 399] on div at bounding box center [919, 465] width 628 height 171
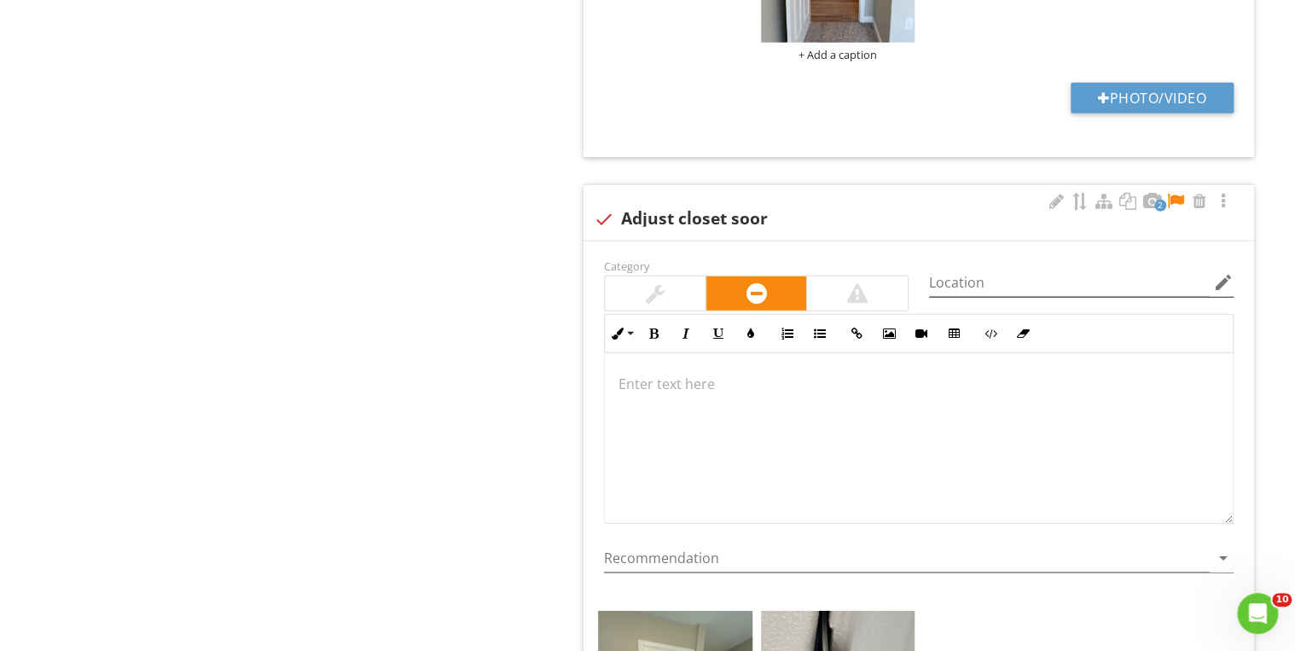
scroll to position [8912, 0]
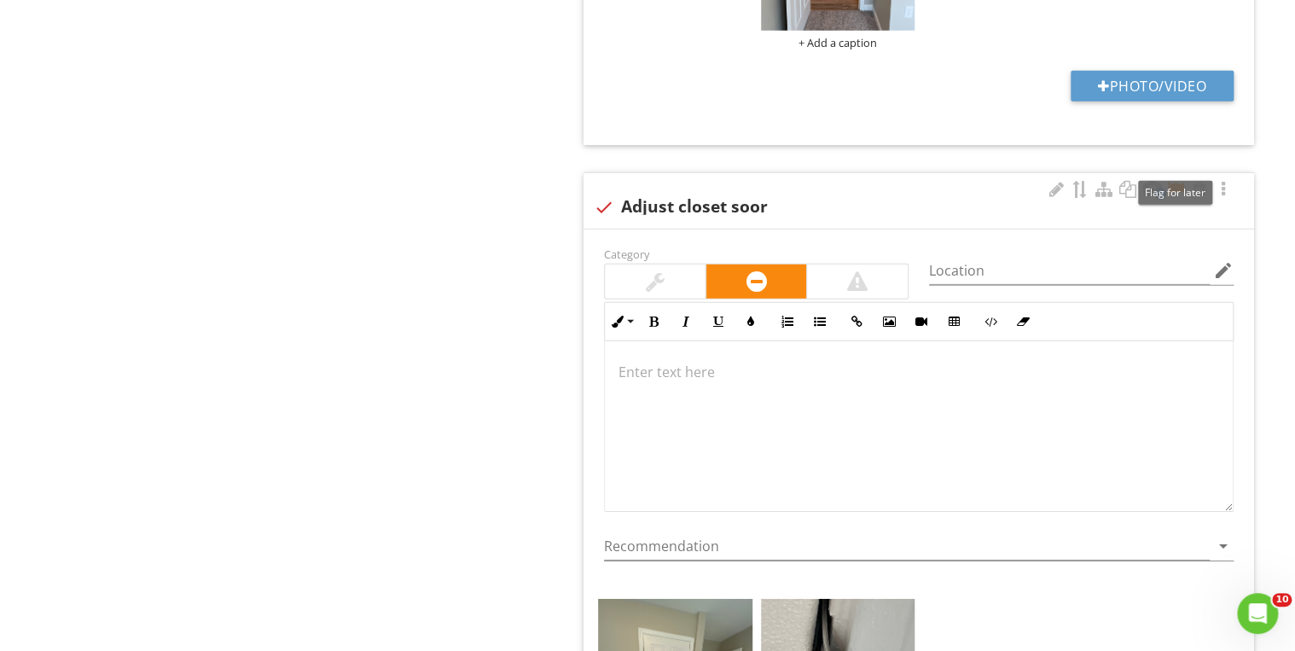
click at [1170, 181] on div at bounding box center [1175, 189] width 20 height 17
click at [607, 193] on div at bounding box center [603, 207] width 29 height 29
checkbox input "true"
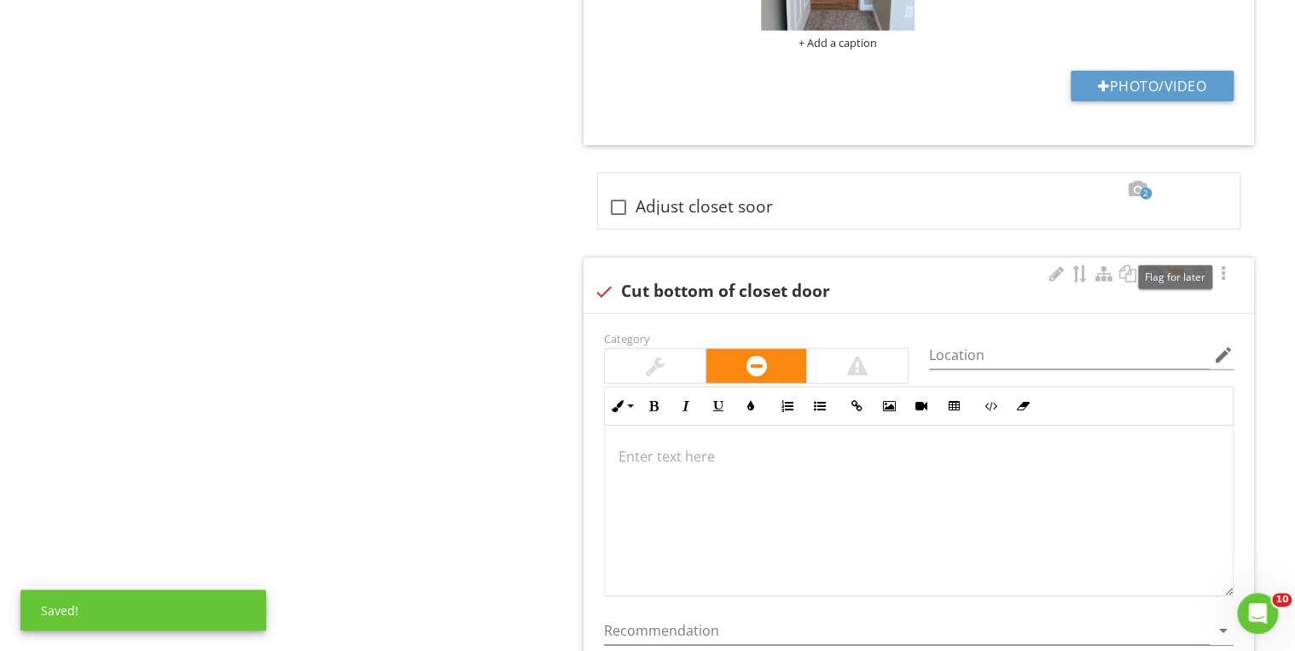
click at [1174, 265] on div at bounding box center [1175, 273] width 20 height 17
click at [768, 446] on p at bounding box center [918, 456] width 601 height 20
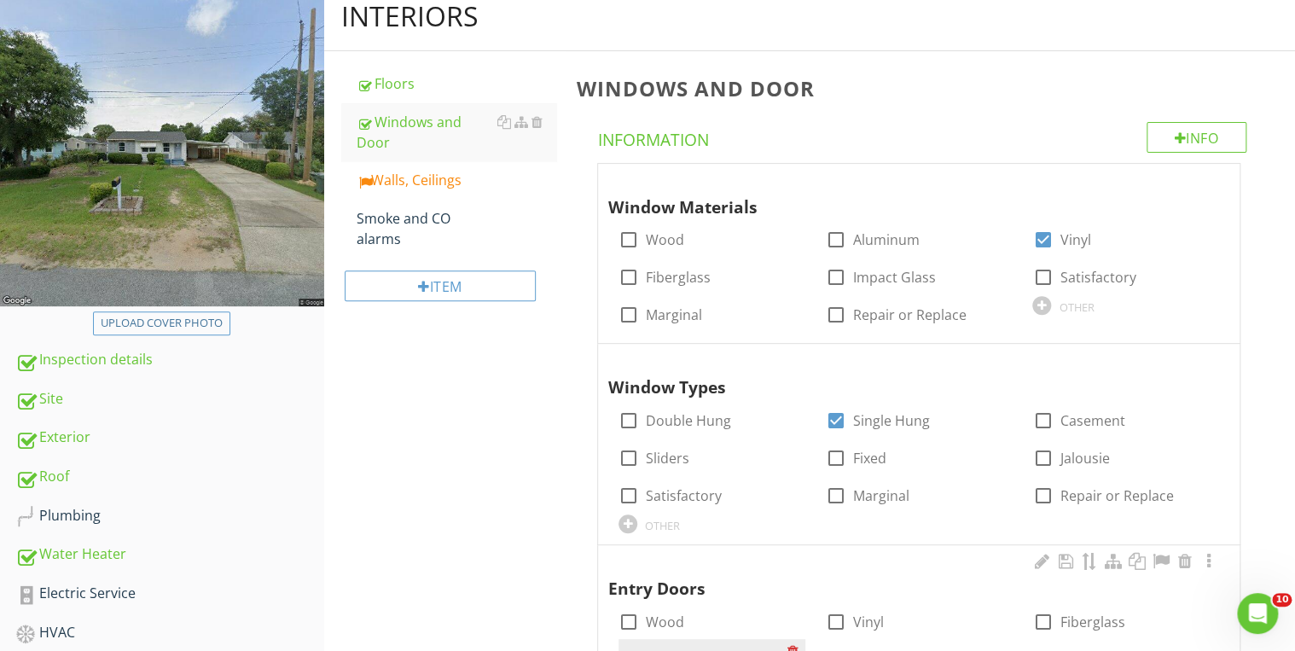
scroll to position [0, 0]
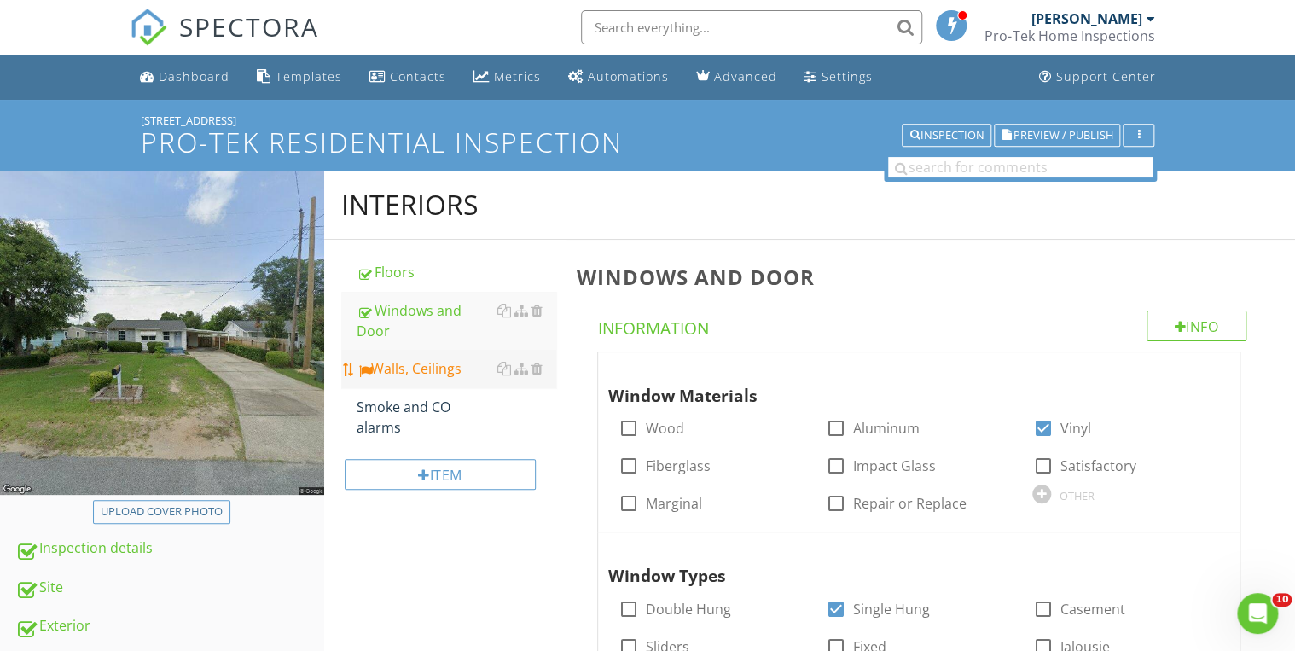
click at [436, 358] on div "Walls, Ceilings" at bounding box center [457, 368] width 200 height 20
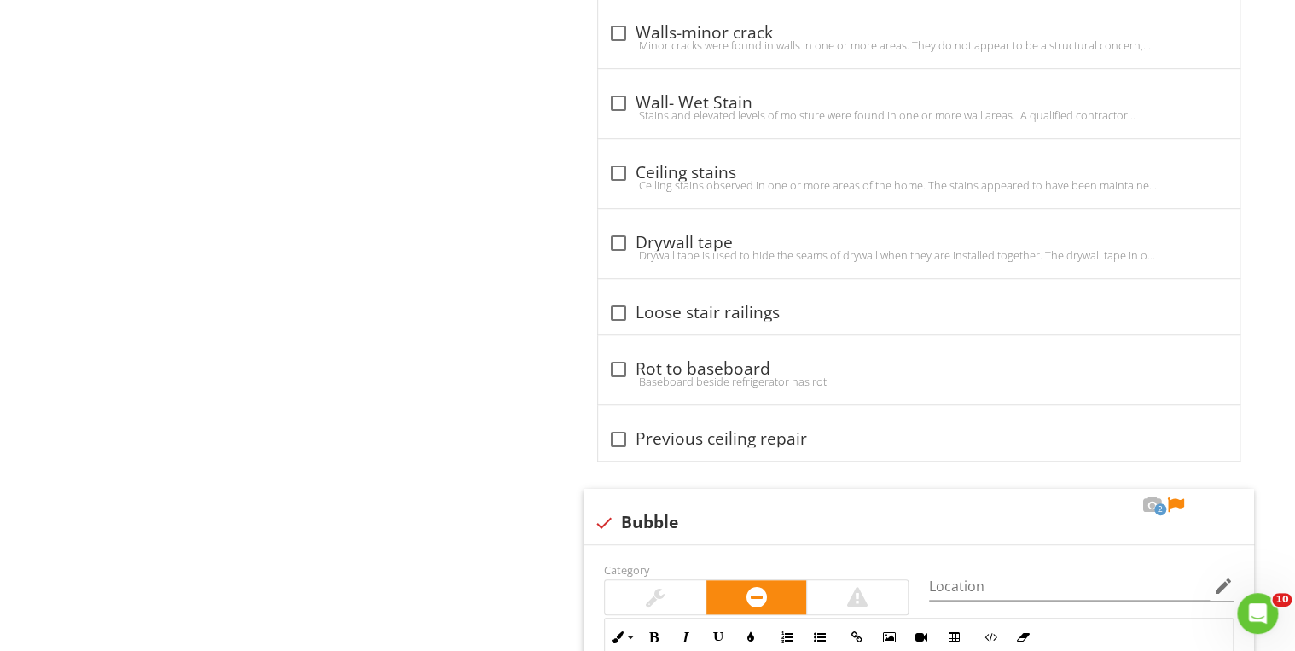
scroll to position [3958, 0]
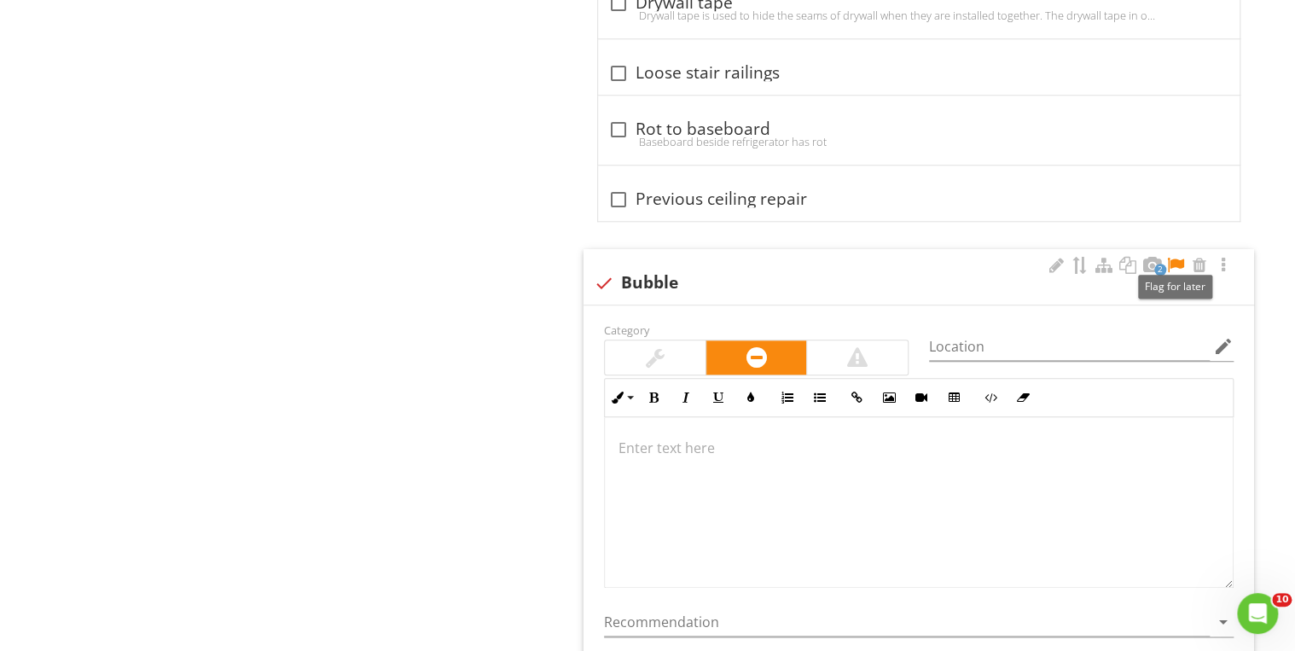
click at [1174, 257] on div at bounding box center [1175, 265] width 20 height 17
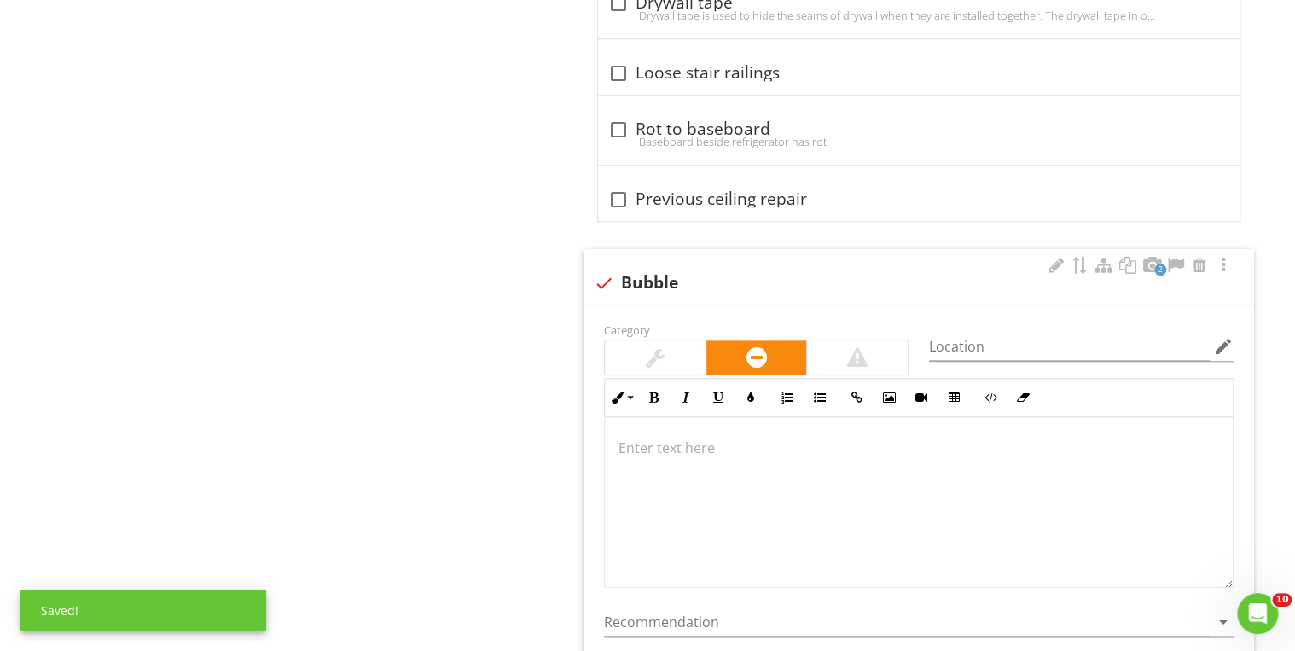
click at [735, 438] on p at bounding box center [918, 448] width 601 height 20
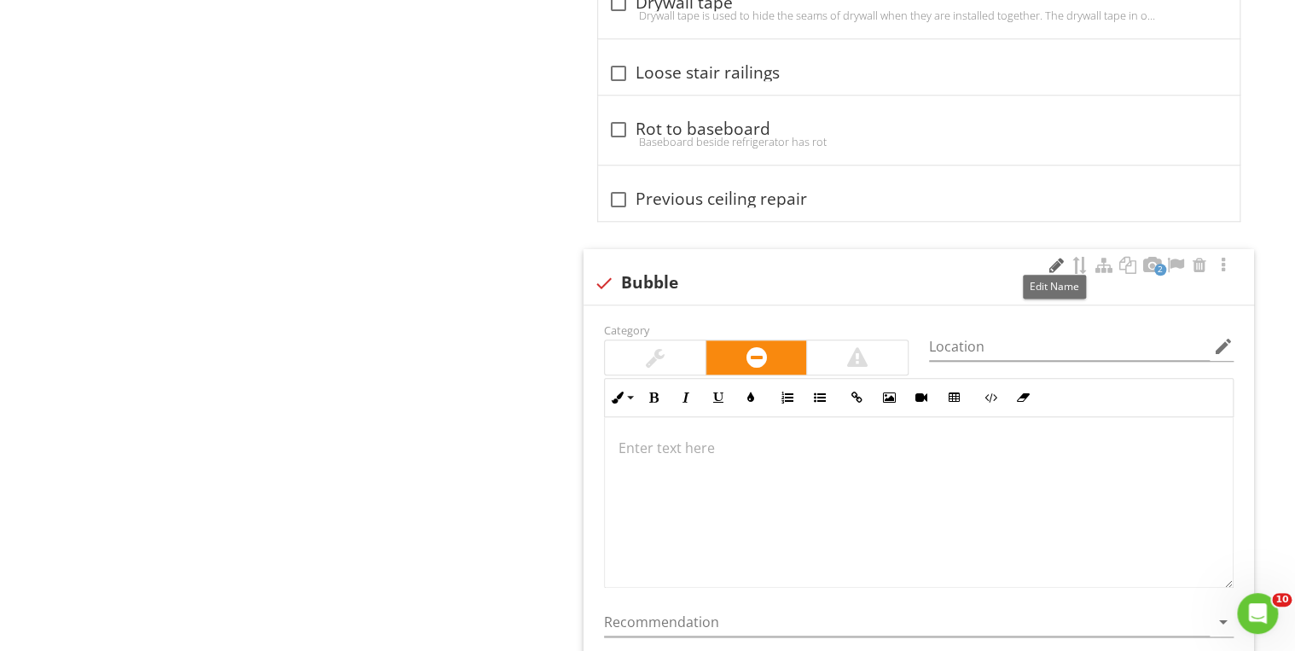
click at [1050, 257] on div at bounding box center [1056, 265] width 20 height 17
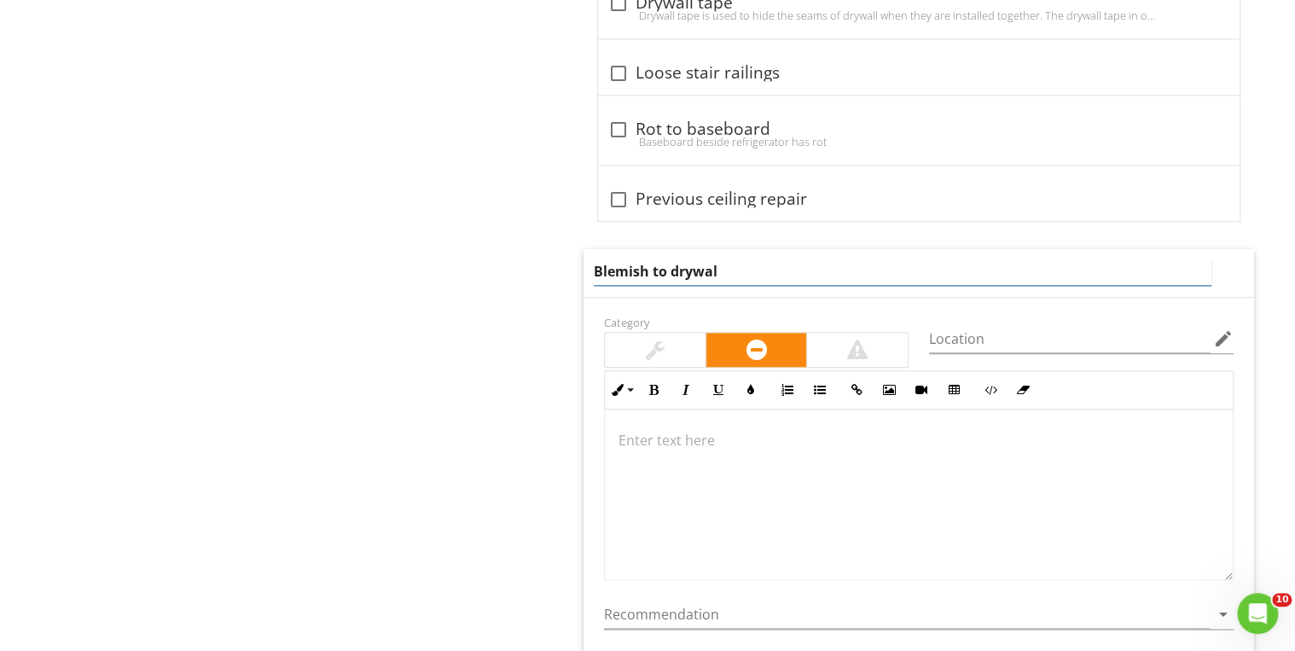
type input "Blemish to drywall"
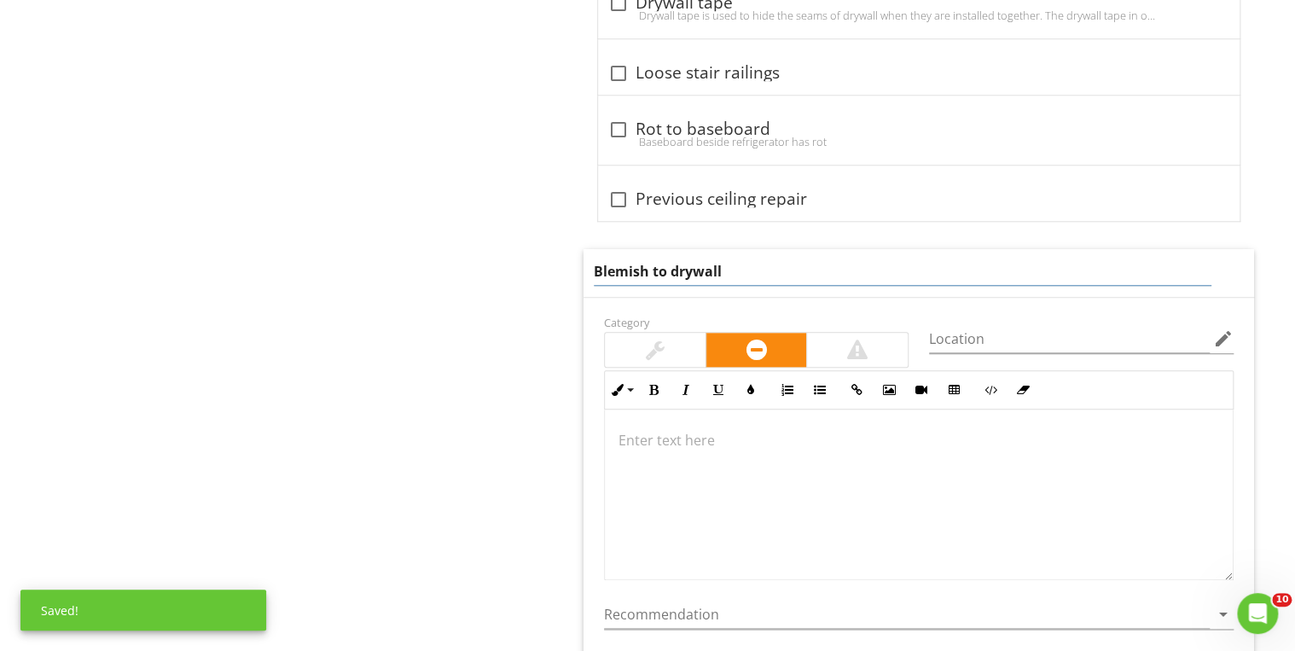
click at [669, 434] on p at bounding box center [918, 440] width 601 height 20
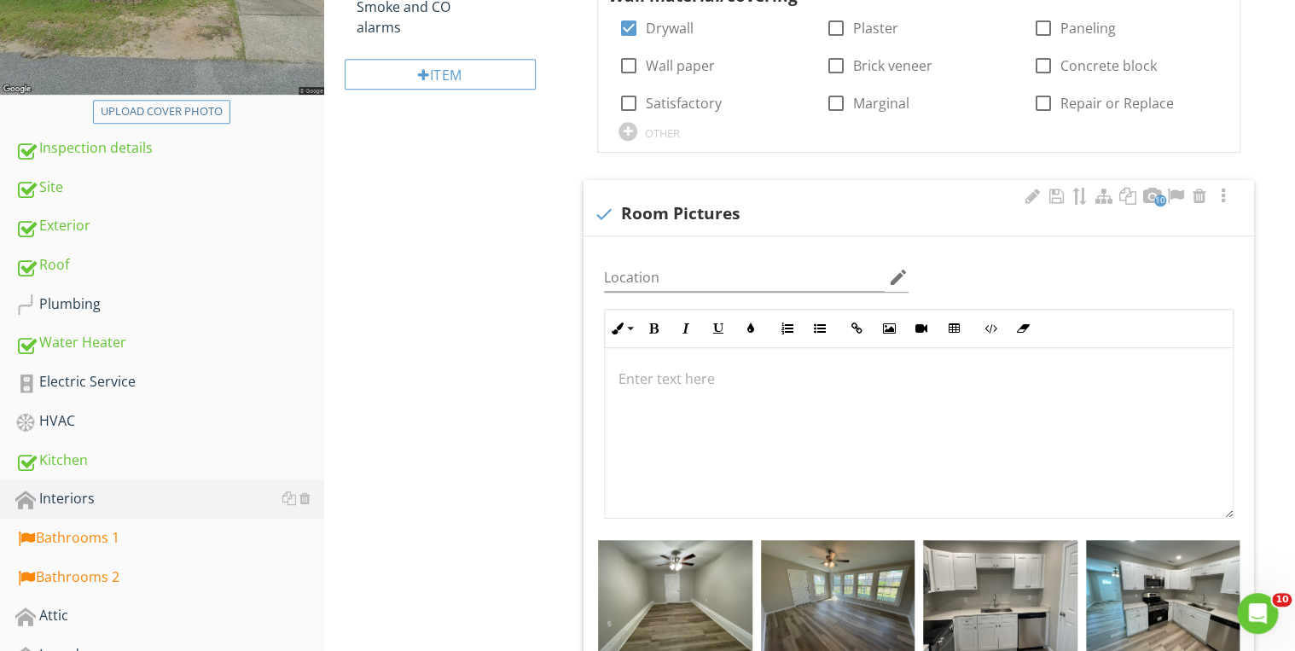
scroll to position [214, 0]
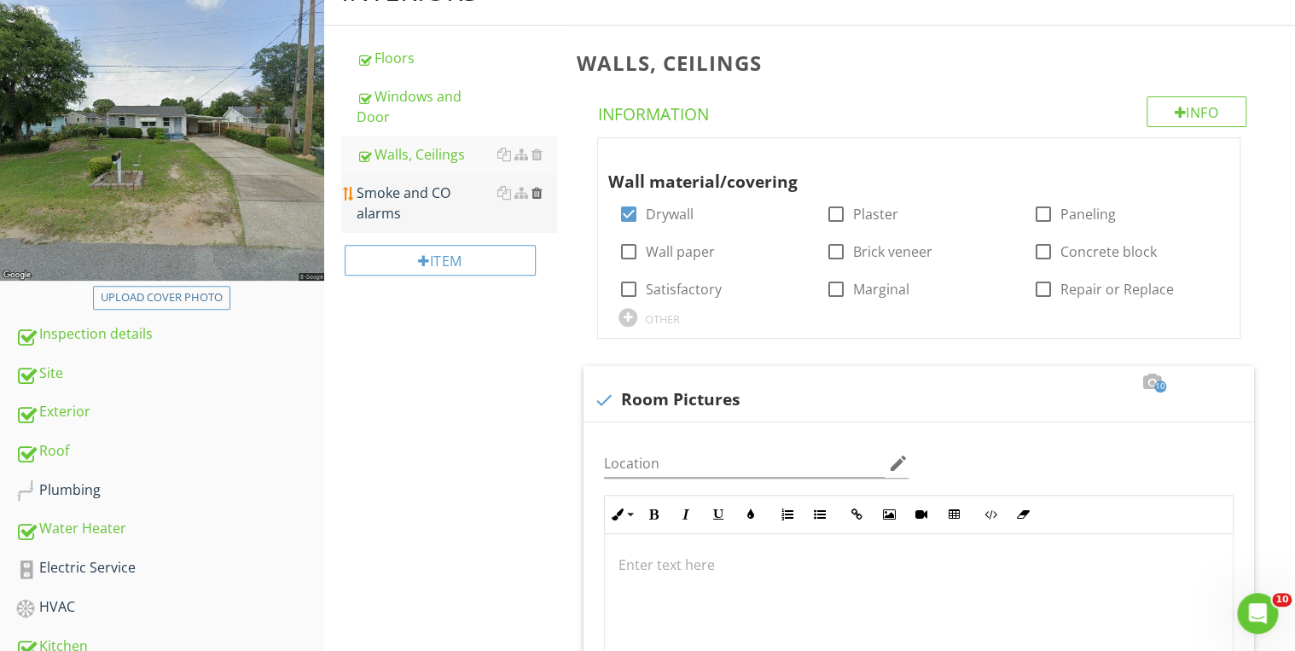
click at [542, 186] on div at bounding box center [536, 193] width 11 height 14
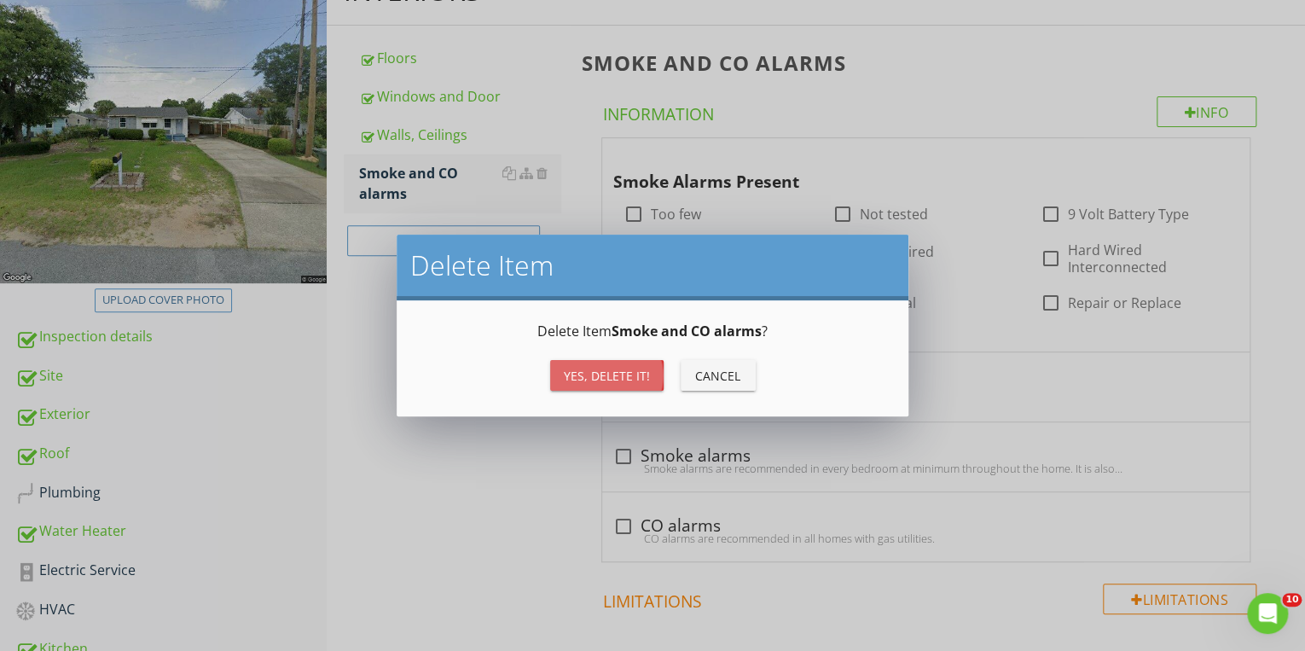
click at [607, 375] on div "Yes, Delete it!" at bounding box center [607, 376] width 86 height 18
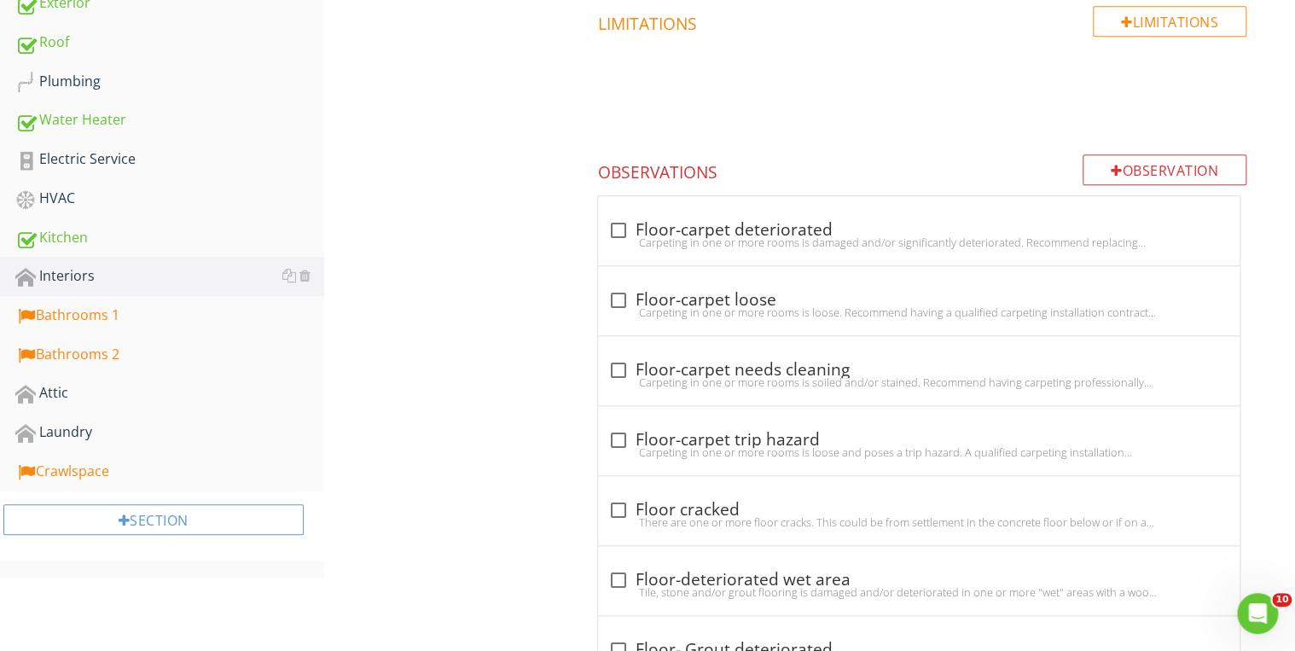
scroll to position [624, 0]
click at [90, 314] on div "Bathrooms 1" at bounding box center [169, 315] width 309 height 22
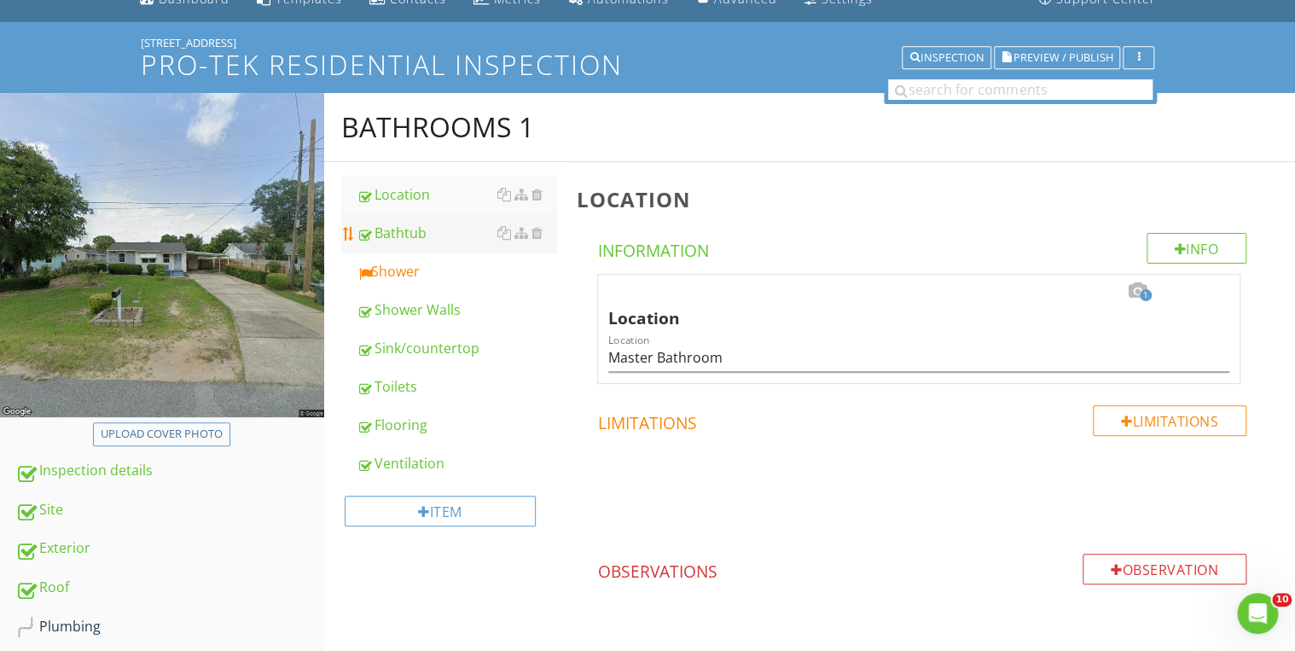
scroll to position [66, 0]
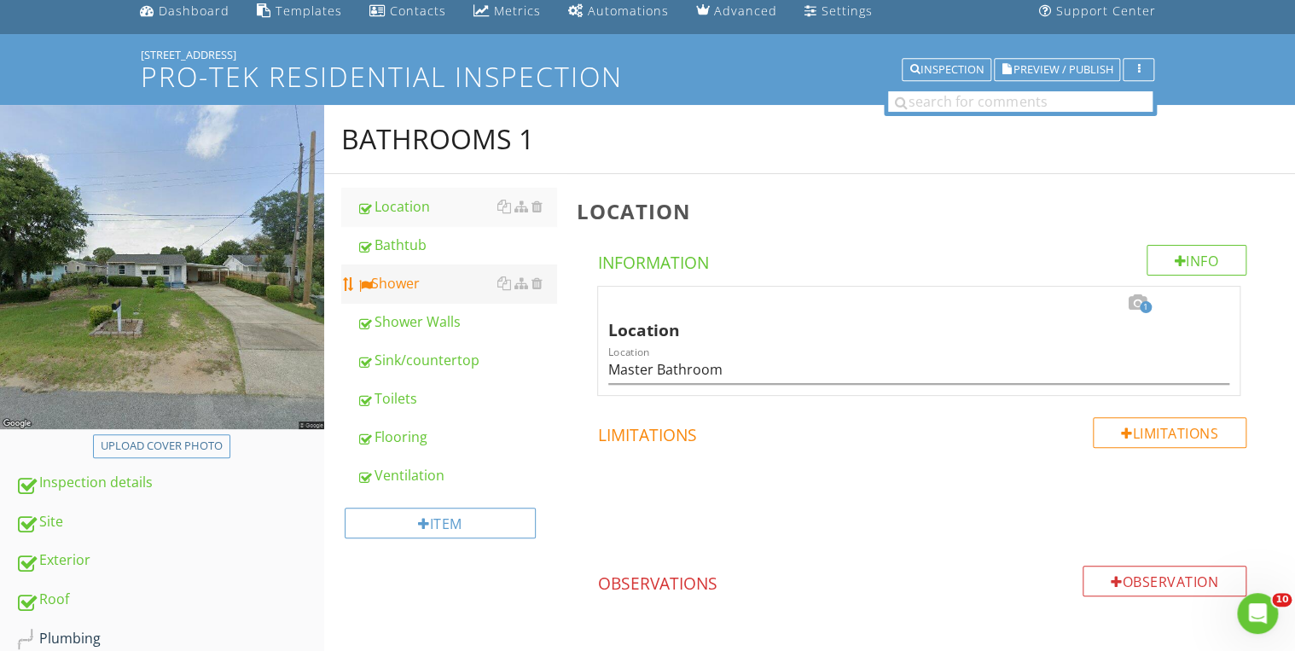
click at [406, 273] on div "Shower" at bounding box center [457, 283] width 200 height 20
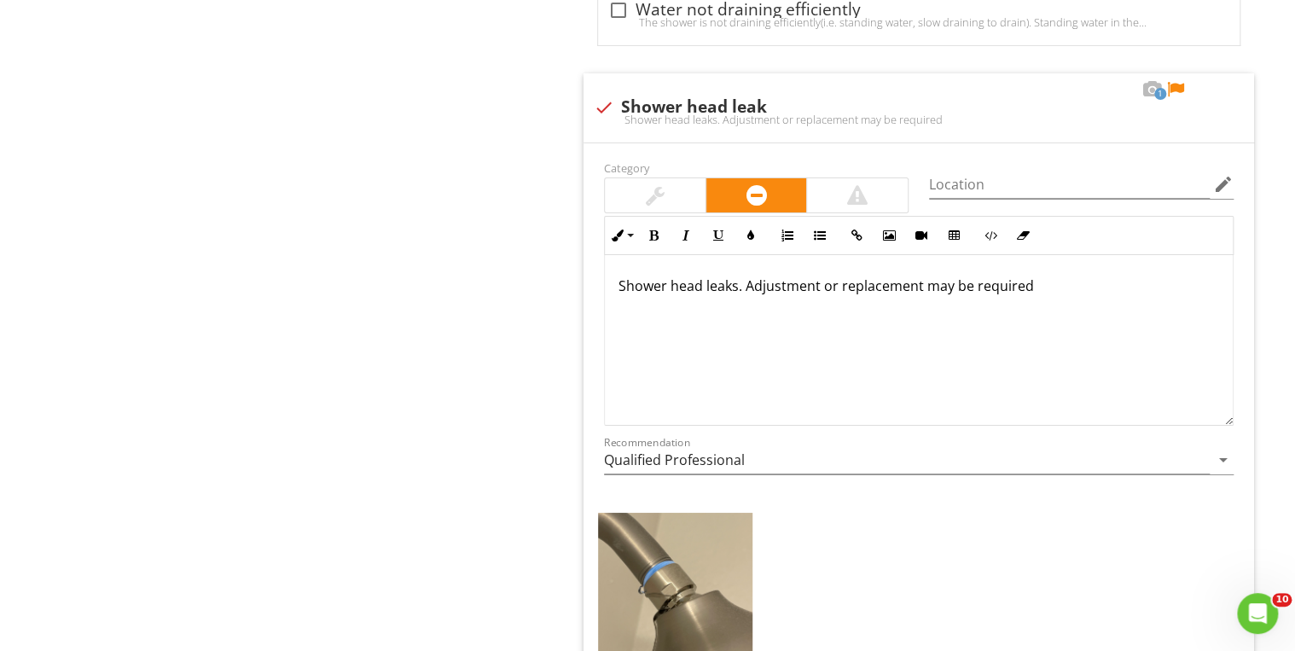
scroll to position [2932, 0]
click at [1179, 80] on div at bounding box center [1175, 88] width 20 height 17
click at [1215, 452] on icon "arrow_drop_down" at bounding box center [1223, 459] width 20 height 20
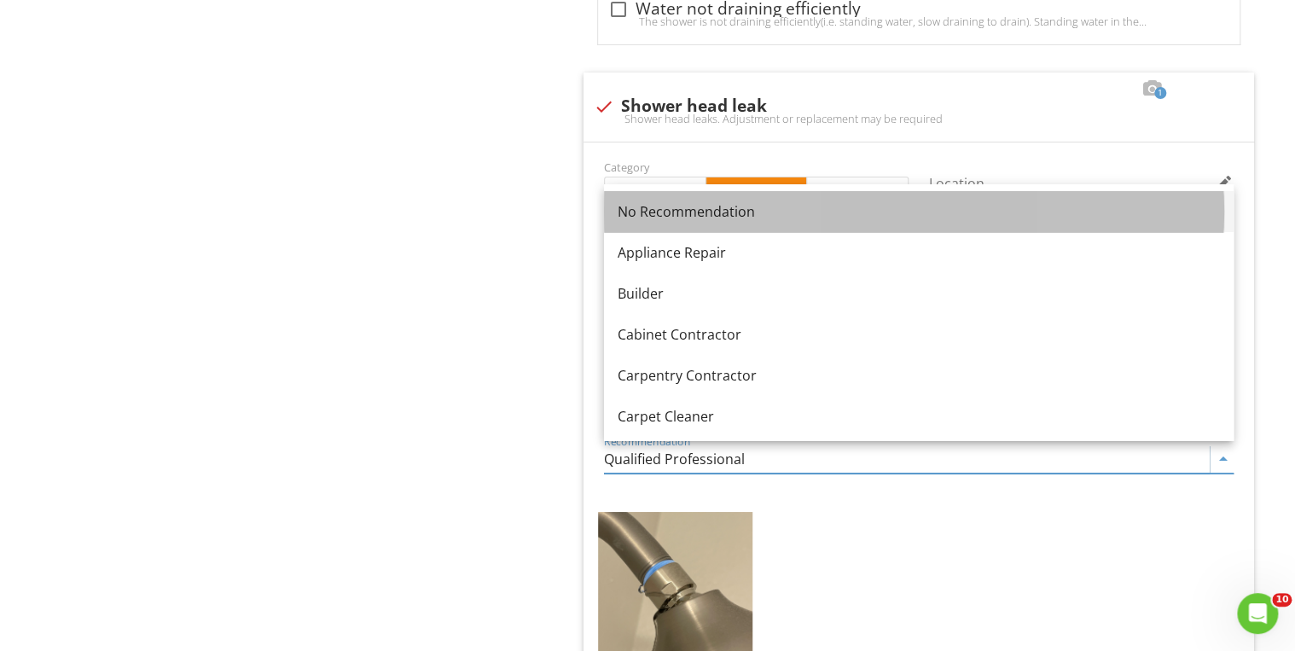
drag, startPoint x: 700, startPoint y: 218, endPoint x: 678, endPoint y: 220, distance: 21.4
click at [699, 218] on div "No Recommendation" at bounding box center [919, 211] width 602 height 20
type input "No Recommendation"
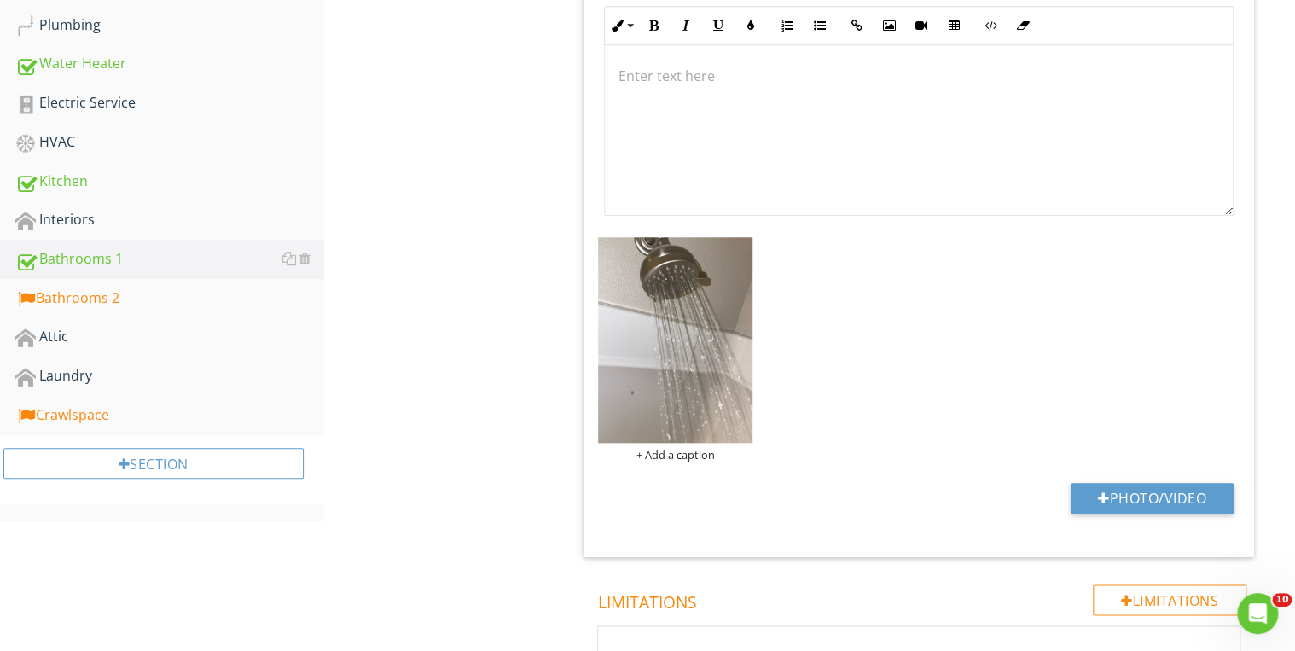
scroll to position [680, 0]
click at [114, 287] on div "Bathrooms 2" at bounding box center [169, 298] width 309 height 22
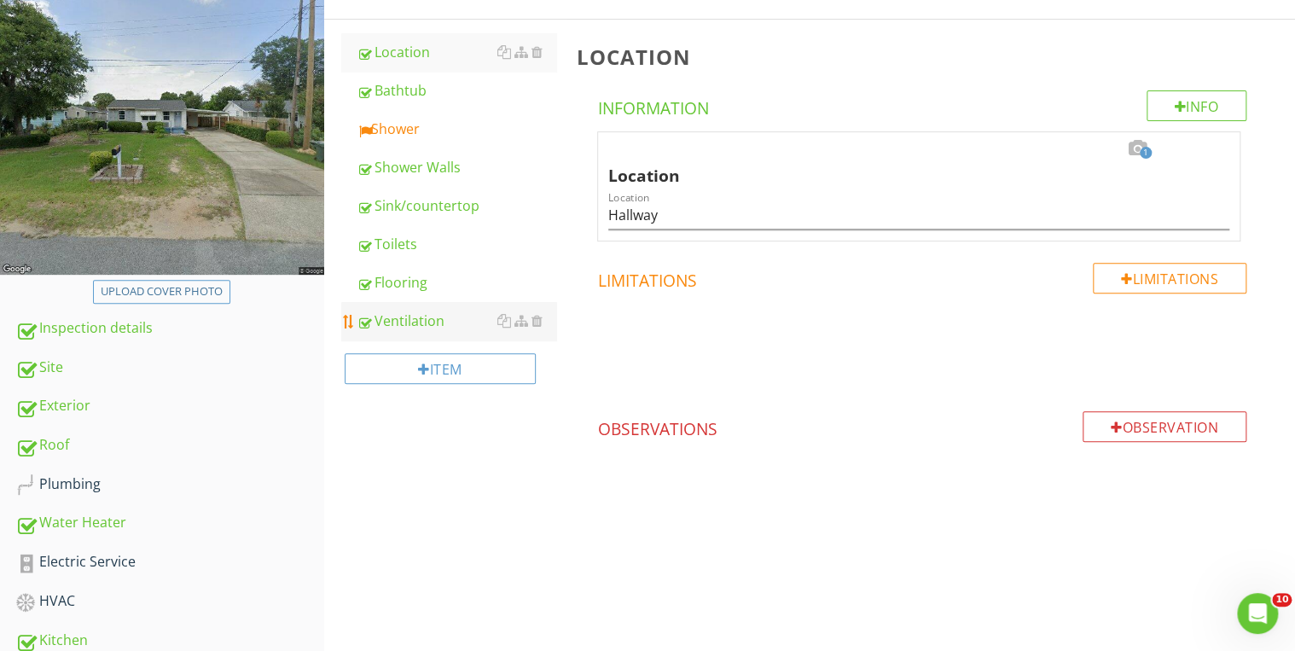
scroll to position [202, 0]
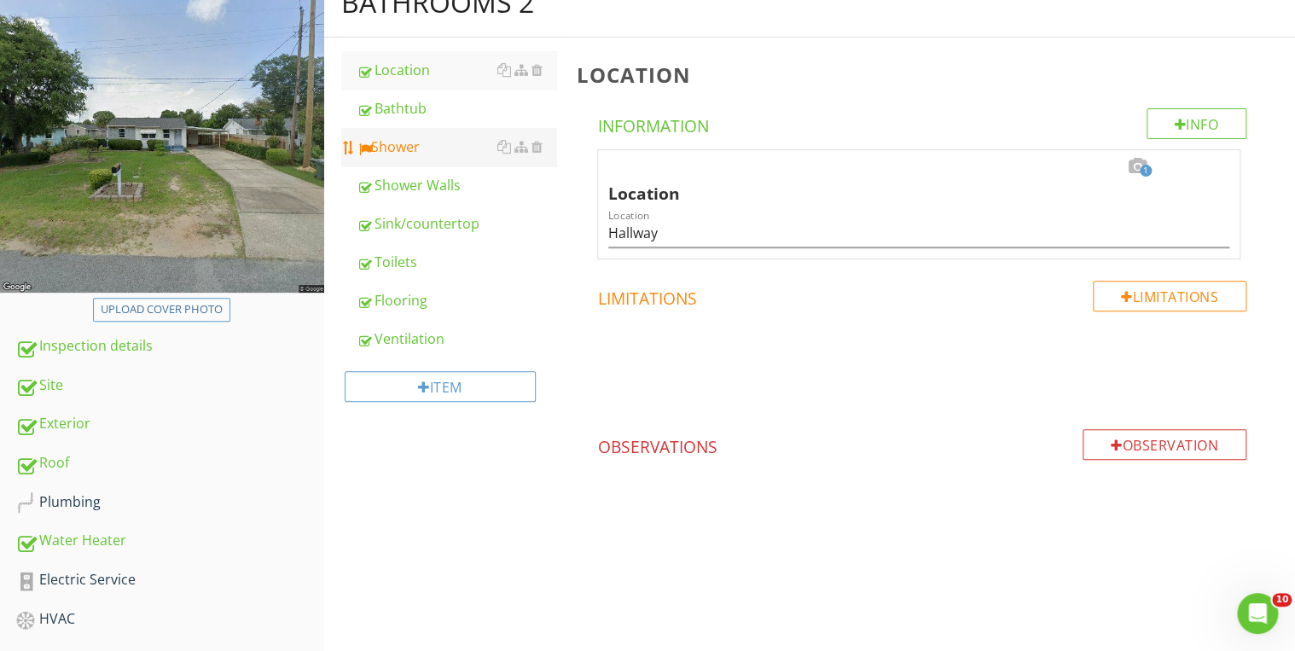
click at [386, 156] on link "Shower" at bounding box center [457, 147] width 200 height 38
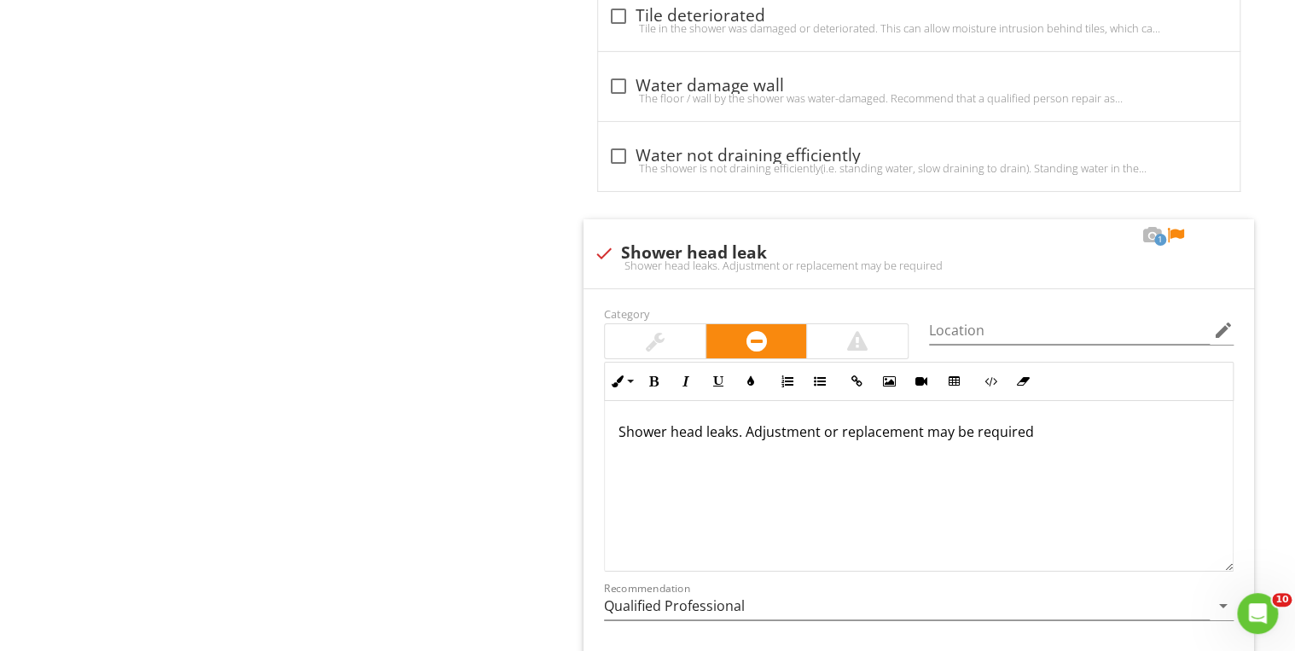
scroll to position [2796, 0]
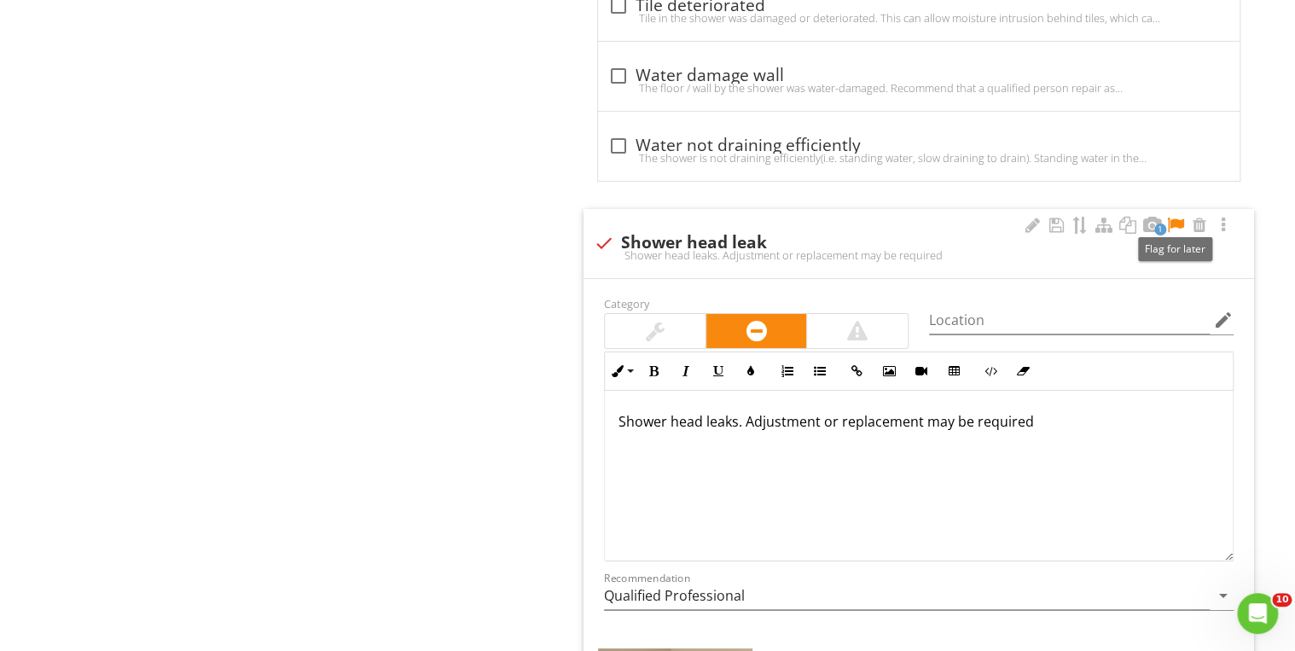
click at [1174, 221] on div at bounding box center [1175, 225] width 20 height 17
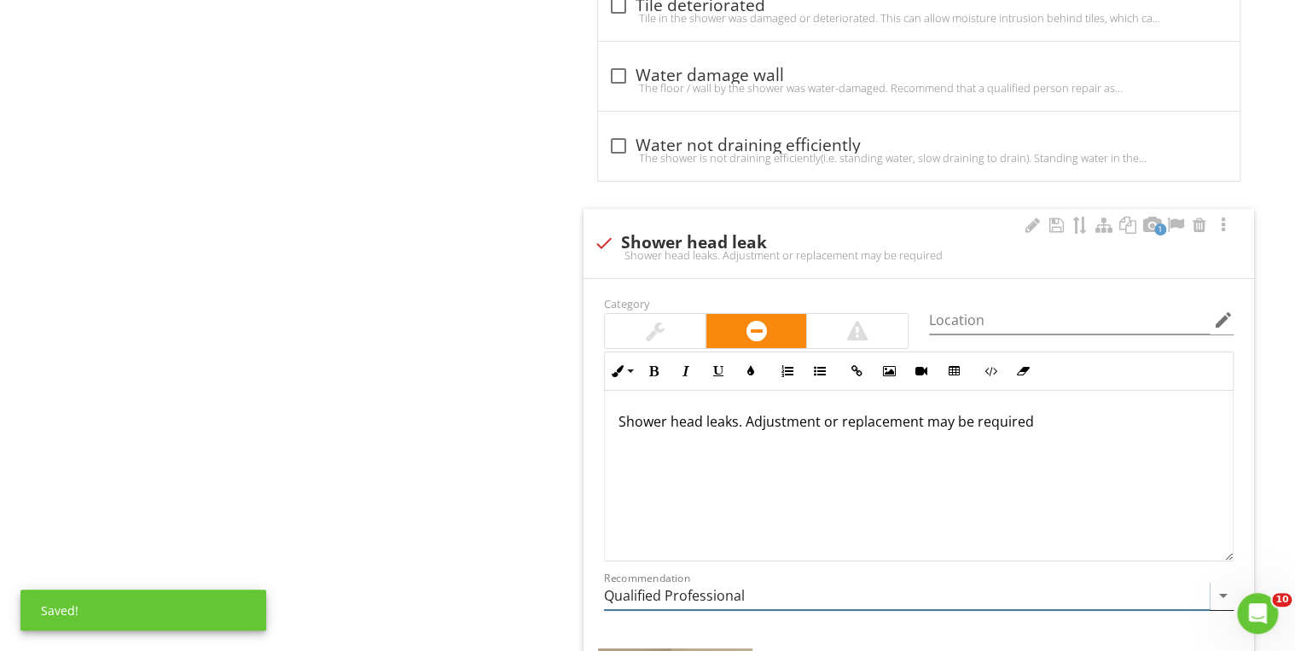
click at [1220, 590] on icon "arrow_drop_down" at bounding box center [1223, 595] width 20 height 20
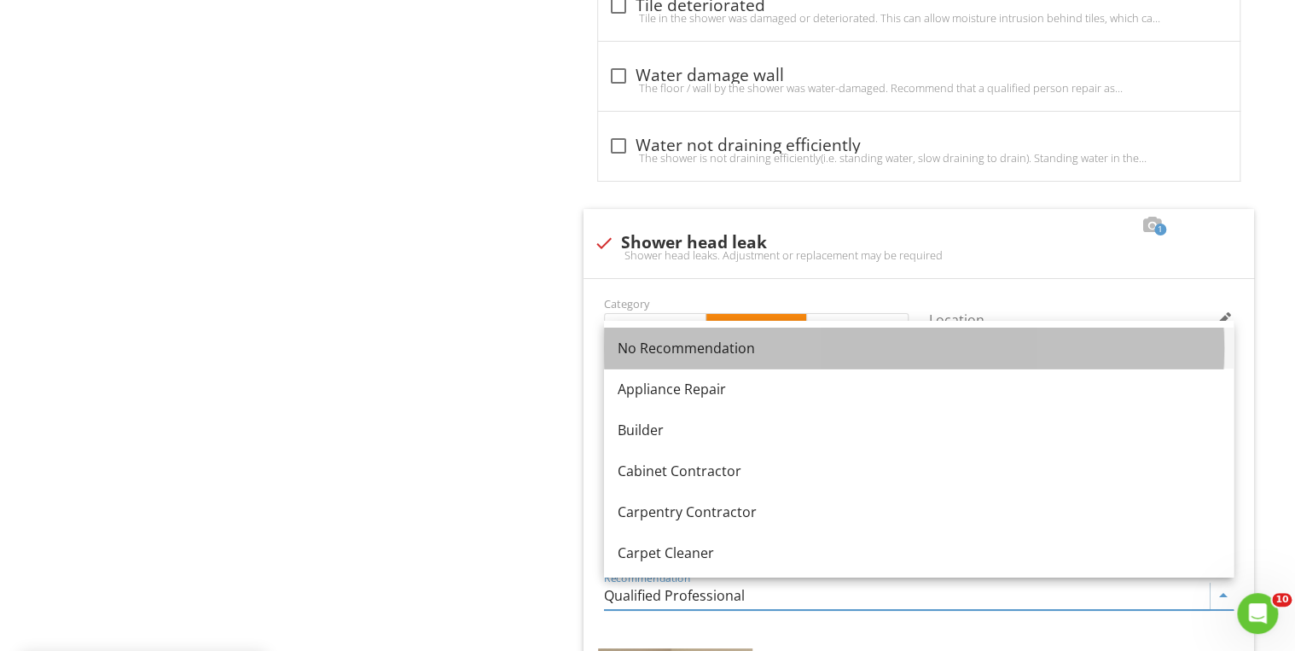
click at [751, 345] on div "No Recommendation" at bounding box center [919, 348] width 602 height 20
type input "No Recommendation"
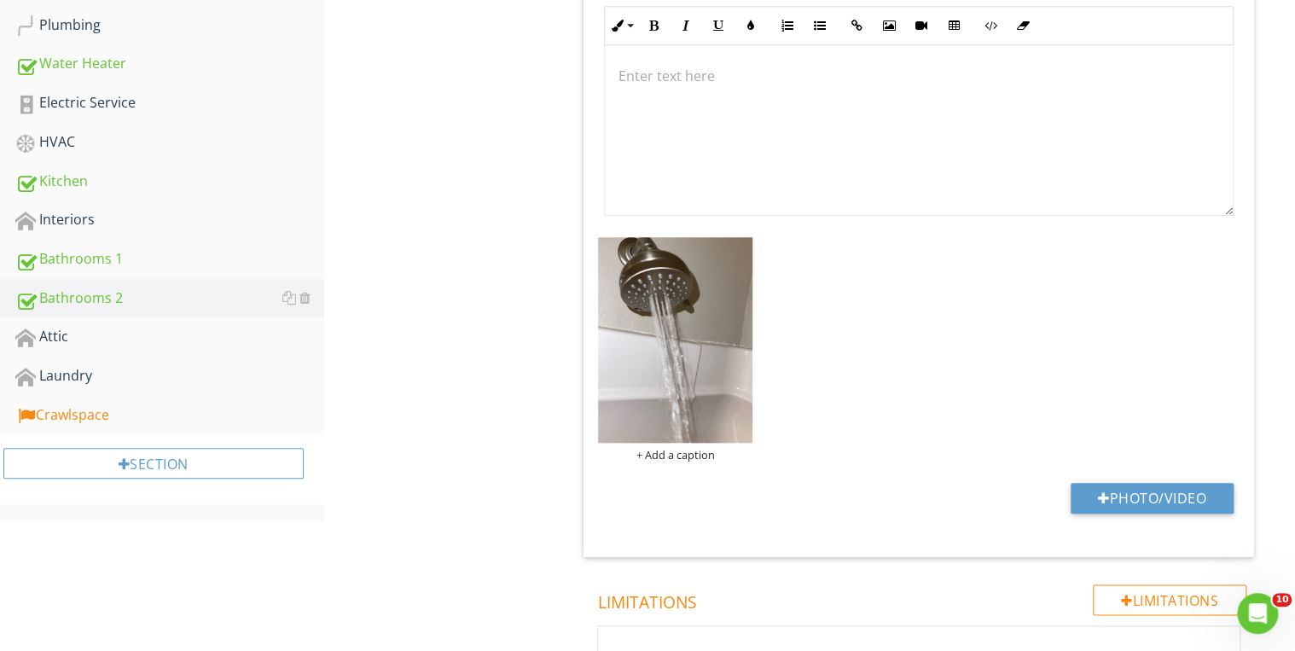
scroll to position [612, 0]
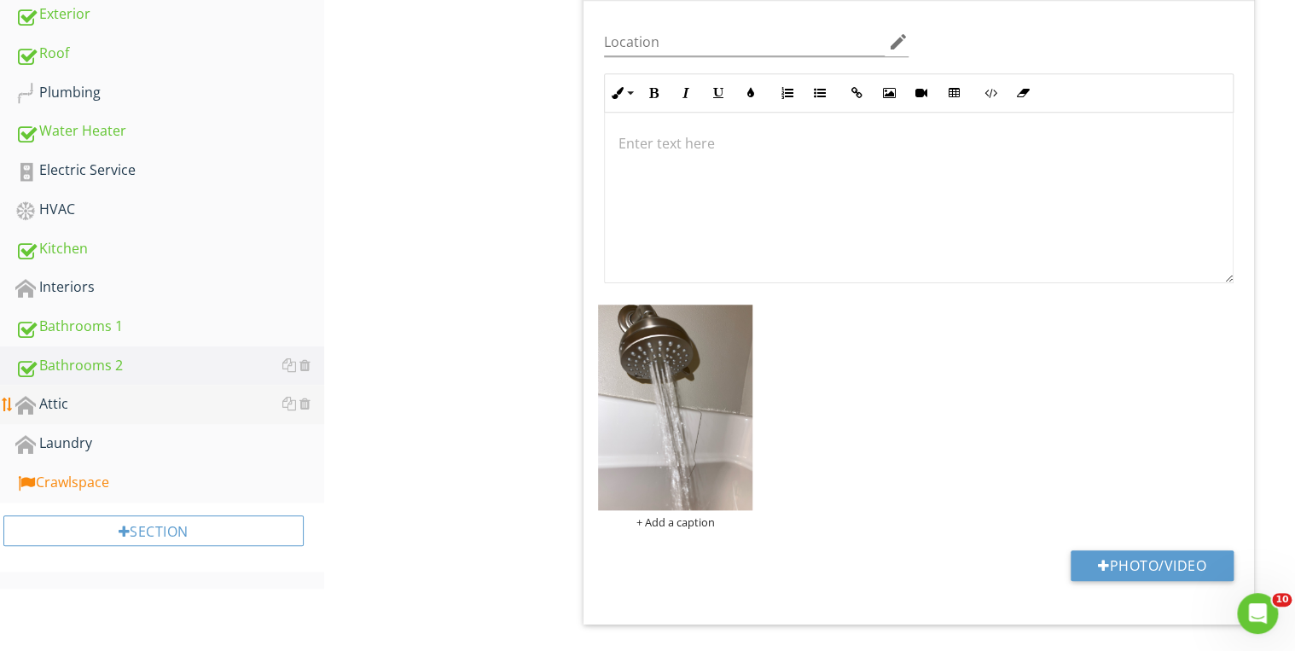
click at [119, 402] on div "Attic" at bounding box center [169, 404] width 309 height 22
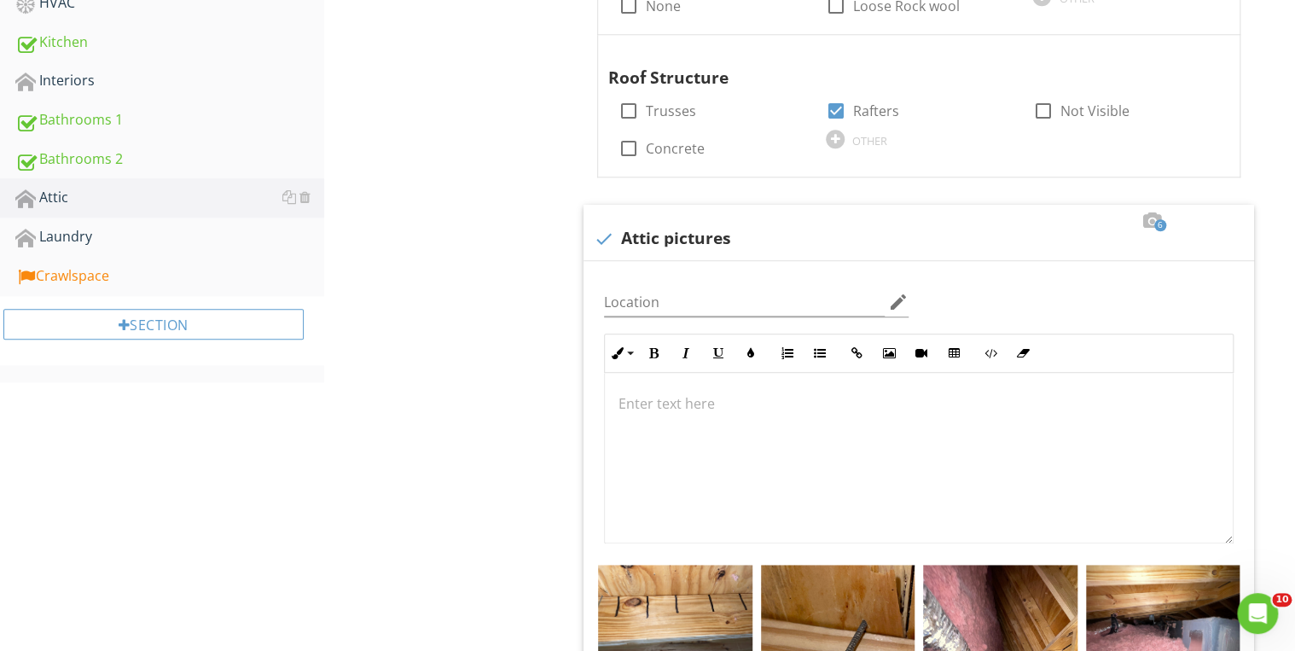
scroll to position [816, 0]
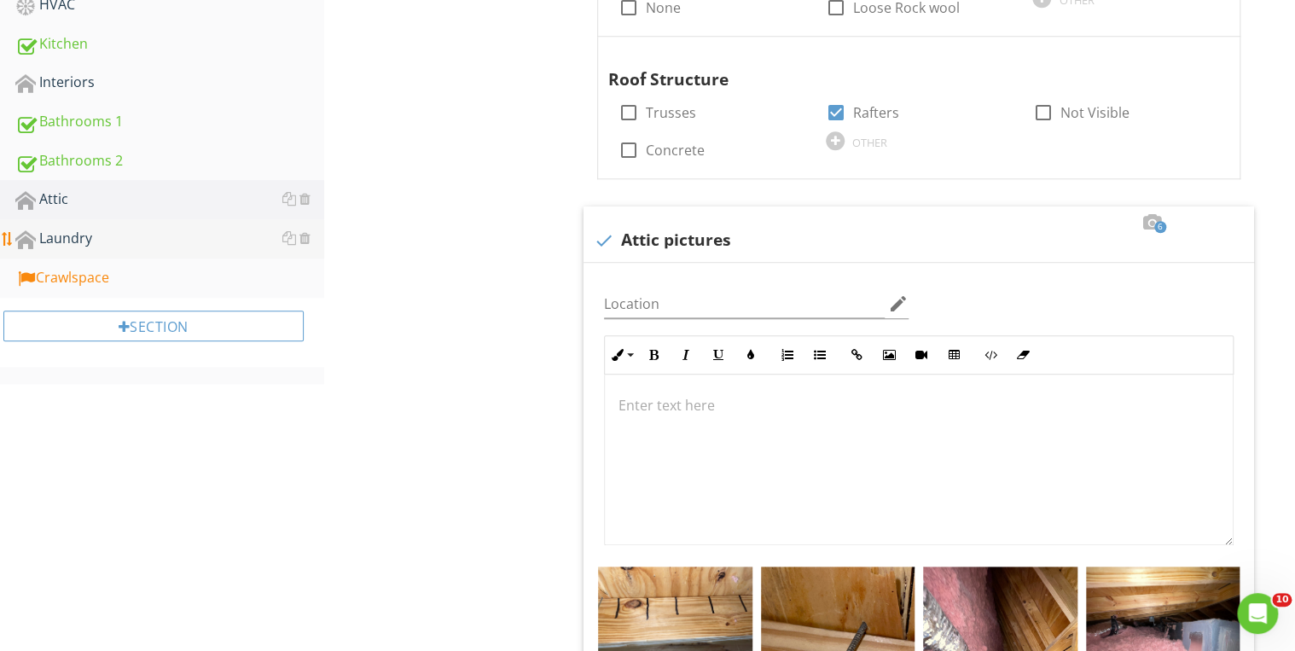
click at [77, 242] on div "Laundry" at bounding box center [169, 239] width 309 height 22
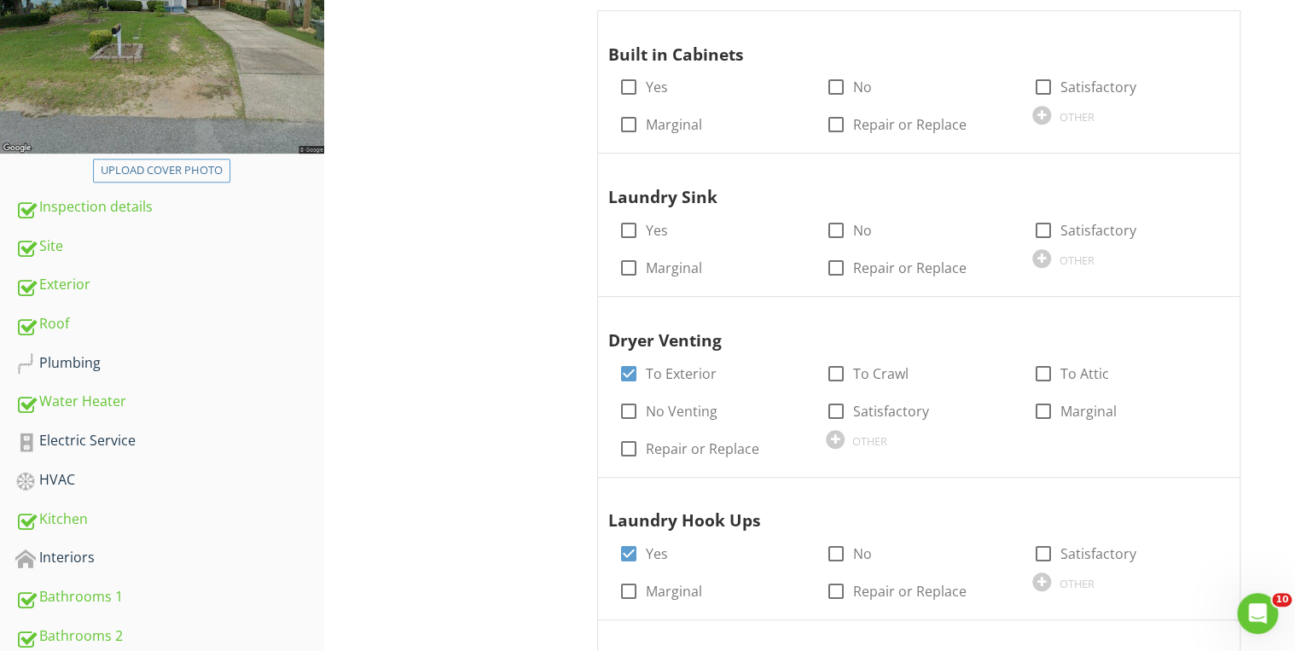
scroll to position [614, 0]
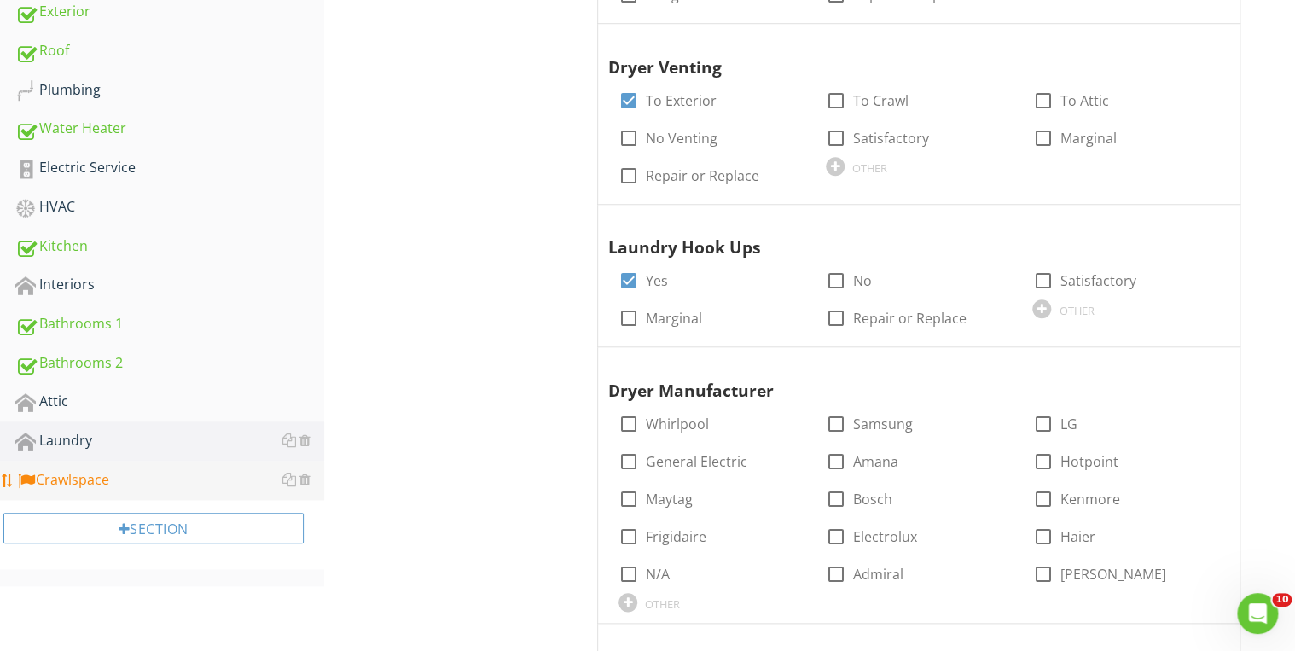
click at [121, 470] on div "Crawlspace" at bounding box center [169, 480] width 309 height 22
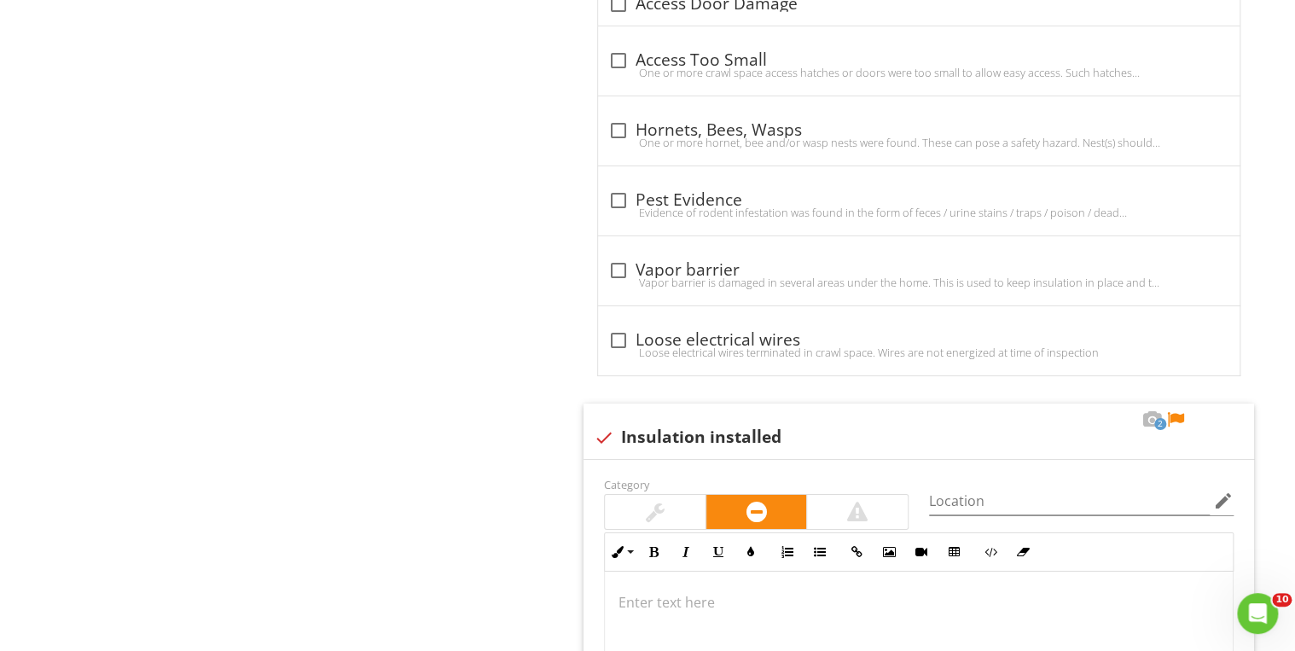
scroll to position [2730, 0]
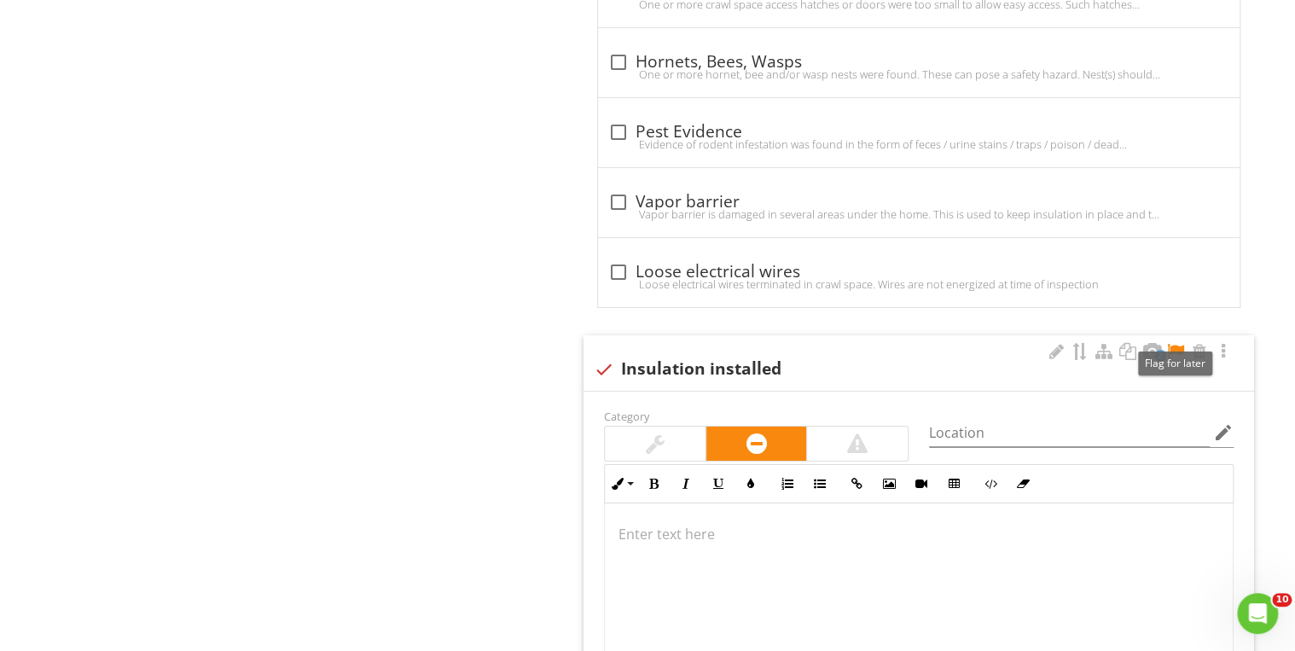
click at [1169, 343] on div at bounding box center [1175, 351] width 20 height 17
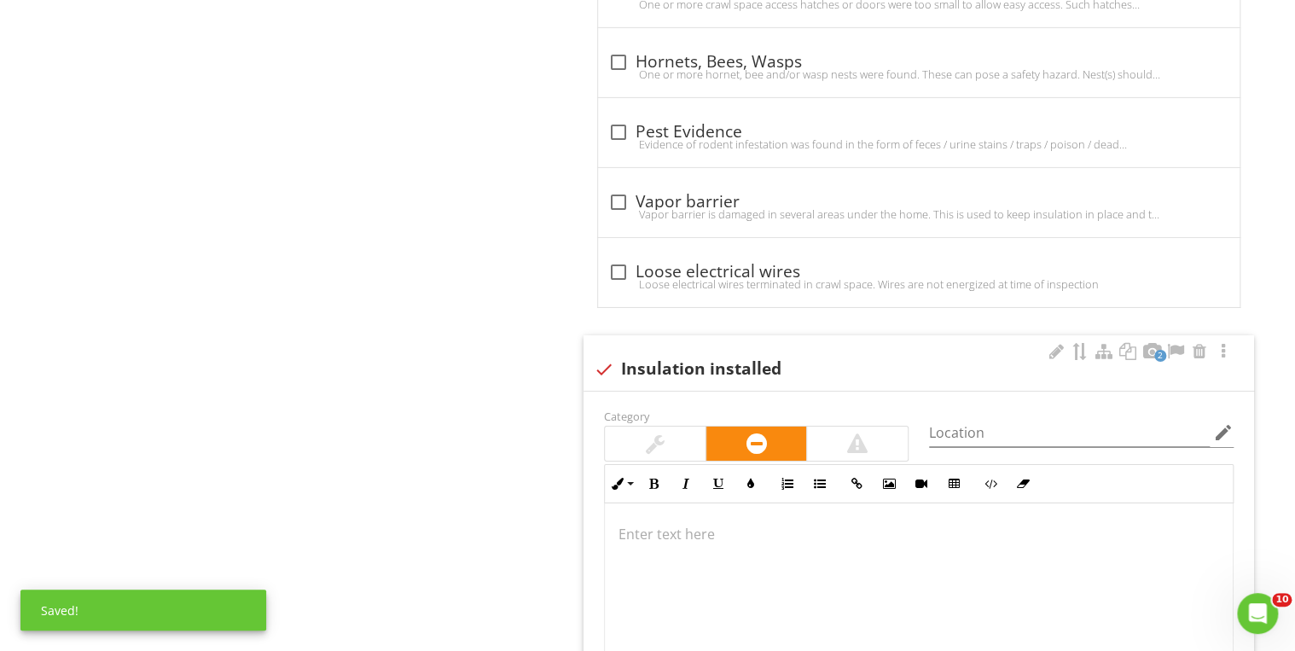
click at [670, 531] on div at bounding box center [919, 588] width 628 height 171
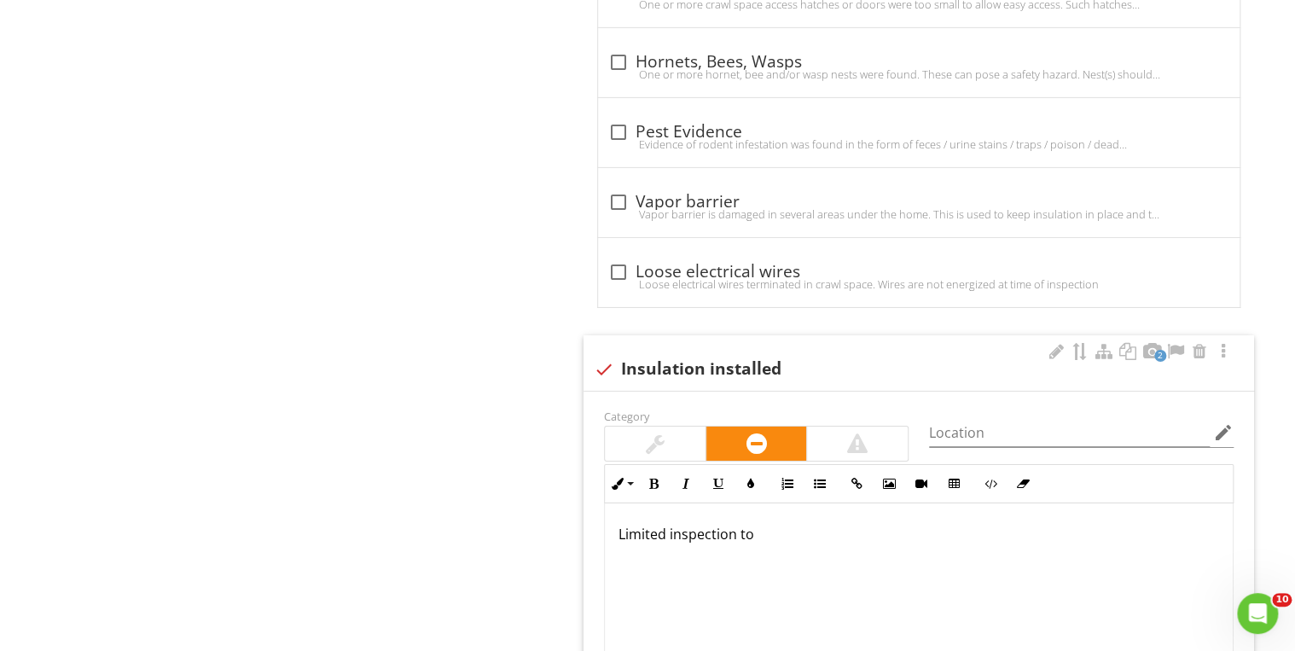
scroll to position [2744, 0]
